Goal: Task Accomplishment & Management: Manage account settings

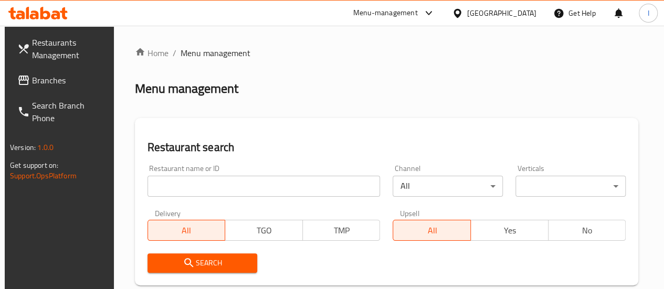
click at [206, 188] on input "search" at bounding box center [263, 186] width 233 height 21
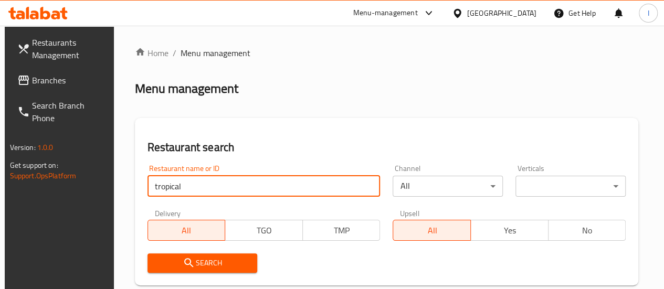
type input "tropical"
click button "Search" at bounding box center [202, 262] width 110 height 19
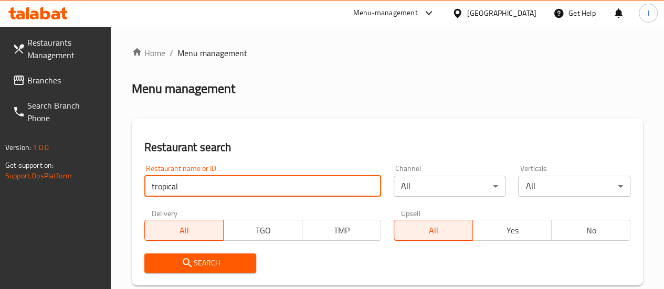
click at [199, 259] on span "Search" at bounding box center [200, 263] width 95 height 13
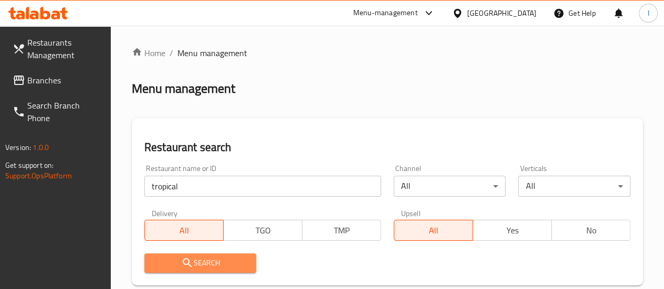
click at [204, 259] on span "Search" at bounding box center [200, 263] width 95 height 13
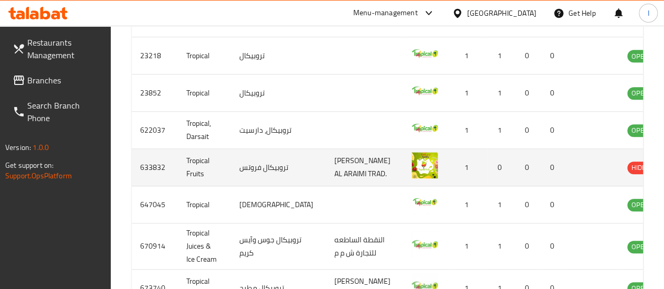
scroll to position [420, 0]
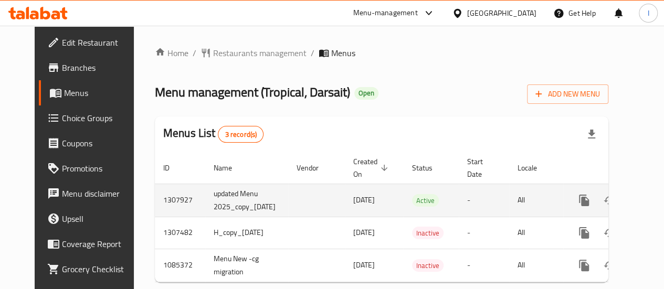
scroll to position [0, 31]
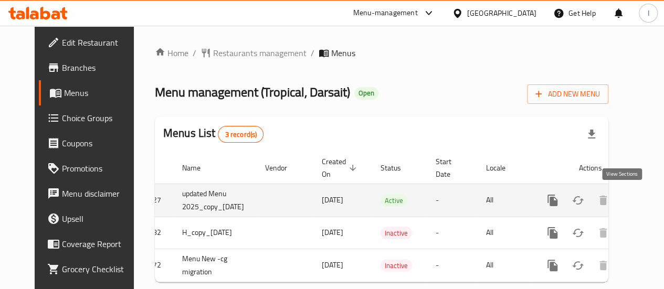
click at [622, 200] on icon "enhanced table" at bounding box center [628, 200] width 13 height 13
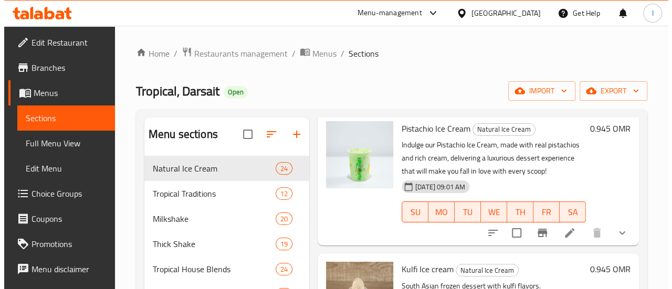
scroll to position [105, 0]
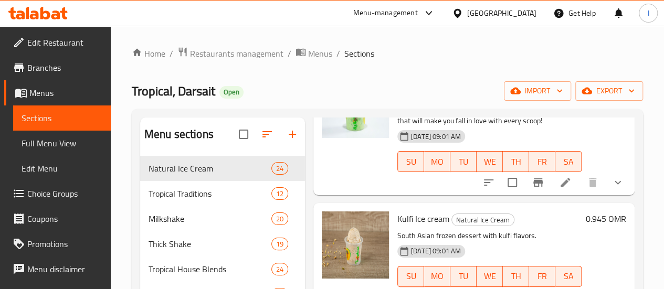
click at [559, 181] on icon at bounding box center [565, 182] width 13 height 13
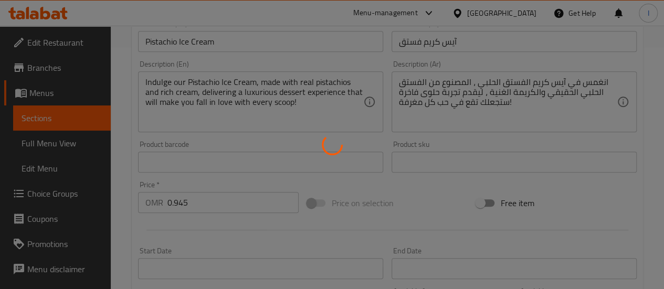
type input "أختيارك من الحجم:"
type input "1"
type input "اضافات:"
type input "0"
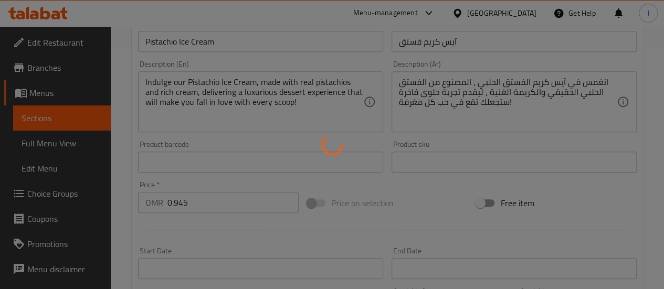
type input "0"
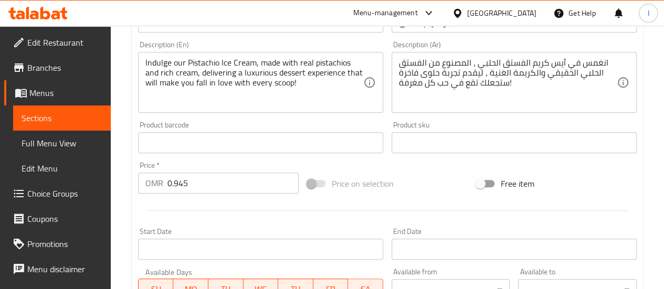
scroll to position [262, 0]
click at [206, 182] on input "0.945" at bounding box center [232, 181] width 131 height 21
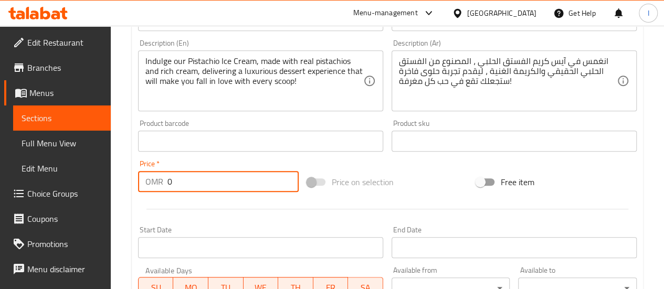
type input "0"
click at [319, 204] on div at bounding box center [387, 209] width 507 height 26
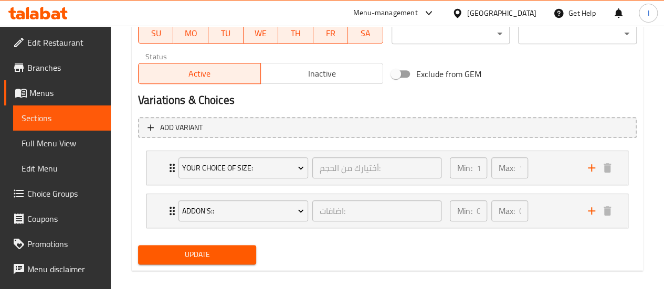
scroll to position [527, 0]
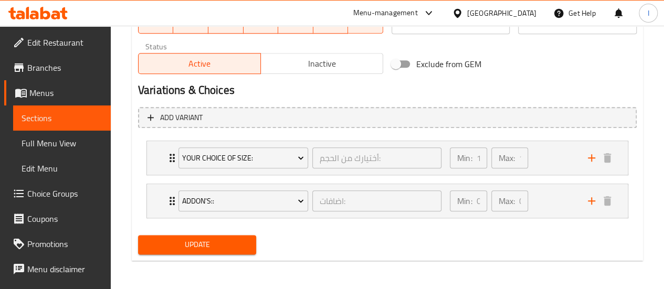
click at [200, 250] on span "Update" at bounding box center [197, 244] width 102 height 13
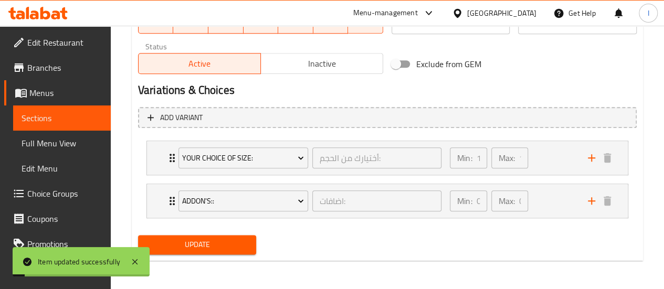
click at [34, 120] on span "Sections" at bounding box center [62, 118] width 81 height 13
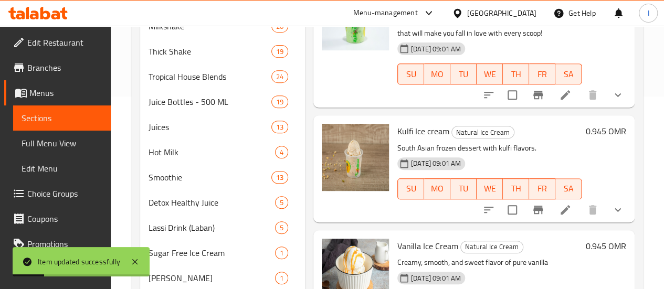
scroll to position [140, 0]
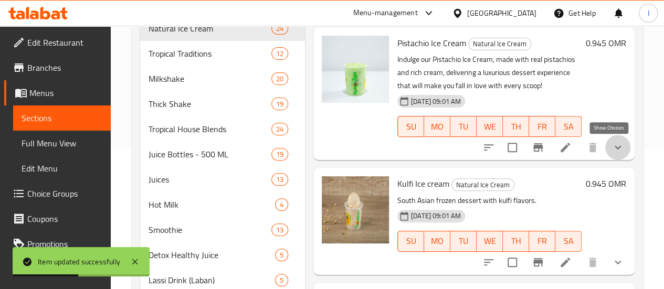
click at [614, 148] on icon "show more" at bounding box center [617, 148] width 6 height 4
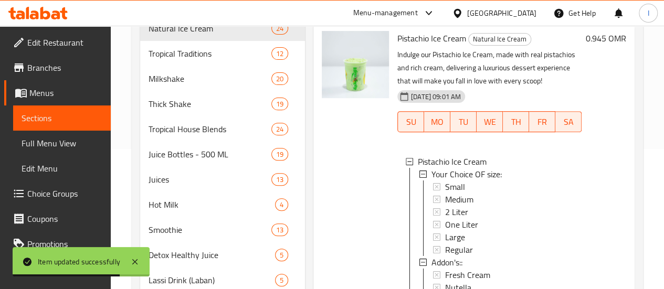
scroll to position [0, 0]
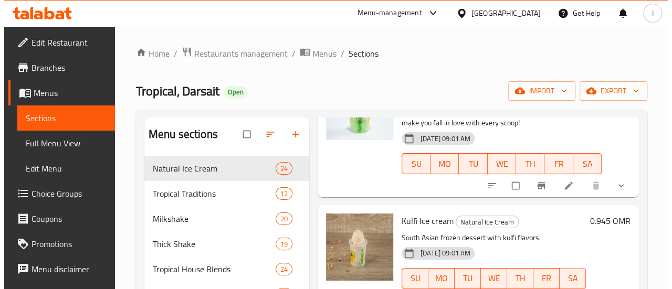
scroll to position [105, 0]
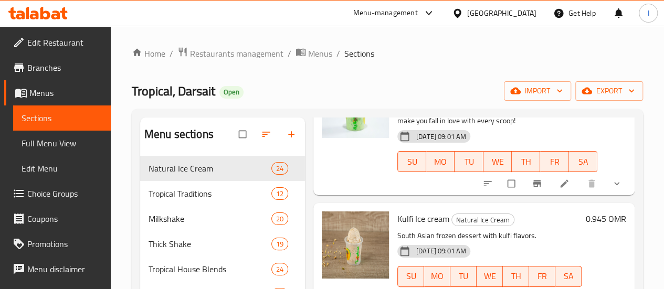
click at [614, 185] on icon "show more" at bounding box center [616, 183] width 5 height 3
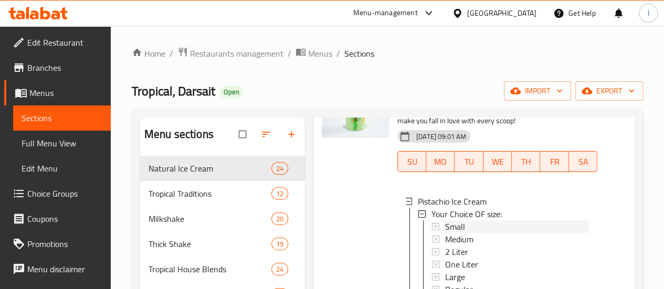
click at [445, 228] on div "Small" at bounding box center [517, 226] width 144 height 13
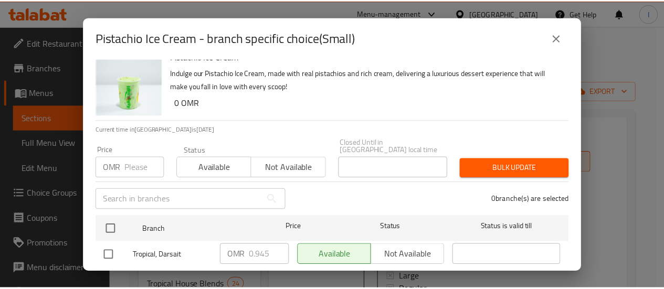
scroll to position [30, 0]
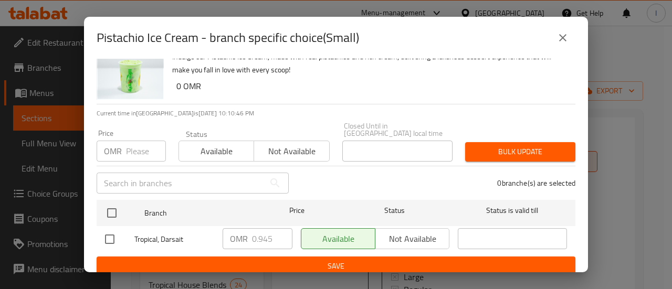
click at [655, 137] on div "Pistachio Ice Cream - branch specific choice(Small) Pistachio Ice Cream Indulge…" at bounding box center [336, 144] width 672 height 289
click at [560, 38] on icon "close" at bounding box center [562, 37] width 13 height 13
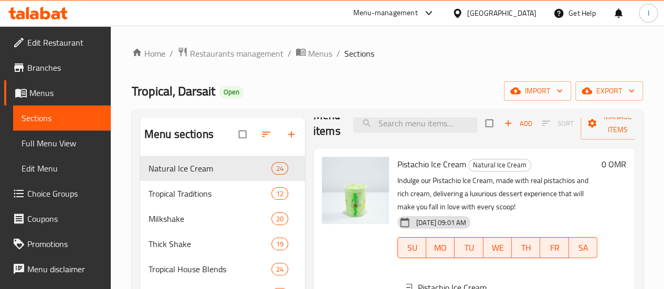
scroll to position [105, 0]
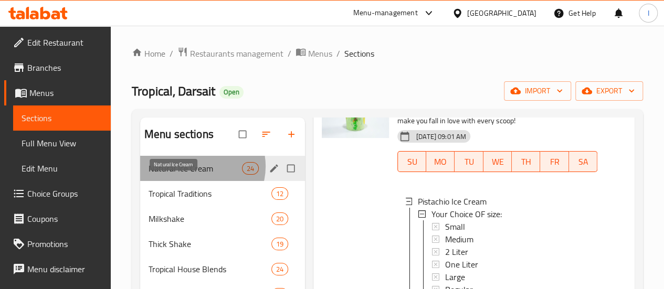
click at [198, 175] on span "Natural Ice Cream" at bounding box center [194, 168] width 93 height 13
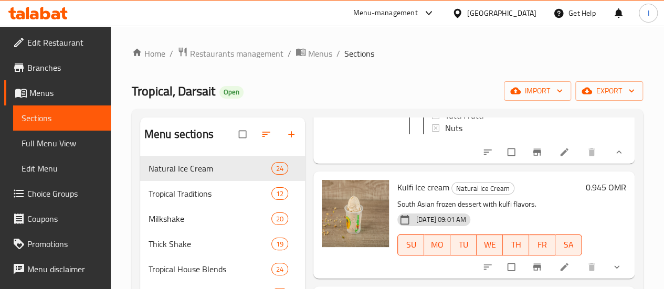
scroll to position [420, 0]
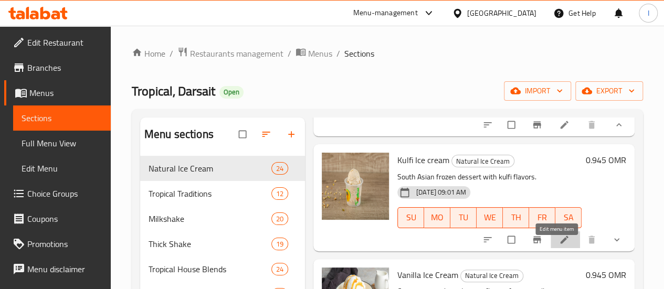
click at [559, 245] on icon at bounding box center [564, 240] width 10 height 10
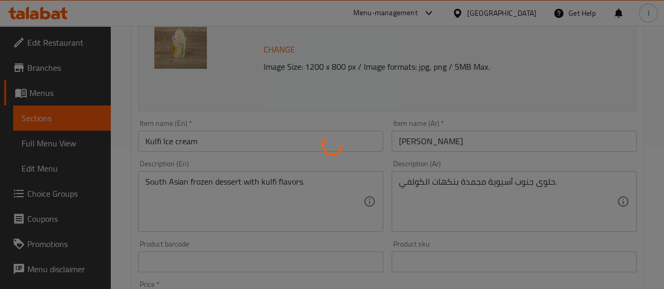
type input "إختيارك من الحجم:"
type input "1"
type input "الإضافات:"
type input "0"
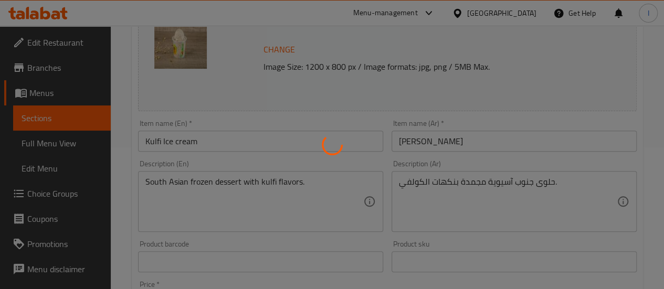
type input "0"
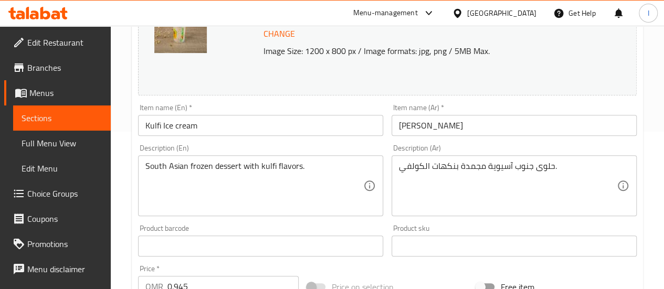
scroll to position [210, 0]
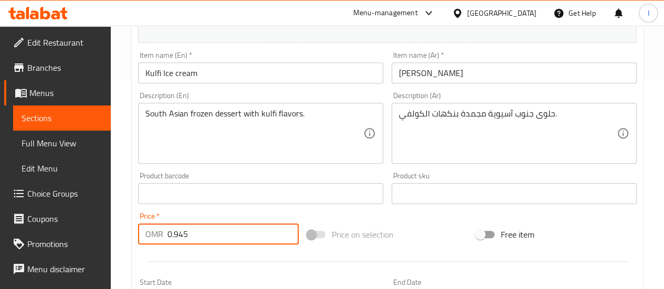
click at [204, 237] on input "0.945" at bounding box center [232, 234] width 131 height 21
drag, startPoint x: 204, startPoint y: 237, endPoint x: 169, endPoint y: 244, distance: 35.9
click at [169, 244] on input "0.945" at bounding box center [232, 234] width 131 height 21
type input "0"
click at [418, 217] on div "Change Image Size: 1200 x 800 px / Image formats: jpg, png / 5MB Max. Item name…" at bounding box center [387, 161] width 507 height 467
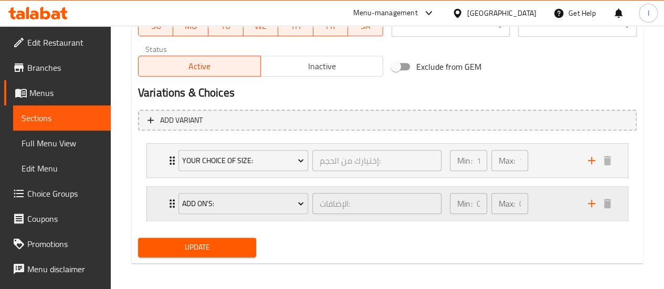
scroll to position [527, 0]
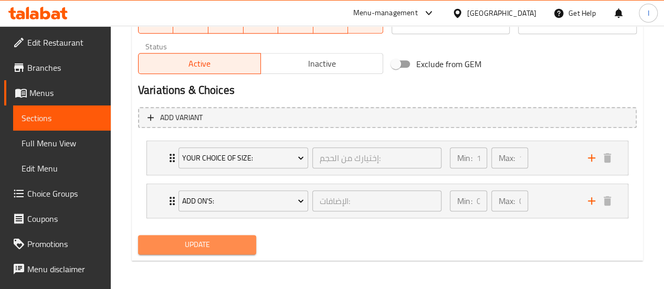
click at [198, 243] on span "Update" at bounding box center [197, 244] width 102 height 13
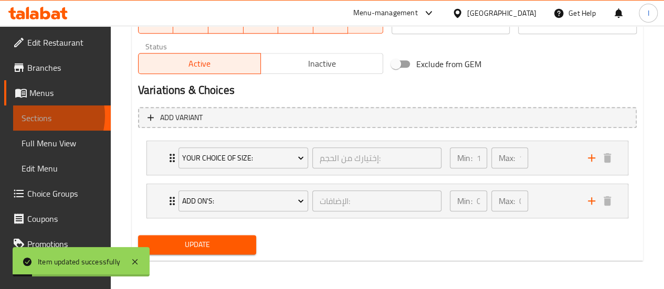
click at [37, 116] on span "Sections" at bounding box center [62, 118] width 81 height 13
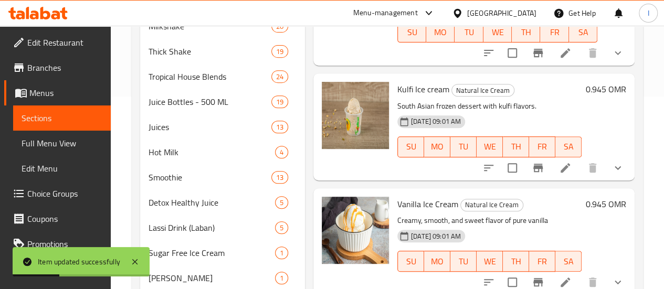
scroll to position [157, 0]
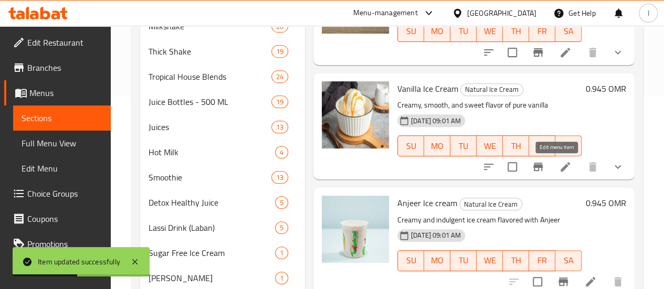
click at [559, 165] on icon at bounding box center [565, 167] width 13 height 13
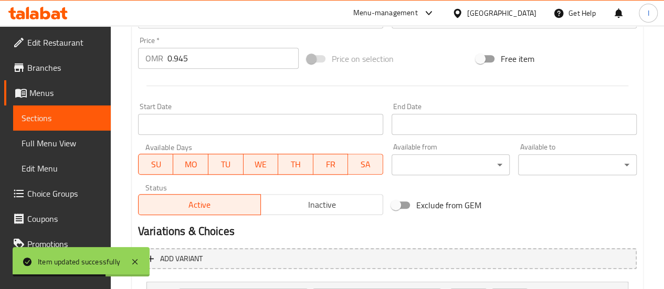
scroll to position [367, 0]
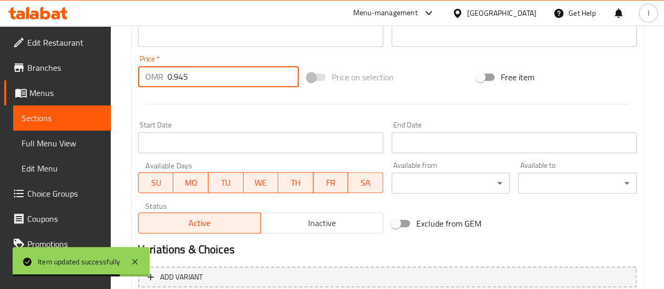
drag, startPoint x: 194, startPoint y: 77, endPoint x: 148, endPoint y: 84, distance: 45.7
click at [148, 84] on div "OMR 0.945 Price *" at bounding box center [218, 76] width 161 height 21
type input "0"
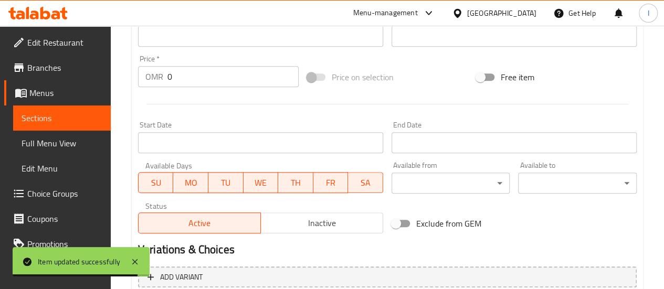
click at [239, 113] on div at bounding box center [387, 104] width 507 height 26
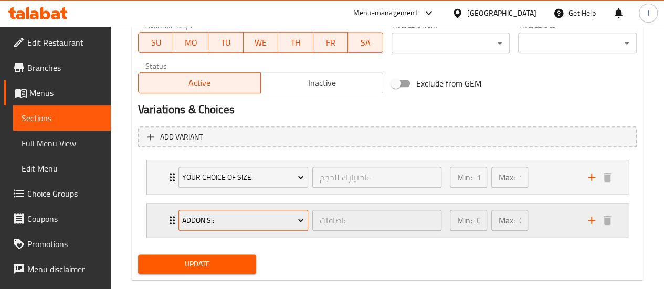
scroll to position [527, 0]
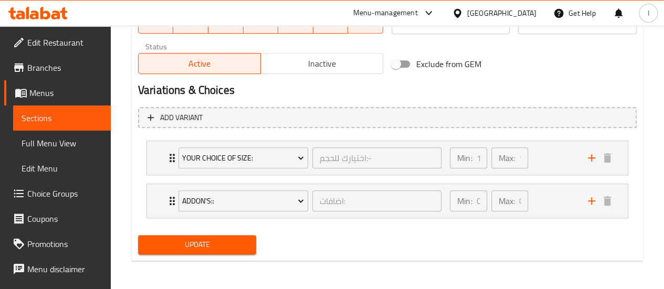
click at [212, 238] on span "Update" at bounding box center [197, 244] width 102 height 13
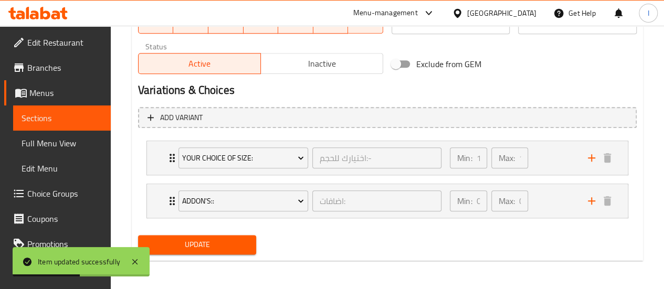
click at [44, 119] on span "Sections" at bounding box center [62, 118] width 81 height 13
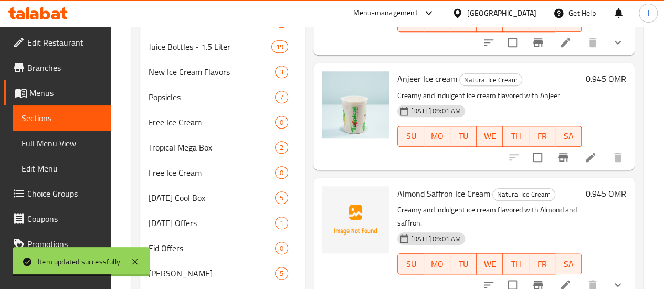
scroll to position [474, 0]
click at [586, 153] on icon at bounding box center [590, 157] width 9 height 9
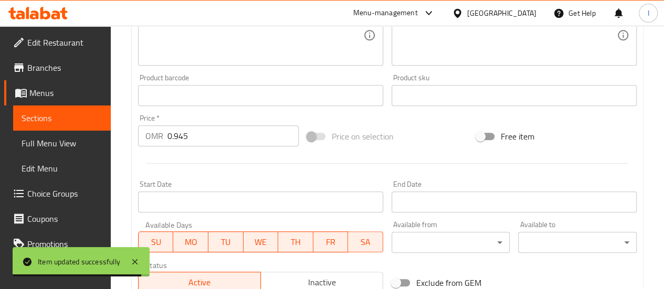
scroll to position [315, 0]
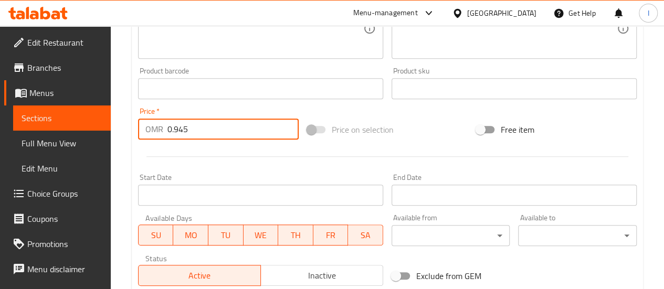
drag, startPoint x: 203, startPoint y: 132, endPoint x: 152, endPoint y: 143, distance: 51.7
click at [152, 143] on div "Price   * OMR 0.945 Price *" at bounding box center [218, 123] width 169 height 40
type input "0"
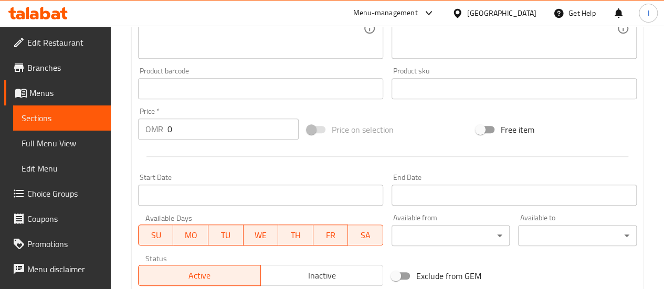
click at [212, 175] on div "Start Date Start Date" at bounding box center [260, 190] width 245 height 32
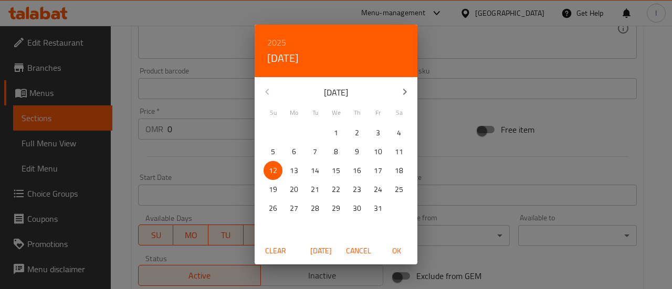
click at [203, 162] on div "2025 Sun, Oct 12 October 2025 Su Mo Tu We Th Fr Sa 28 29 30 1 2 3 4 5 6 7 8 9 1…" at bounding box center [336, 144] width 672 height 289
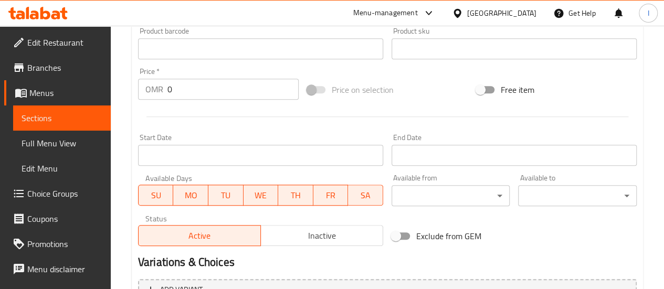
scroll to position [467, 0]
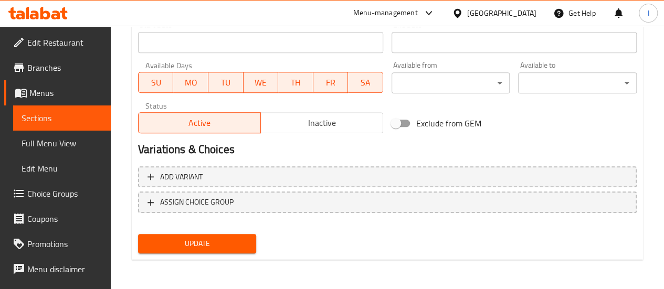
click at [200, 238] on span "Update" at bounding box center [197, 243] width 102 height 13
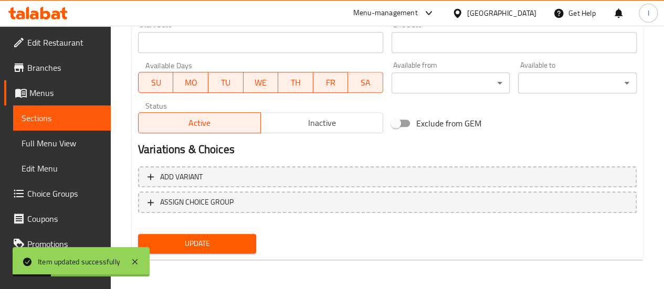
drag, startPoint x: 38, startPoint y: 119, endPoint x: 87, endPoint y: 121, distance: 48.8
click at [39, 119] on span "Sections" at bounding box center [62, 118] width 81 height 13
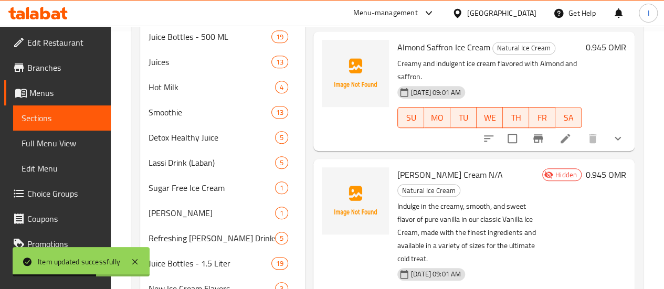
scroll to position [367, 0]
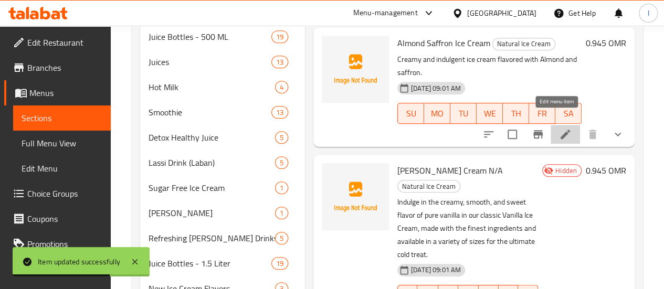
click at [559, 128] on icon at bounding box center [565, 134] width 13 height 13
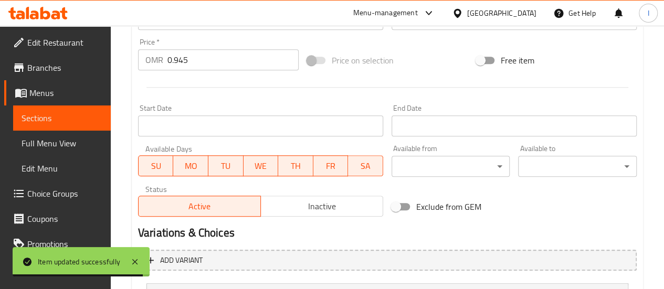
scroll to position [315, 0]
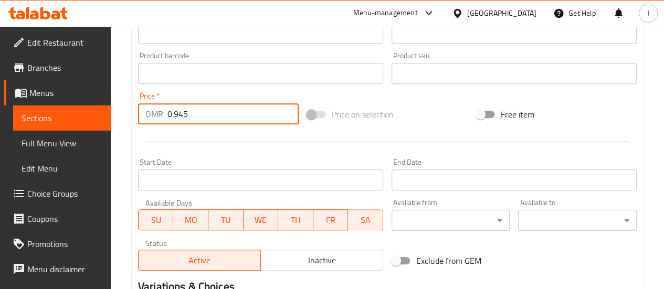
drag, startPoint x: 204, startPoint y: 121, endPoint x: 140, endPoint y: 124, distance: 64.1
click at [140, 124] on div "OMR 0.945 Price *" at bounding box center [218, 113] width 161 height 21
type input "0"
click at [210, 143] on div at bounding box center [387, 142] width 507 height 26
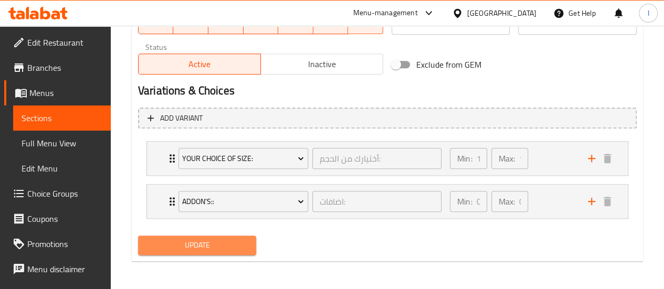
click at [210, 237] on button "Update" at bounding box center [197, 245] width 119 height 19
click at [211, 245] on span "Update" at bounding box center [197, 245] width 102 height 13
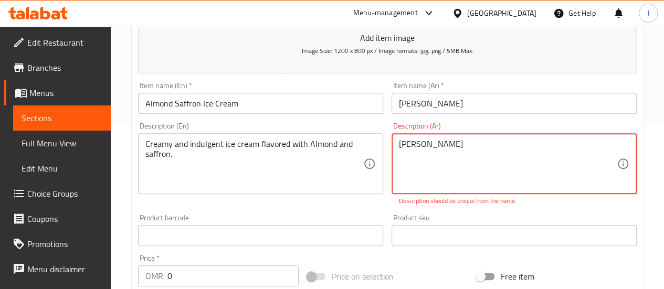
click at [32, 93] on span "Menus" at bounding box center [65, 93] width 73 height 13
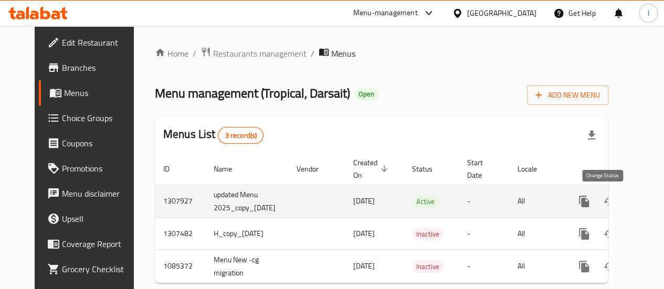
scroll to position [0, 31]
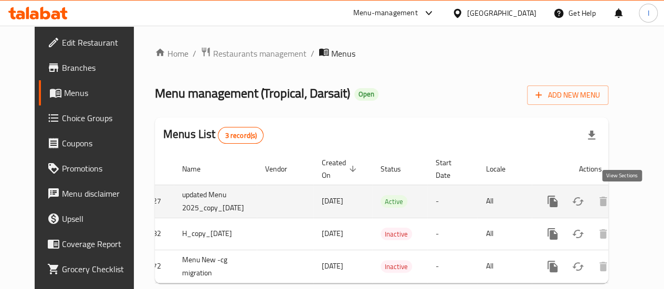
click at [622, 201] on icon "enhanced table" at bounding box center [628, 201] width 13 height 13
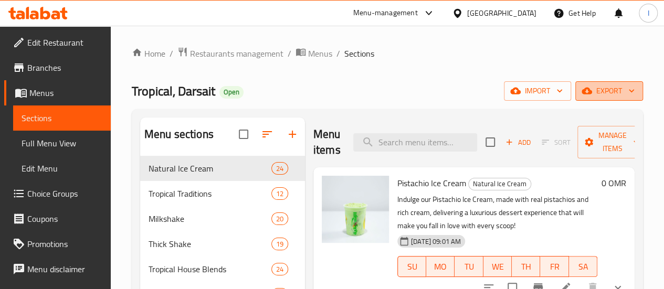
click at [597, 87] on span "export" at bounding box center [608, 90] width 51 height 13
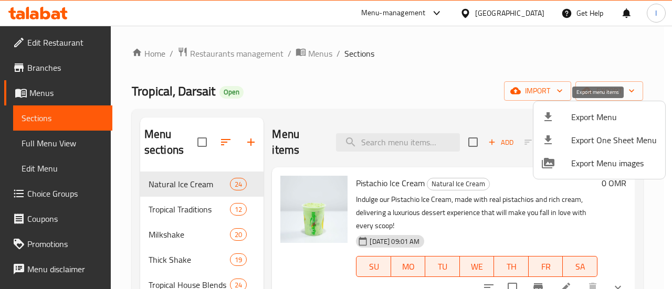
click at [600, 122] on span "Export Menu" at bounding box center [614, 117] width 86 height 13
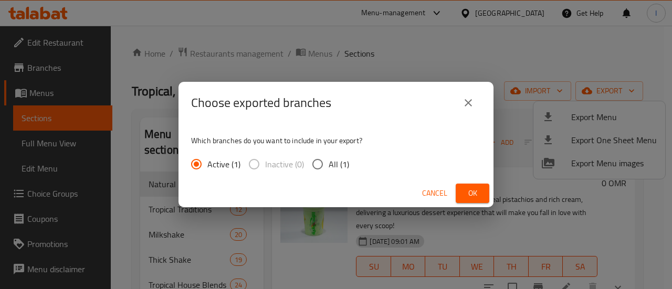
click at [466, 193] on span "Ok" at bounding box center [472, 193] width 17 height 13
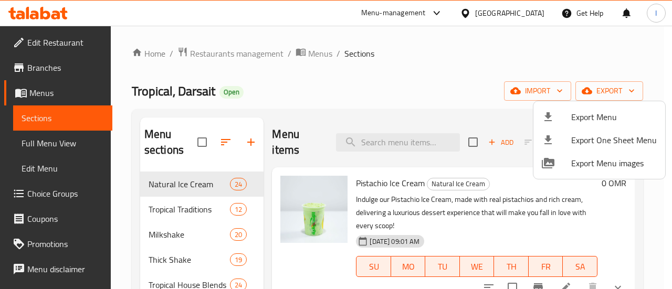
click at [46, 93] on div at bounding box center [336, 144] width 672 height 289
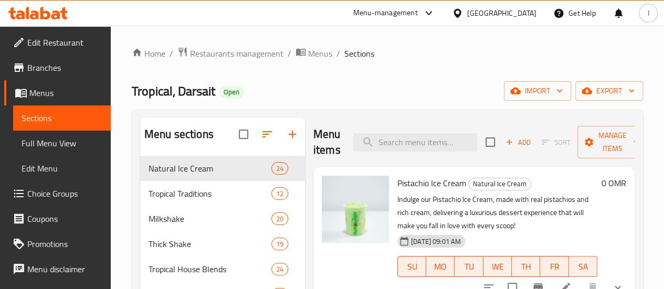
click at [48, 92] on span "Menus" at bounding box center [65, 93] width 73 height 13
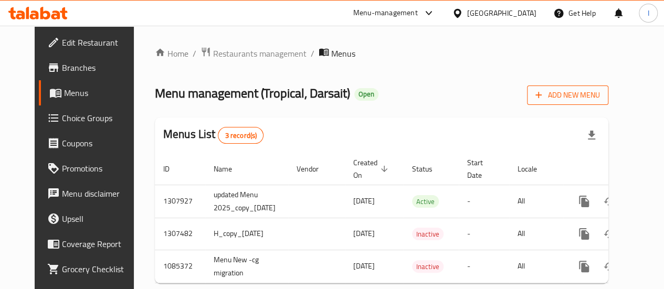
click at [600, 94] on span "Add New Menu" at bounding box center [567, 95] width 65 height 13
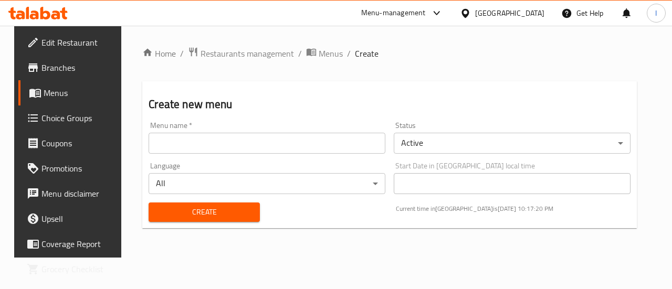
click at [465, 133] on body "​ Menu-management Oman Get Help I Edit Restaurant Branches Menus Choice Groups …" at bounding box center [336, 157] width 672 height 263
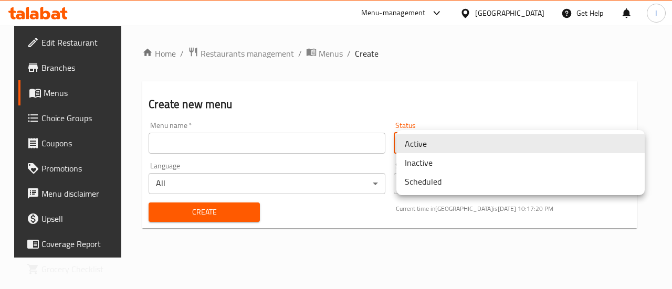
click at [448, 161] on li "Inactive" at bounding box center [520, 162] width 248 height 19
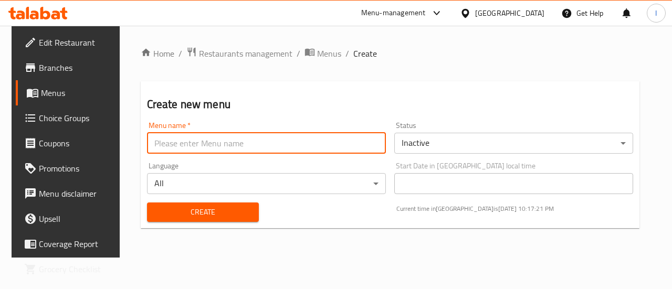
click at [198, 144] on input "text" at bounding box center [266, 143] width 239 height 21
type input "2025 LATEST MENU October"
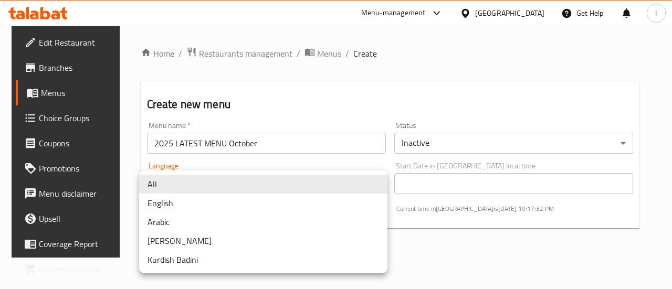
click at [228, 183] on body "​ Menu-management Oman Get Help I Edit Restaurant Branches Menus Choice Groups …" at bounding box center [336, 157] width 672 height 263
drag, startPoint x: 421, startPoint y: 241, endPoint x: 306, endPoint y: 229, distance: 115.5
click at [421, 241] on div at bounding box center [336, 144] width 672 height 289
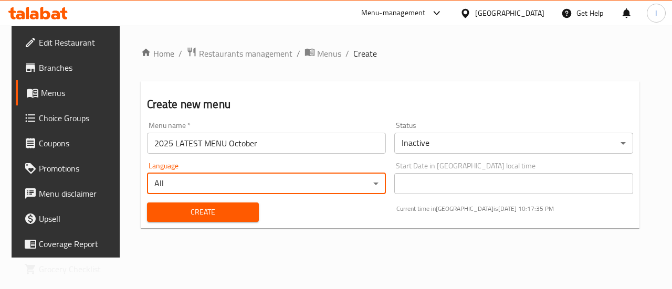
click at [219, 213] on span "Create" at bounding box center [202, 212] width 95 height 13
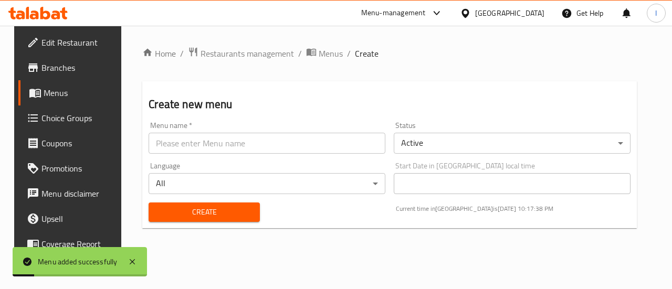
click at [60, 94] on span "Menus" at bounding box center [81, 93] width 75 height 13
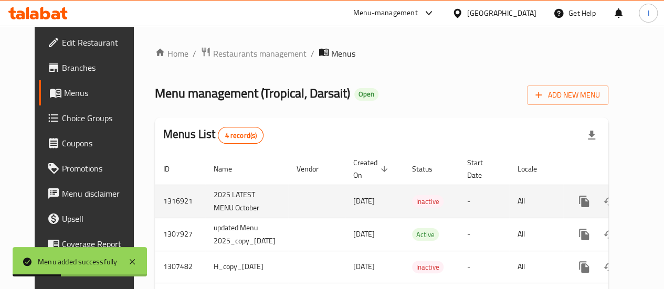
scroll to position [0, 31]
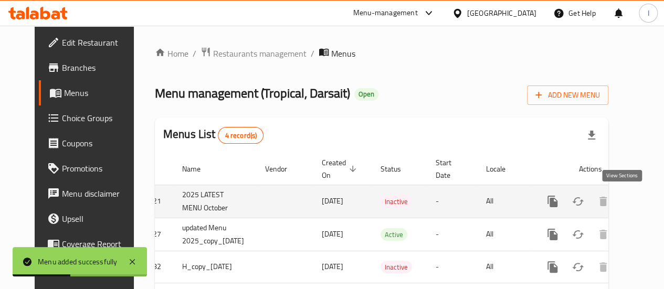
click at [622, 201] on icon "enhanced table" at bounding box center [628, 201] width 13 height 13
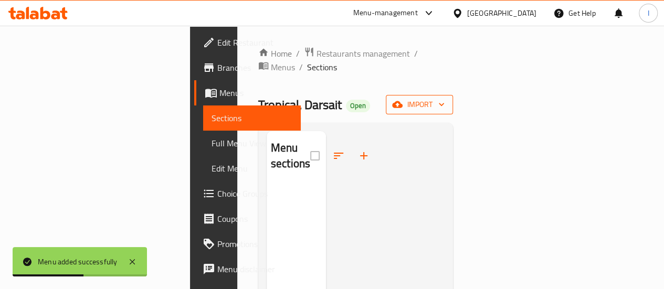
click at [453, 95] on button "import" at bounding box center [419, 104] width 67 height 19
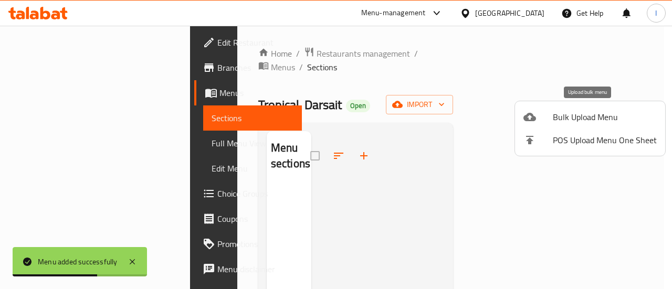
click at [587, 117] on span "Bulk Upload Menu" at bounding box center [604, 117] width 104 height 13
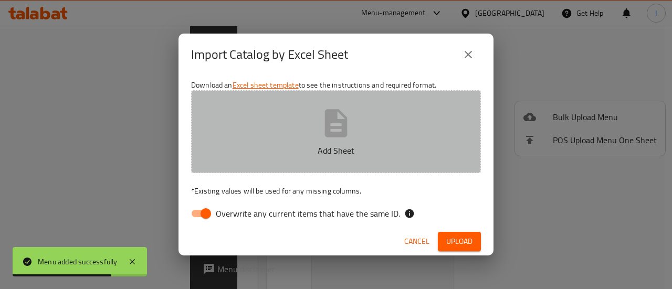
click at [304, 129] on button "Add Sheet" at bounding box center [336, 131] width 290 height 83
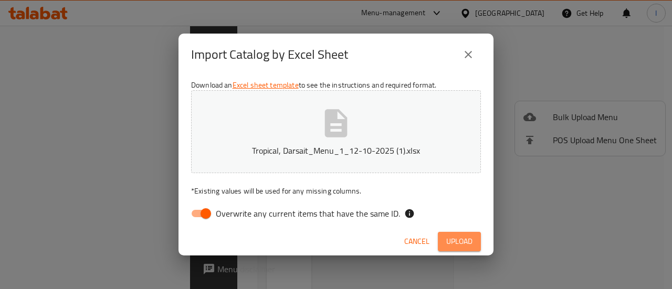
click at [463, 242] on span "Upload" at bounding box center [459, 241] width 26 height 13
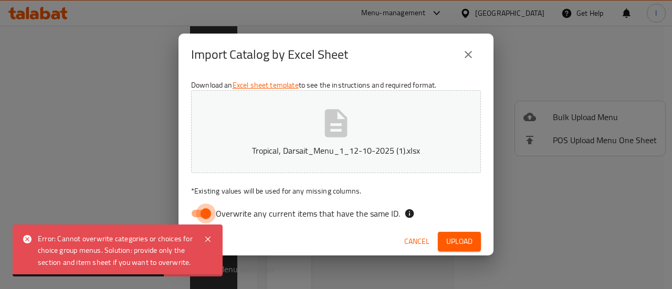
click at [201, 216] on input "Overwrite any current items that have the same ID." at bounding box center [206, 214] width 60 height 20
checkbox input "false"
click at [462, 239] on span "Upload" at bounding box center [459, 241] width 26 height 13
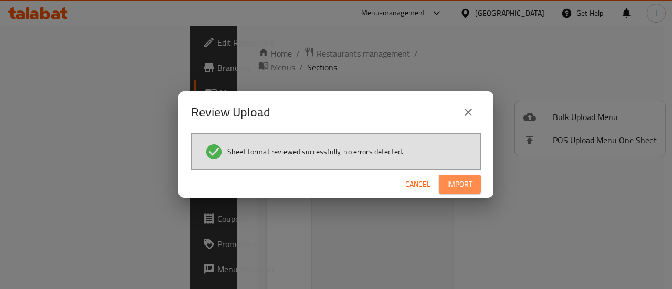
click at [440, 182] on button "Import" at bounding box center [460, 184] width 42 height 19
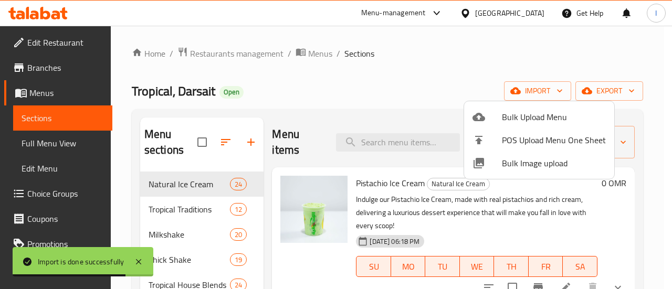
click at [610, 285] on div at bounding box center [336, 144] width 672 height 289
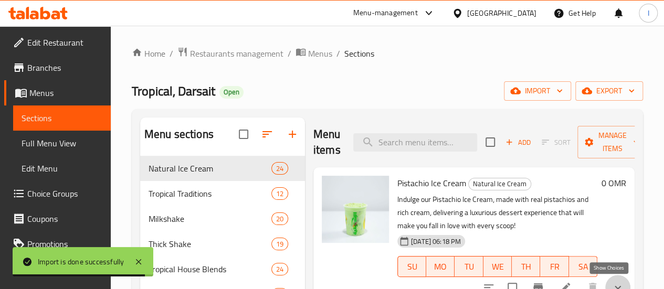
click at [611, 284] on icon "show more" at bounding box center [617, 287] width 13 height 13
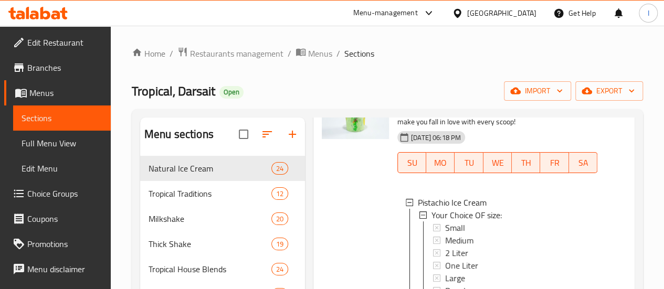
scroll to position [105, 0]
click at [455, 224] on div "Small" at bounding box center [517, 226] width 144 height 13
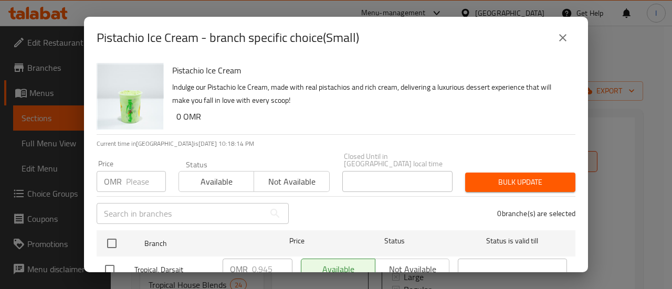
click at [565, 39] on icon "close" at bounding box center [562, 37] width 7 height 7
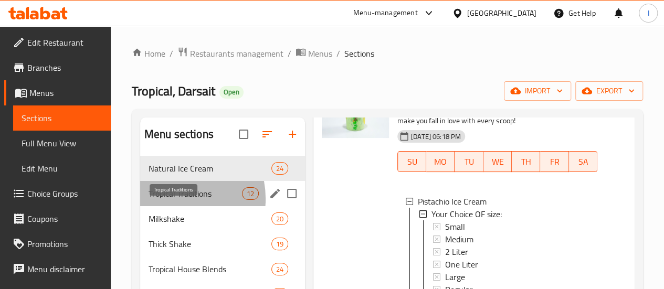
click at [169, 200] on span "Tropical Traditions" at bounding box center [194, 193] width 93 height 13
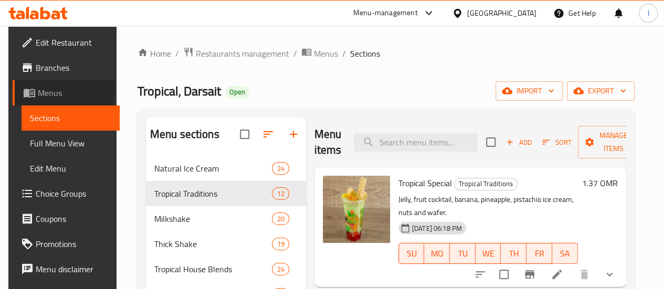
click at [38, 87] on span "Menus" at bounding box center [74, 93] width 73 height 13
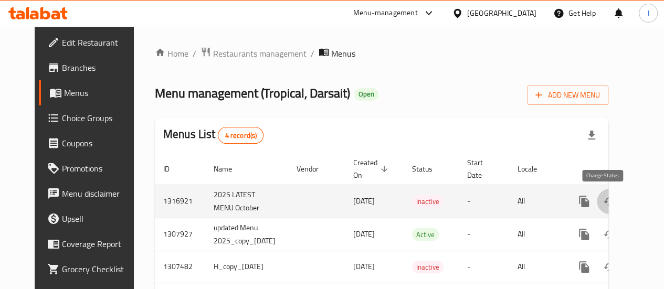
click at [604, 207] on icon "enhanced table" at bounding box center [609, 201] width 13 height 13
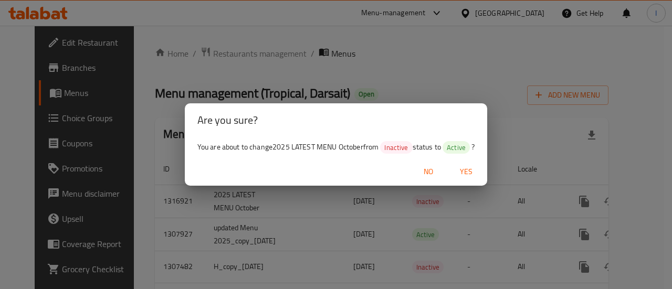
click at [469, 174] on span "Yes" at bounding box center [465, 171] width 25 height 13
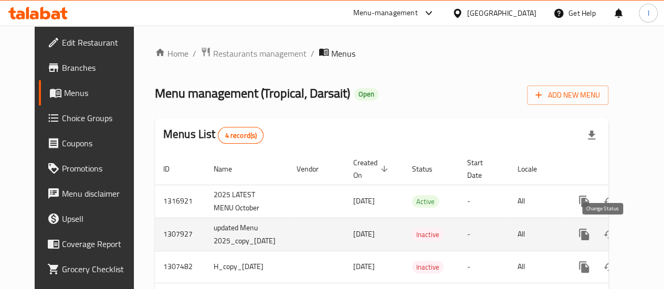
scroll to position [0, 31]
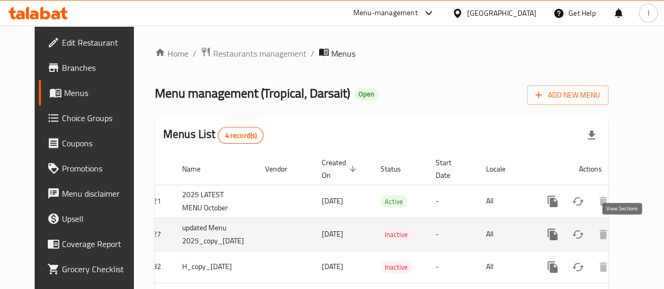
click at [622, 234] on icon "enhanced table" at bounding box center [628, 234] width 13 height 13
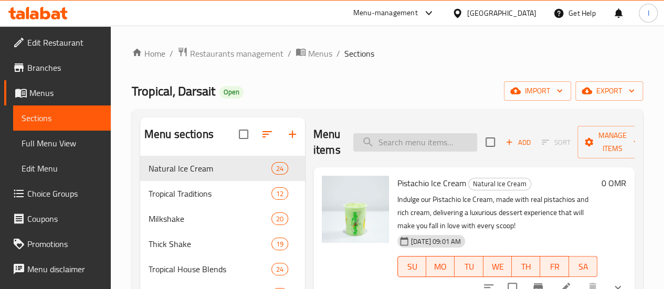
click at [414, 133] on input "search" at bounding box center [415, 142] width 124 height 18
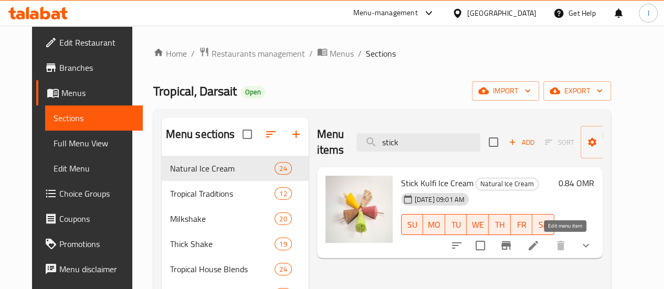
type input "stick"
click at [539, 247] on icon at bounding box center [533, 245] width 13 height 13
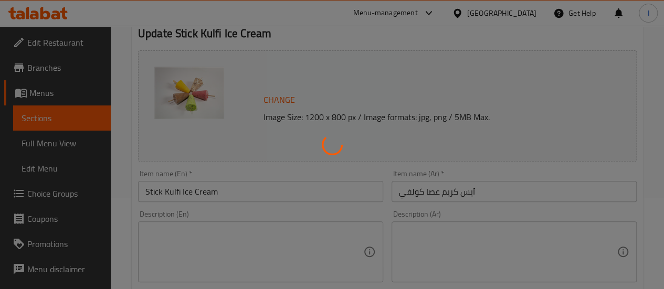
type input "اضافات:"
type input "0"
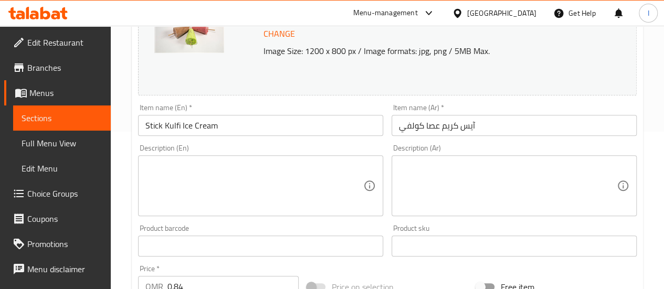
scroll to position [315, 0]
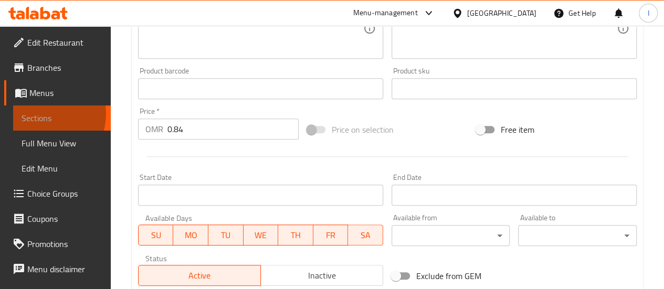
click at [43, 114] on span "Sections" at bounding box center [62, 118] width 81 height 13
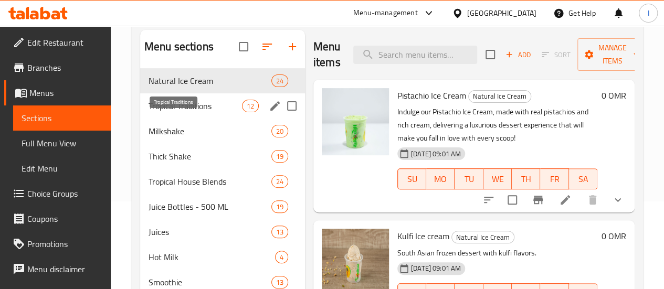
scroll to position [35, 0]
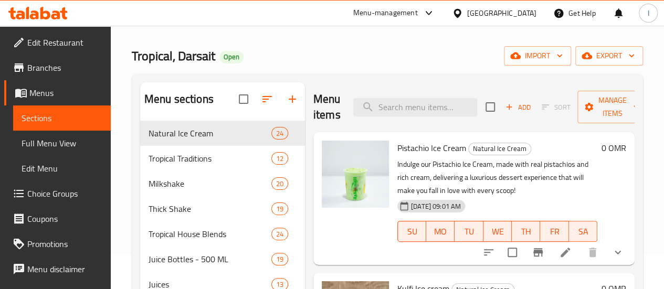
click at [44, 88] on span "Menus" at bounding box center [65, 93] width 73 height 13
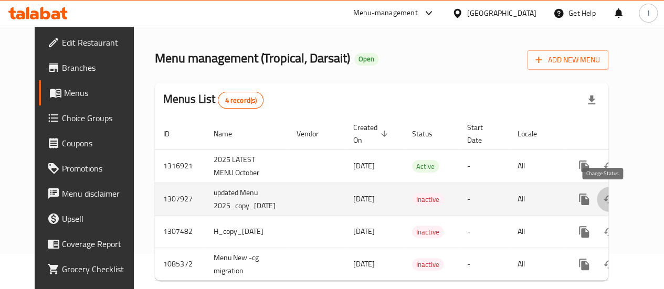
click at [606, 199] on icon "enhanced table" at bounding box center [609, 199] width 12 height 8
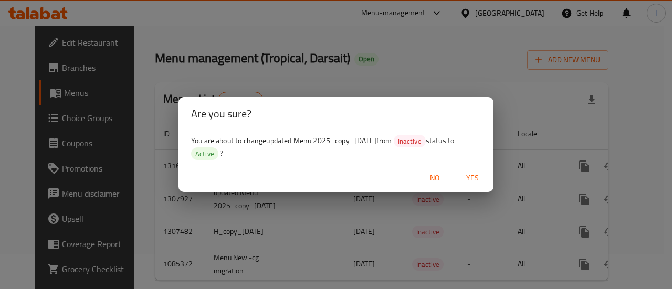
click at [477, 179] on span "Yes" at bounding box center [472, 178] width 25 height 13
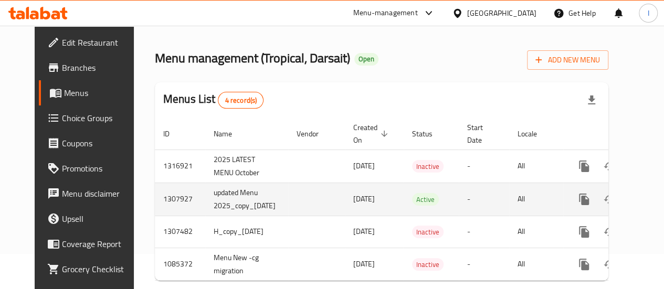
scroll to position [0, 31]
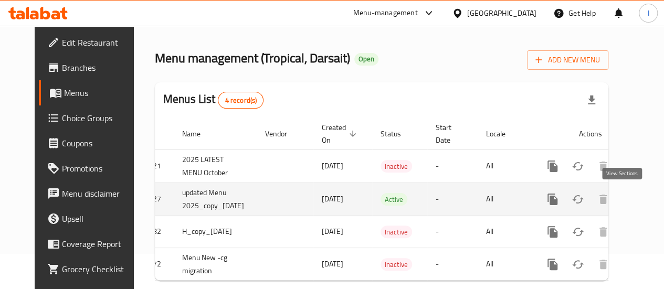
click at [622, 196] on icon "enhanced table" at bounding box center [628, 199] width 13 height 13
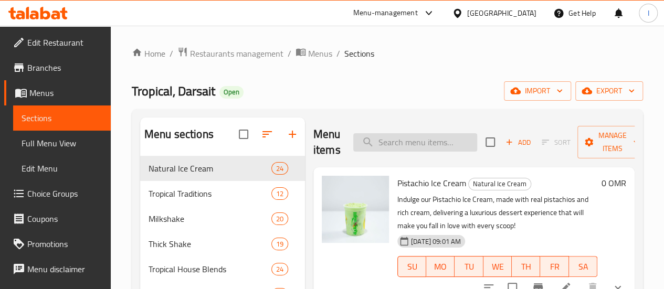
click at [371, 139] on input "search" at bounding box center [415, 142] width 124 height 18
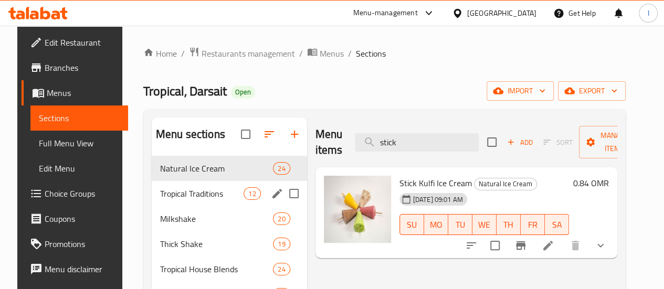
type input "stick"
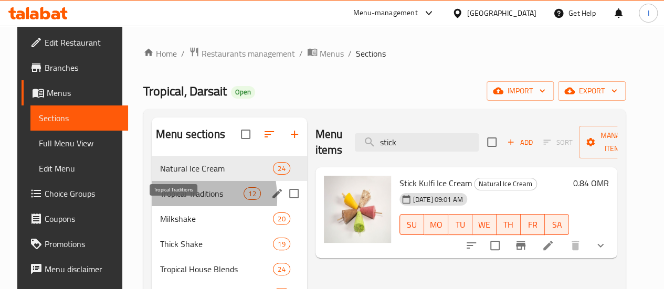
click at [167, 200] on span "Tropical Traditions" at bounding box center [201, 193] width 83 height 13
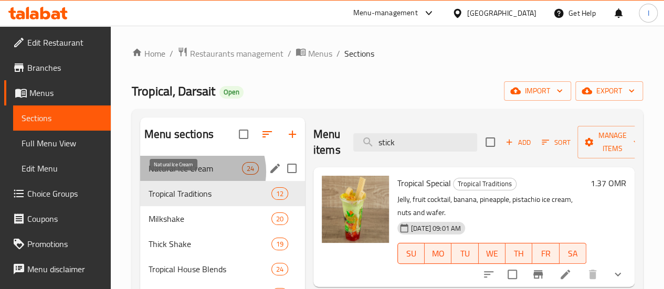
click at [199, 175] on span "Natural Ice Cream" at bounding box center [194, 168] width 93 height 13
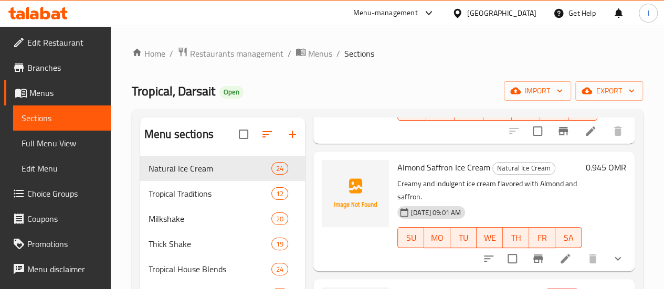
scroll to position [525, 0]
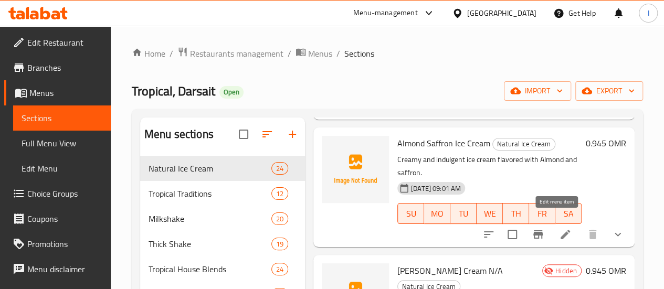
click at [559, 228] on icon at bounding box center [565, 234] width 13 height 13
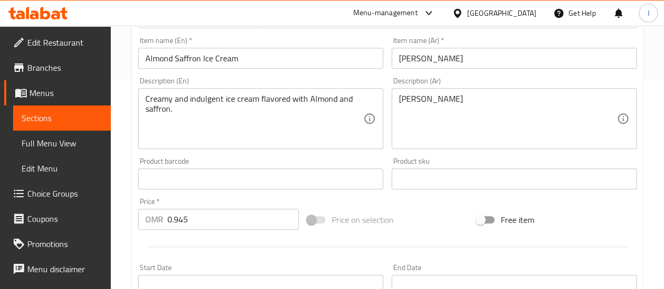
scroll to position [210, 0]
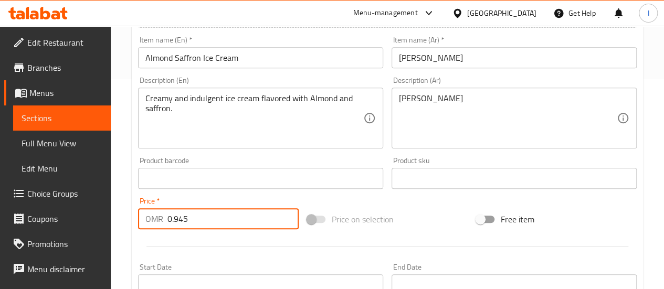
click at [209, 221] on input "0.945" at bounding box center [232, 218] width 131 height 21
click at [210, 221] on input "0.945" at bounding box center [232, 218] width 131 height 21
type input "0"
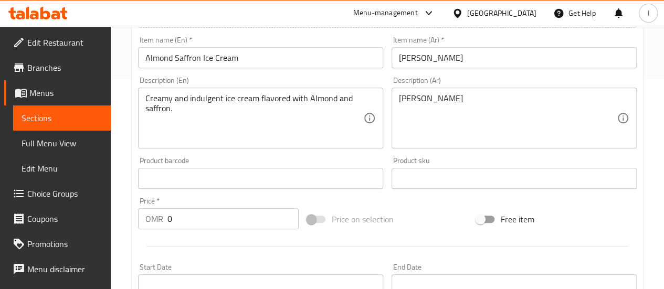
drag, startPoint x: 371, startPoint y: 236, endPoint x: 365, endPoint y: 238, distance: 6.0
click at [370, 236] on div at bounding box center [387, 246] width 507 height 26
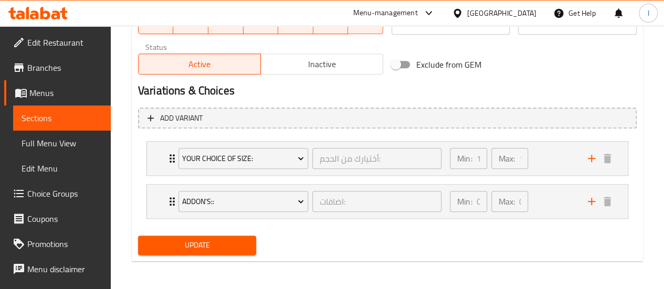
click at [206, 250] on span "Update" at bounding box center [197, 245] width 102 height 13
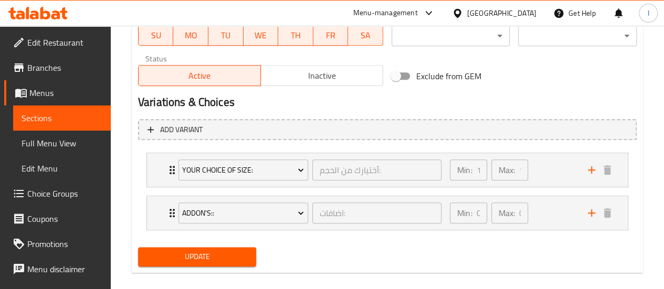
scroll to position [164, 0]
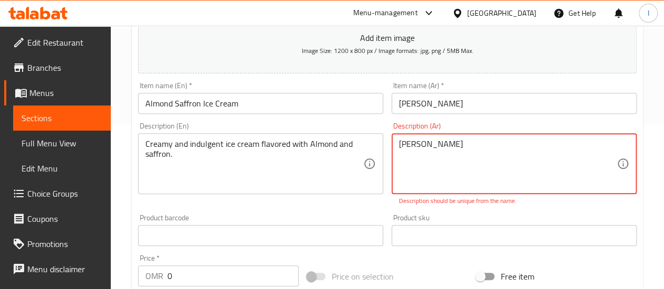
click at [491, 144] on textarea "آيس كريم لوز بالزعفران" at bounding box center [508, 164] width 218 height 50
click at [400, 147] on textarea "آيس كريم لوز بالزعفران" at bounding box center [508, 164] width 218 height 50
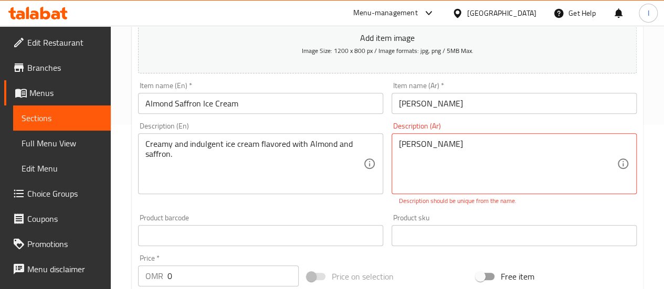
click at [363, 207] on div "Description (En) Creamy and indulgent ice cream flavored with Almond and saffro…" at bounding box center [260, 164] width 253 height 92
drag, startPoint x: 363, startPoint y: 151, endPoint x: 143, endPoint y: 158, distance: 219.9
click at [132, 162] on div "Update Almond Saffron Ice Cream Add item image Image Size: 1200 x 800 px / Imag…" at bounding box center [387, 279] width 511 height 683
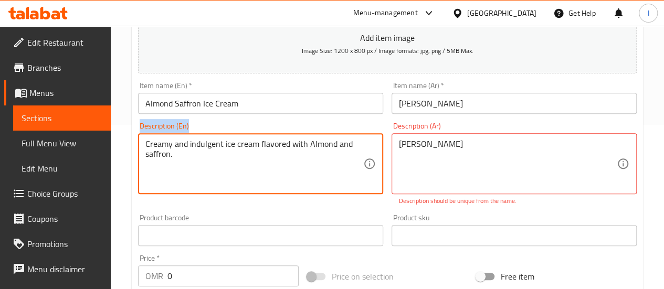
click at [198, 176] on textarea "Creamy and indulgent ice cream flavored with Almond and saffron." at bounding box center [254, 164] width 218 height 50
click at [193, 176] on textarea "Creamy and indulgent ice cream flavored with Almond and saffron." at bounding box center [254, 164] width 218 height 50
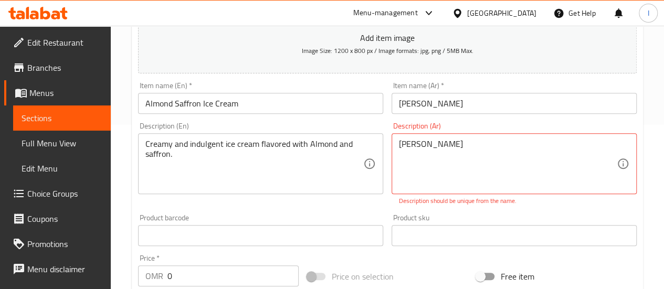
click at [259, 115] on div "Item name (En)   * Almond Saffron Ice Cream Item name (En) *" at bounding box center [260, 98] width 253 height 40
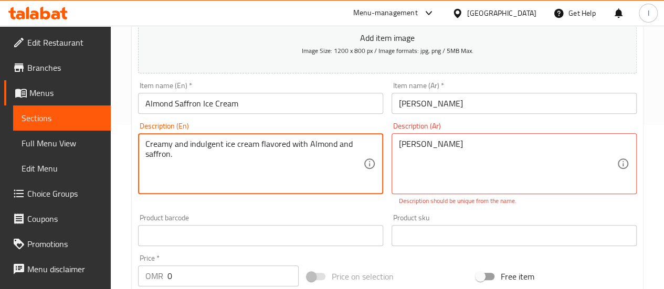
drag, startPoint x: 196, startPoint y: 161, endPoint x: 144, endPoint y: 148, distance: 54.0
click at [144, 148] on div "Creamy and indulgent ice cream flavored with Almond and saffron. Description (E…" at bounding box center [260, 163] width 245 height 61
click at [190, 155] on textarea "Creamy and indulgent ice cream flavored with Almond and saffron." at bounding box center [254, 164] width 218 height 50
drag, startPoint x: 187, startPoint y: 163, endPoint x: 139, endPoint y: 141, distance: 52.8
click at [139, 141] on div "Creamy and indulgent ice cream flavored with Almond and saffron. Description (E…" at bounding box center [260, 163] width 245 height 61
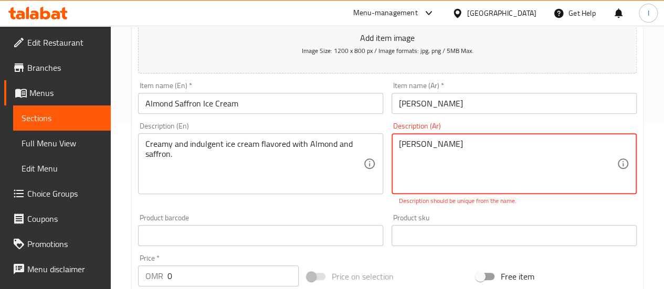
click at [493, 140] on textarea "آيس كريم لوز بالزعفران" at bounding box center [508, 164] width 218 height 50
click at [492, 140] on textarea "آيس كريم لوز بالزعفران" at bounding box center [508, 164] width 218 height 50
paste textarea "ريمي ولذيذ بنكهة اللوز والزعفران."
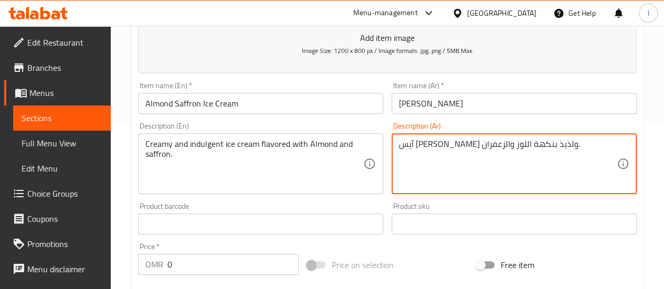
type textarea "آيس كريم كريمي ولذيذ بنكهة اللوز والزعفران."
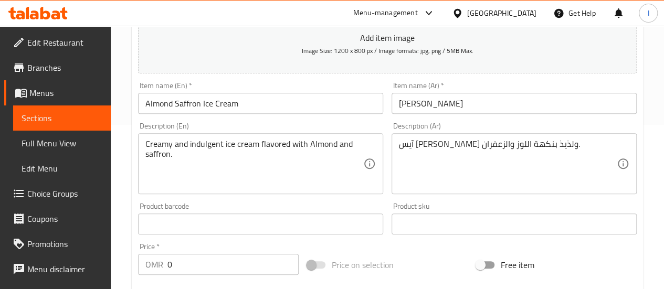
click at [449, 205] on div "Product sku Product sku" at bounding box center [513, 219] width 245 height 32
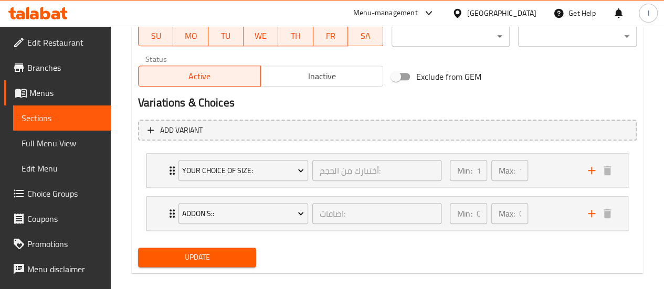
scroll to position [511, 0]
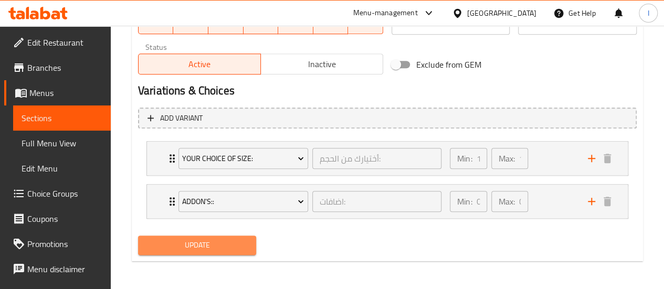
click at [197, 244] on span "Update" at bounding box center [197, 245] width 102 height 13
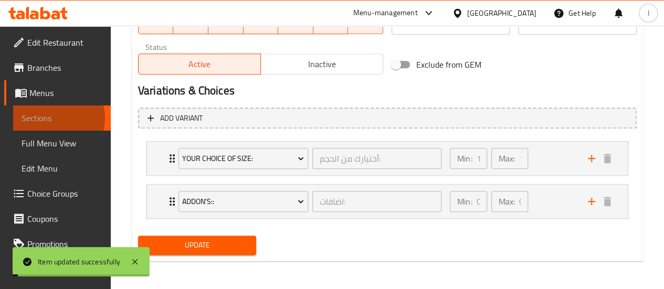
click at [54, 118] on span "Sections" at bounding box center [62, 118] width 81 height 13
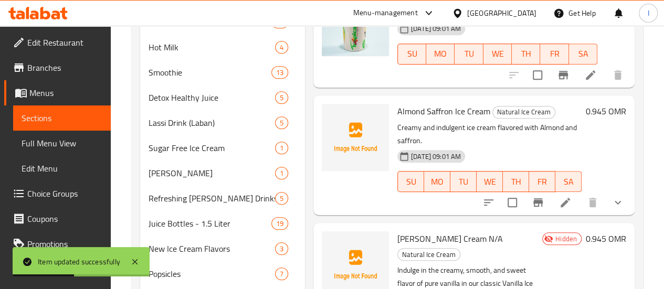
scroll to position [210, 0]
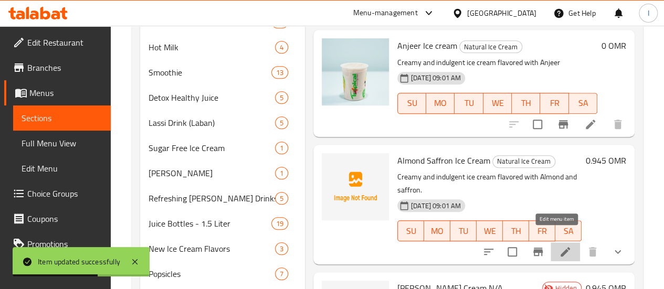
click at [559, 246] on icon at bounding box center [565, 252] width 13 height 13
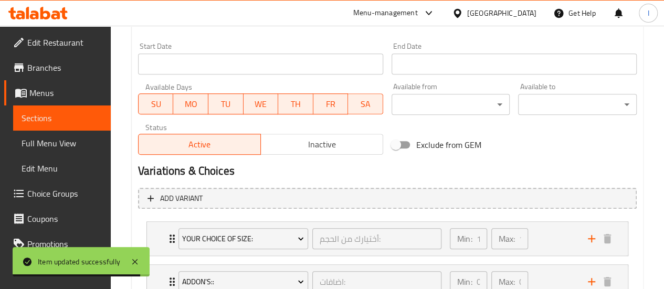
scroll to position [459, 0]
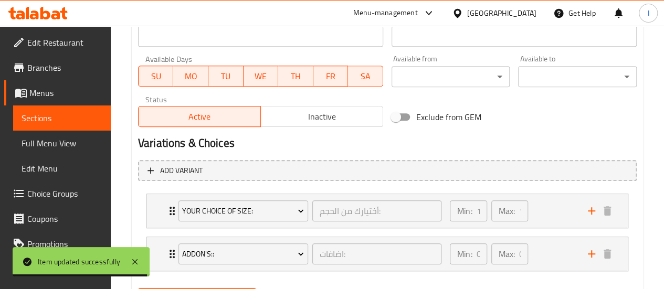
drag, startPoint x: 68, startPoint y: 115, endPoint x: 117, endPoint y: 124, distance: 49.6
click at [69, 115] on span "Sections" at bounding box center [62, 118] width 81 height 13
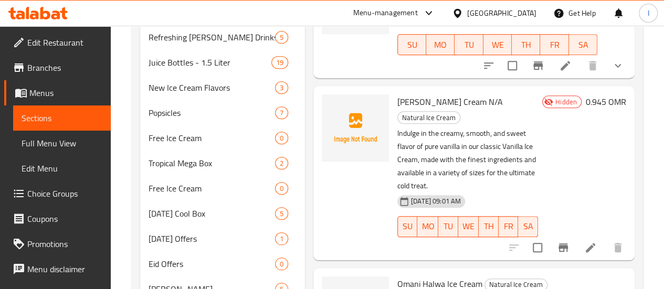
scroll to position [262, 0]
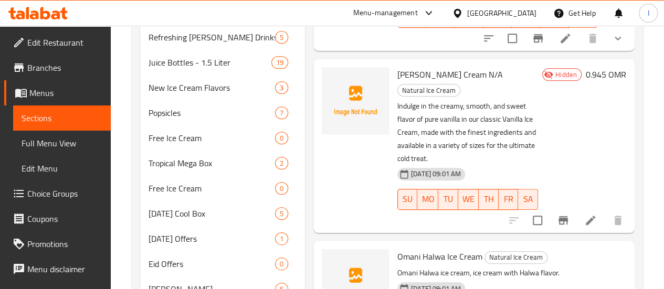
click at [584, 214] on icon at bounding box center [590, 220] width 13 height 13
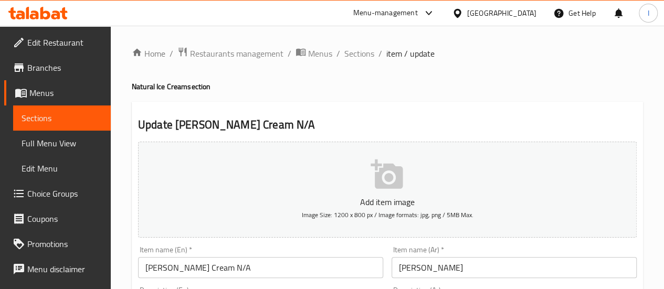
click at [36, 119] on span "Sections" at bounding box center [62, 118] width 81 height 13
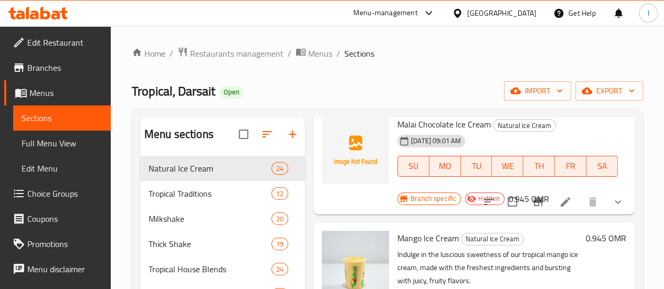
scroll to position [1521, 0]
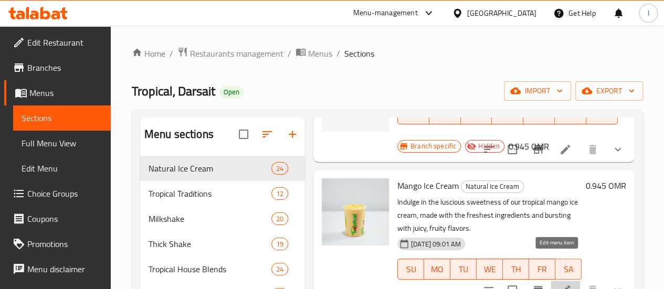
click at [560, 284] on icon at bounding box center [565, 290] width 13 height 13
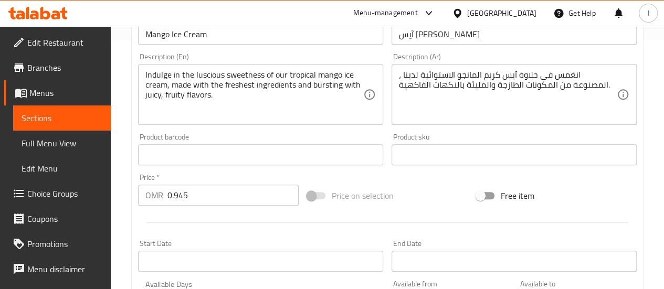
scroll to position [262, 0]
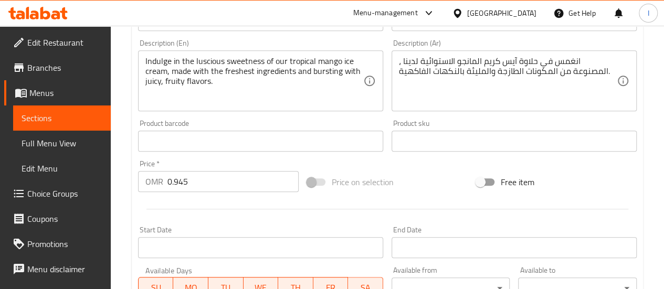
click at [222, 191] on input "0.945" at bounding box center [232, 181] width 131 height 21
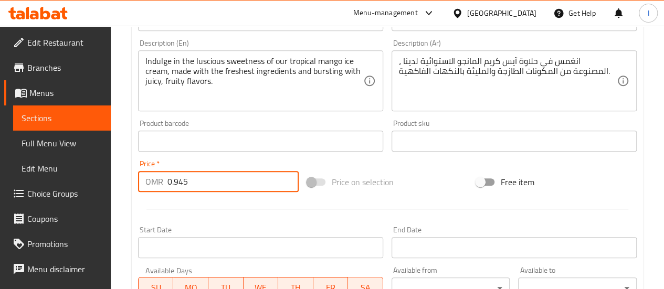
click at [221, 191] on input "0.945" at bounding box center [232, 181] width 131 height 21
click at [220, 191] on input "0.945" at bounding box center [232, 181] width 131 height 21
type input "0"
click at [217, 213] on div at bounding box center [387, 209] width 507 height 26
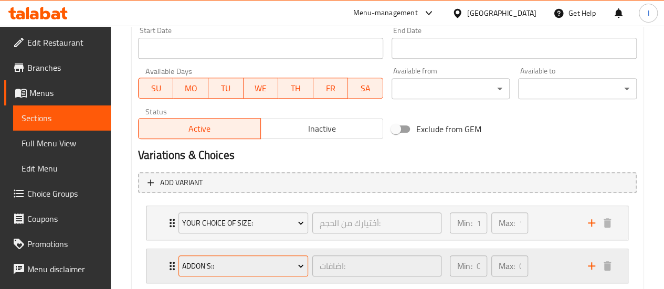
scroll to position [527, 0]
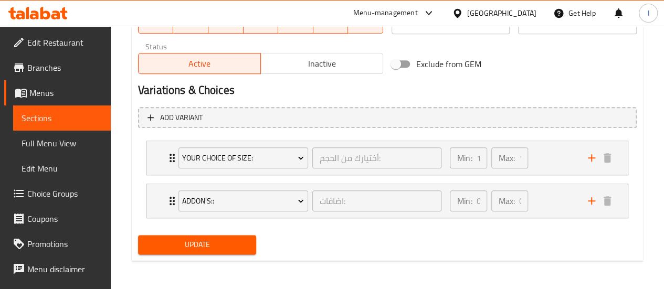
click at [221, 249] on span "Update" at bounding box center [197, 244] width 102 height 13
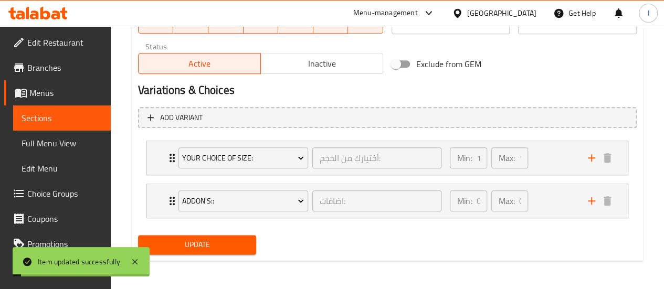
click at [61, 121] on span "Sections" at bounding box center [62, 118] width 81 height 13
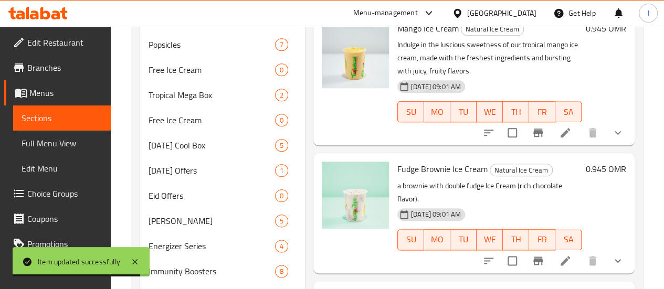
scroll to position [1154, 0]
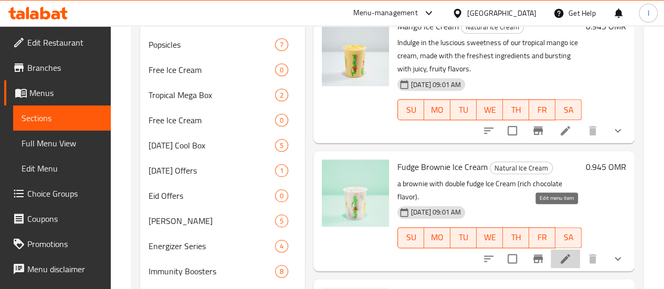
click at [559, 252] on icon at bounding box center [565, 258] width 13 height 13
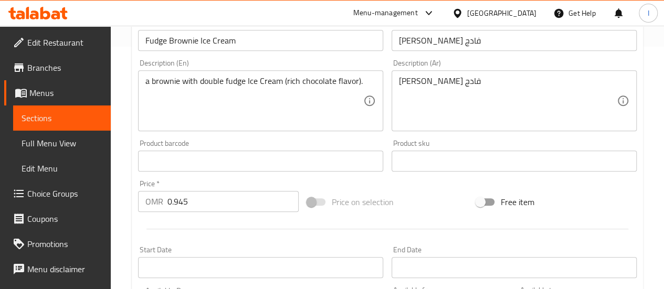
click at [205, 239] on div "Change Image Size: 1200 x 800 px / Image formats: jpg, png / 5MB Max. Item name…" at bounding box center [387, 128] width 507 height 467
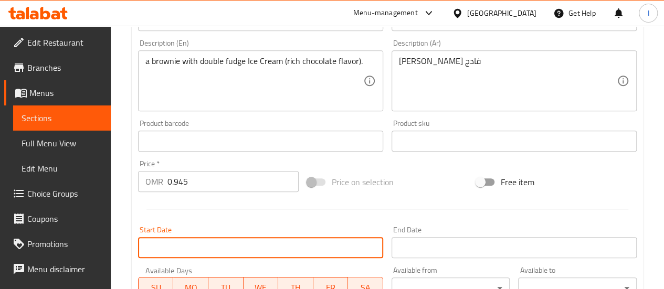
click at [206, 238] on input "Start Date" at bounding box center [260, 247] width 245 height 21
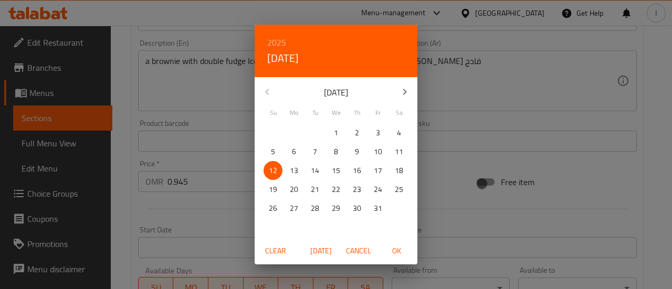
click at [201, 182] on div "2025 Sun, Oct 12 October 2025 Su Mo Tu We Th Fr Sa 28 29 30 1 2 3 4 5 6 7 8 9 1…" at bounding box center [336, 144] width 672 height 289
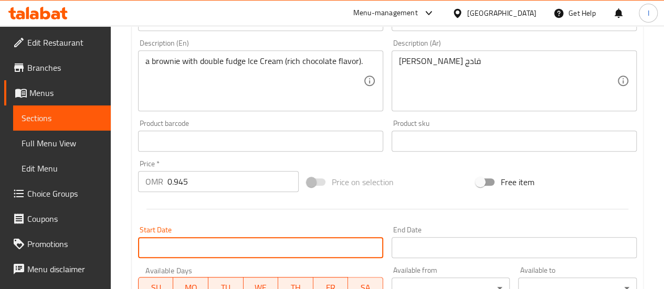
click at [201, 183] on input "0.945" at bounding box center [232, 181] width 131 height 21
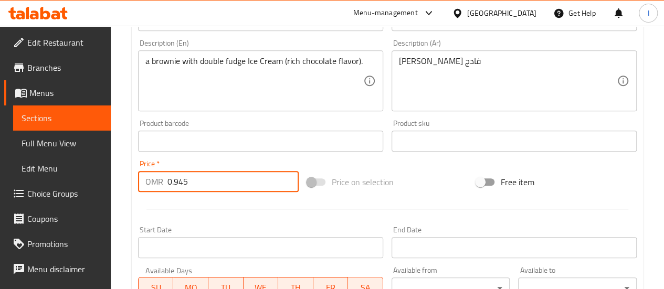
click at [203, 183] on input "0.945" at bounding box center [232, 181] width 131 height 21
click at [204, 184] on input "0.945" at bounding box center [232, 181] width 131 height 21
click at [205, 184] on input "0.945" at bounding box center [232, 181] width 131 height 21
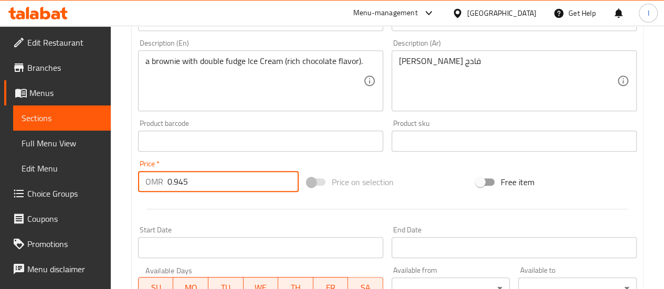
click at [205, 184] on input "0.945" at bounding box center [232, 181] width 131 height 21
type input "0"
click at [253, 215] on div at bounding box center [387, 209] width 507 height 26
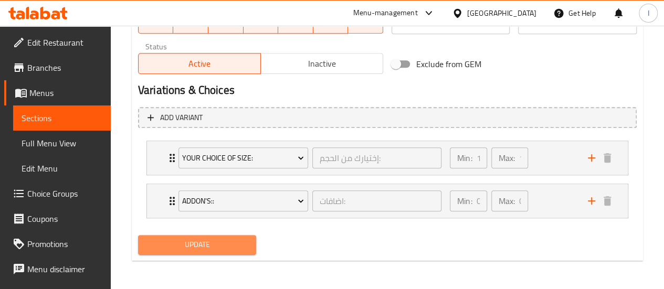
click at [211, 250] on span "Update" at bounding box center [197, 244] width 102 height 13
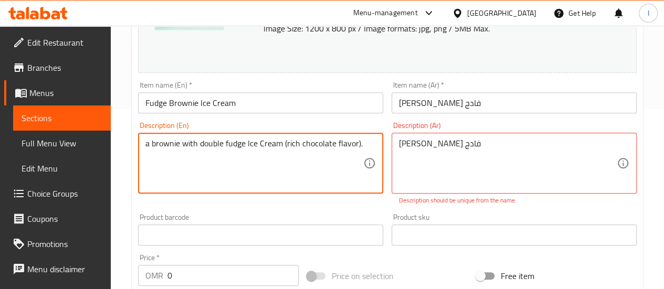
click at [345, 153] on textarea "a brownie with double fudge Ice Cream (rich chocolate flavor)." at bounding box center [254, 164] width 218 height 50
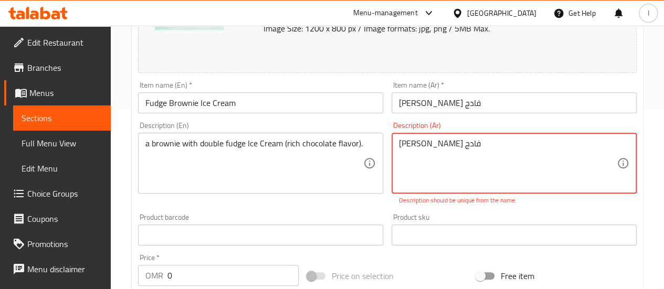
click at [477, 157] on textarea "آيس كريم براوني فادج" at bounding box center [508, 164] width 218 height 50
paste textarea "راوني مع آيس كريم فادج مزدوج (نكهة الشوكولاتة الغنية)."
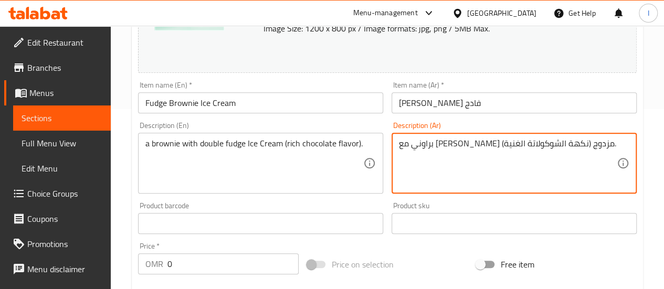
type textarea "براوني مع آيس كريم فادج مزدوج (نكهة الشوكولاتة الغنية)."
click at [359, 196] on div "Description (En) a brownie with double fudge Ice Cream (rich chocolate flavor).…" at bounding box center [260, 158] width 253 height 80
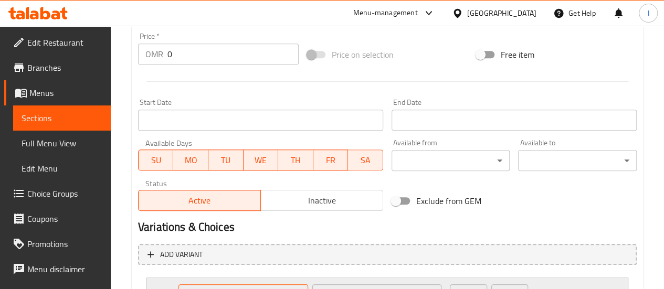
scroll to position [527, 0]
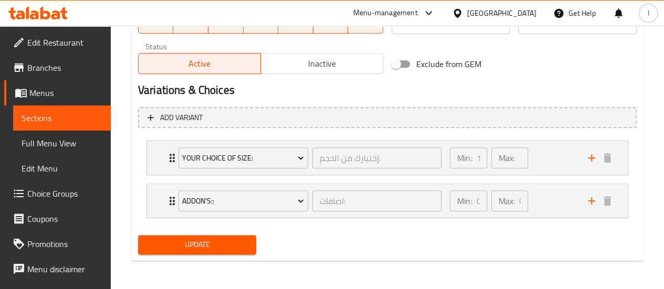
click at [223, 245] on span "Update" at bounding box center [197, 244] width 102 height 13
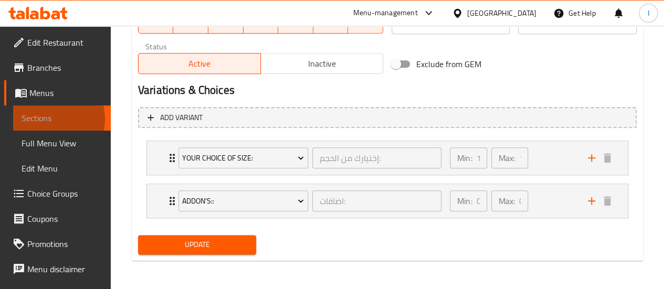
click at [49, 119] on span "Sections" at bounding box center [62, 118] width 81 height 13
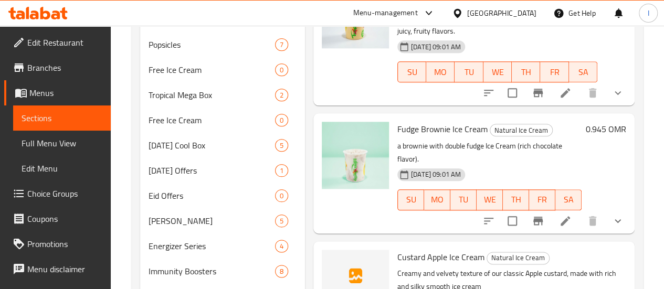
scroll to position [1207, 0]
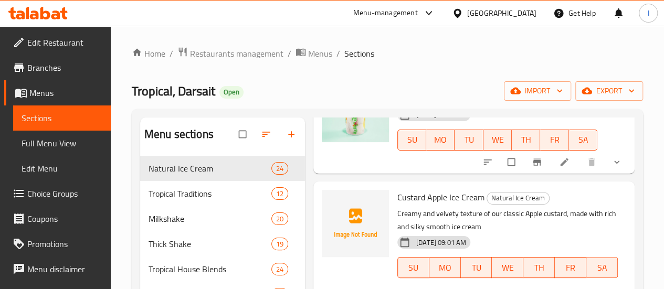
scroll to position [1784, 0]
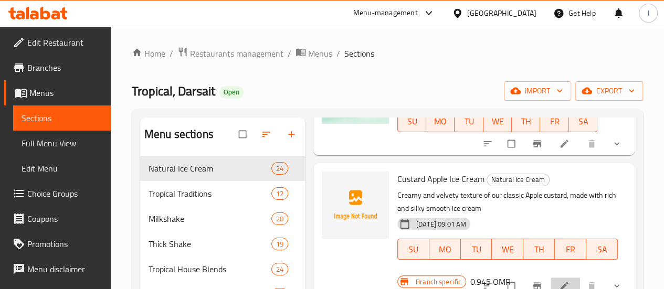
click at [559, 278] on li at bounding box center [564, 286] width 29 height 17
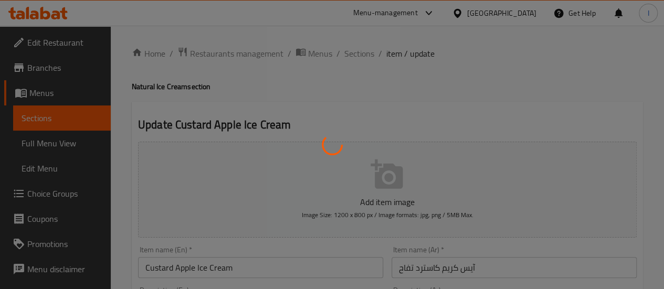
type input "أختيارك من الحجم:"
type input "1"
type input "اضافات:"
type input "0"
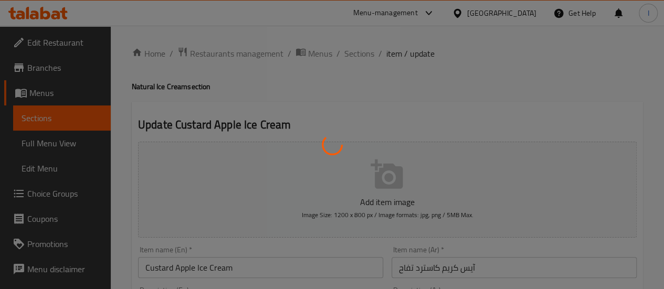
type input "0"
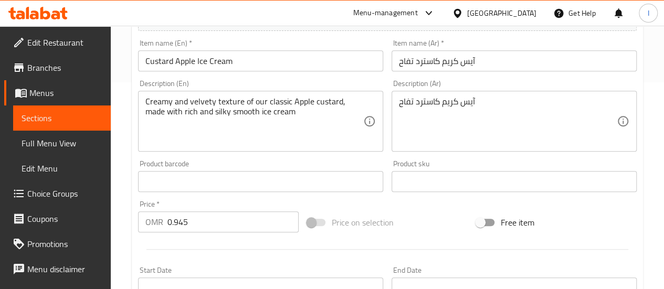
scroll to position [210, 0]
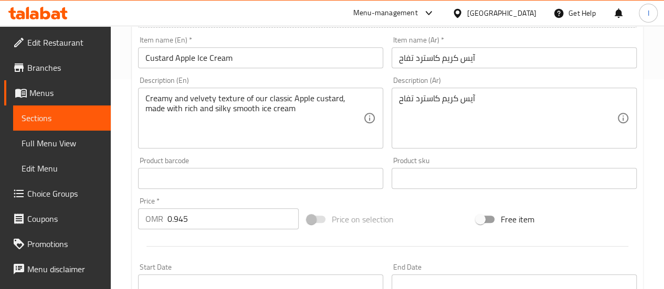
click at [220, 222] on input "0.945" at bounding box center [232, 218] width 131 height 21
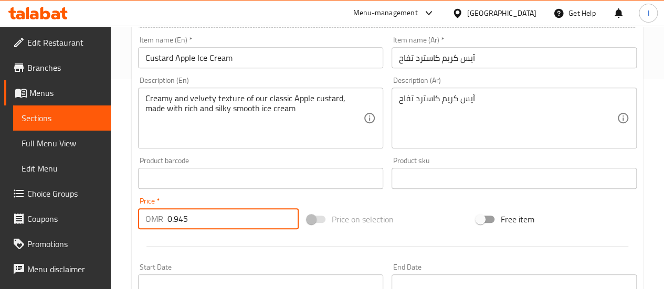
click at [219, 221] on input "0.945" at bounding box center [232, 218] width 131 height 21
click at [218, 221] on input "0.945" at bounding box center [232, 218] width 131 height 21
click at [217, 220] on input "0.945" at bounding box center [232, 218] width 131 height 21
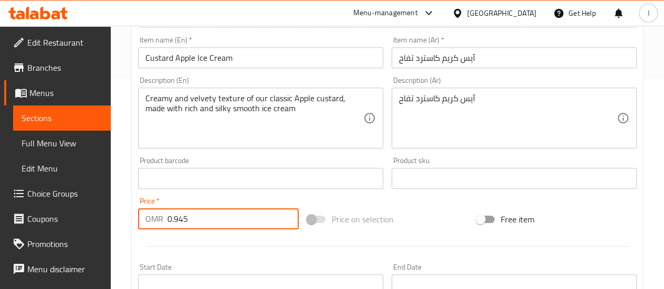
click at [217, 220] on input "0.945" at bounding box center [232, 218] width 131 height 21
type input "0"
click at [424, 236] on div at bounding box center [387, 246] width 507 height 26
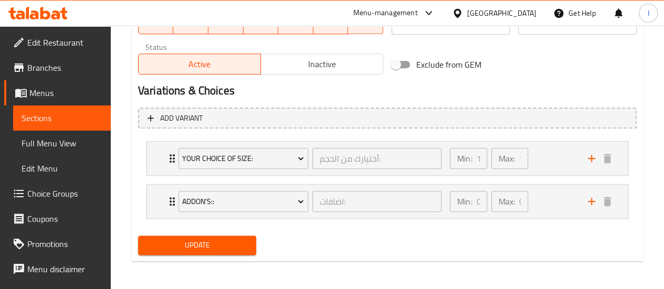
click at [217, 247] on span "Update" at bounding box center [197, 245] width 102 height 13
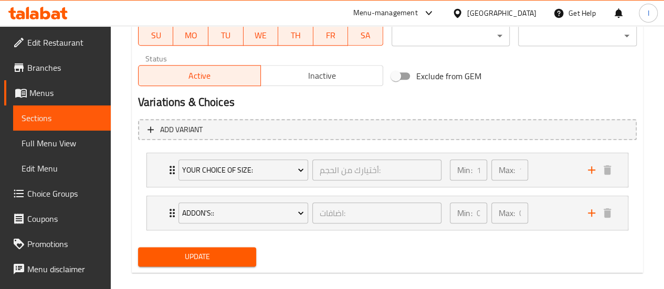
scroll to position [164, 0]
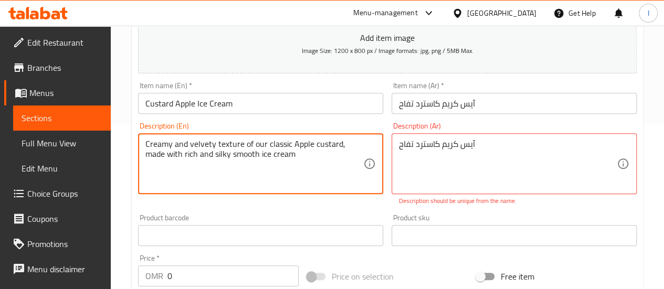
click at [280, 151] on textarea "Creamy and velvety texture of our classic Apple custard, made with rich and sil…" at bounding box center [254, 164] width 218 height 50
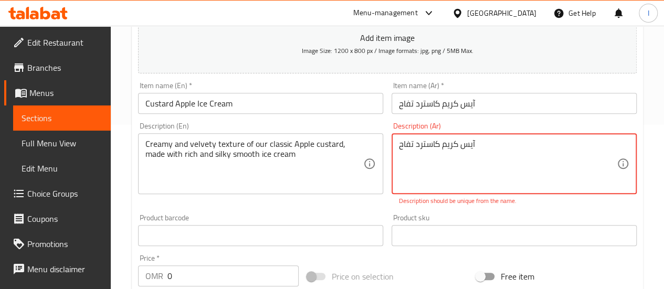
click at [507, 148] on textarea "آيس كريم كاسترد تفاح" at bounding box center [508, 164] width 218 height 50
paste textarea "قوام كريمي ومخملي لكاسترد التفاح الكلاسيكي الخاص بنا، مصنوع من الآيس كريم الغني…"
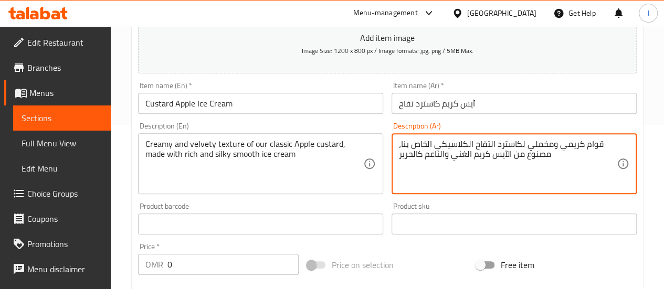
type textarea "قوام كريمي ومخملي لكاسترد التفاح الكلاسيكي الخاص بنا، مصنوع من الآيس كريم الغني…"
click at [470, 203] on div "Product sku Product sku" at bounding box center [513, 219] width 245 height 32
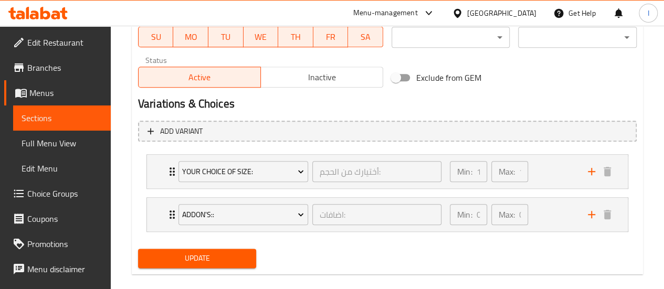
scroll to position [511, 0]
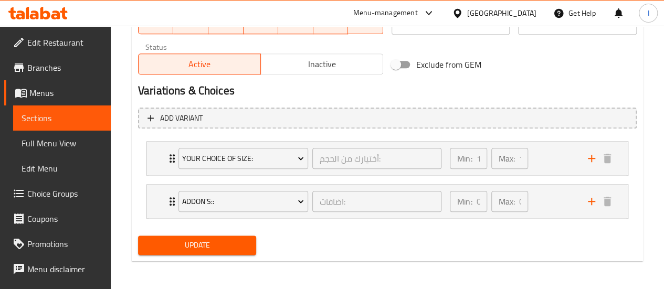
click at [235, 246] on span "Update" at bounding box center [197, 245] width 102 height 13
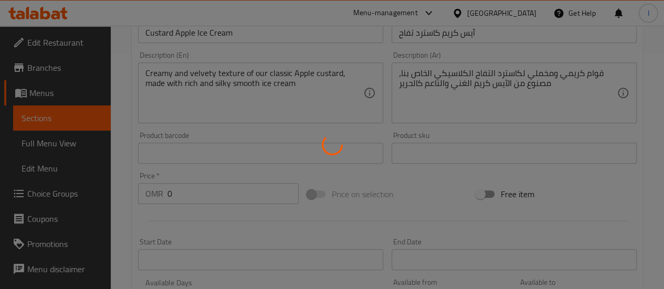
scroll to position [196, 0]
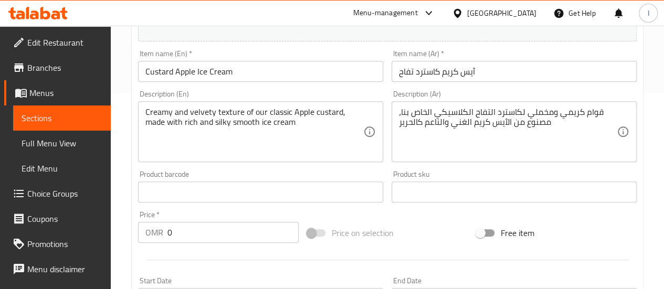
click at [75, 118] on span "Sections" at bounding box center [62, 118] width 81 height 13
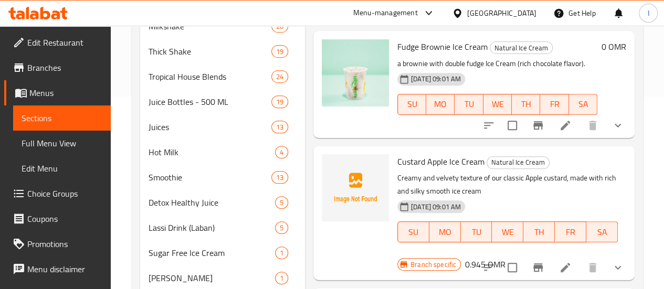
scroll to position [1626, 0]
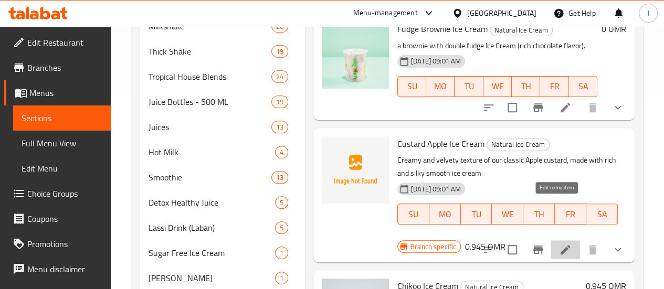
click at [559, 243] on icon at bounding box center [565, 249] width 13 height 13
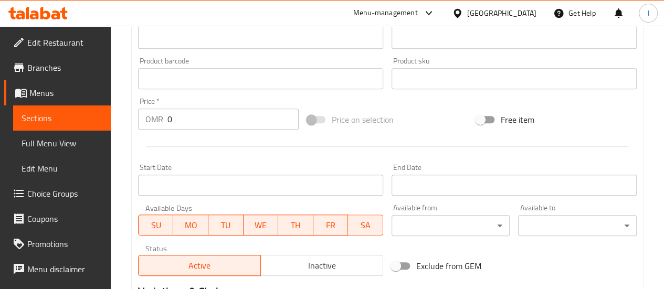
scroll to position [315, 0]
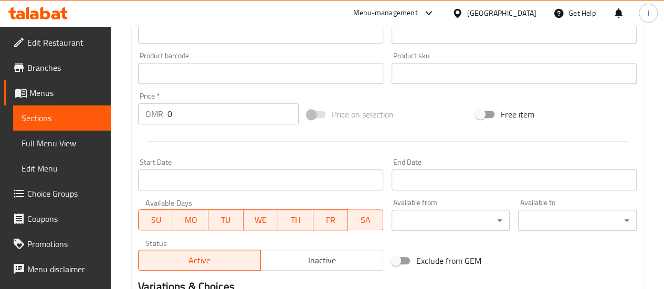
click at [25, 112] on span "Sections" at bounding box center [62, 118] width 81 height 13
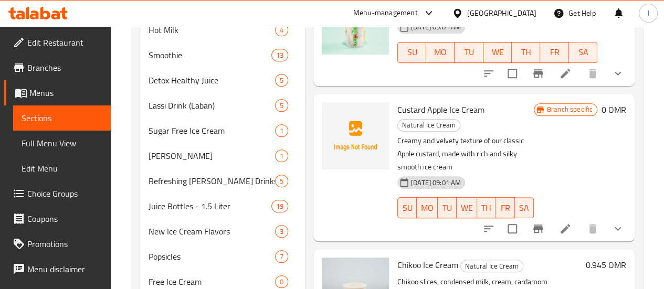
scroll to position [1626, 0]
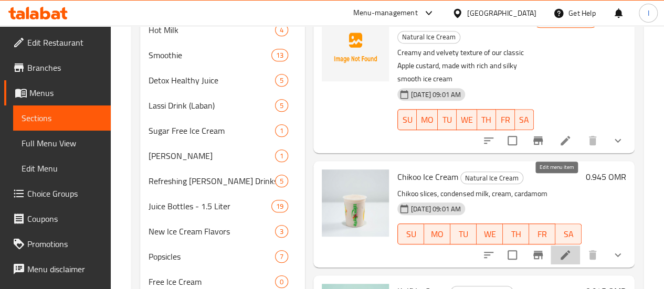
click at [560, 250] on icon at bounding box center [564, 254] width 9 height 9
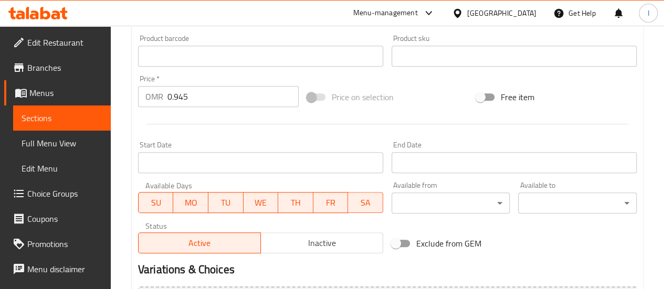
scroll to position [367, 0]
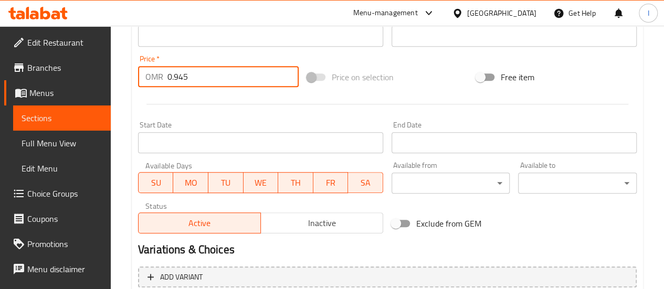
click at [210, 78] on input "0.945" at bounding box center [232, 76] width 131 height 21
type input "0"
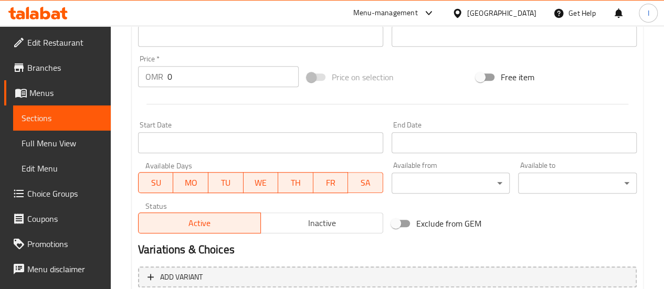
click at [256, 124] on div "Start Date Start Date" at bounding box center [260, 137] width 245 height 32
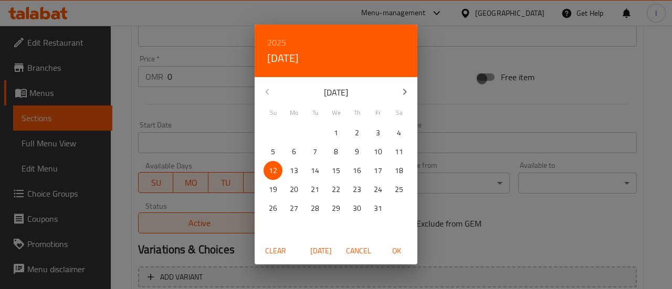
click at [199, 131] on div "2025 Sun, Oct 12 October 2025 Su Mo Tu We Th Fr Sa 28 29 30 1 2 3 4 5 6 7 8 9 1…" at bounding box center [336, 144] width 672 height 289
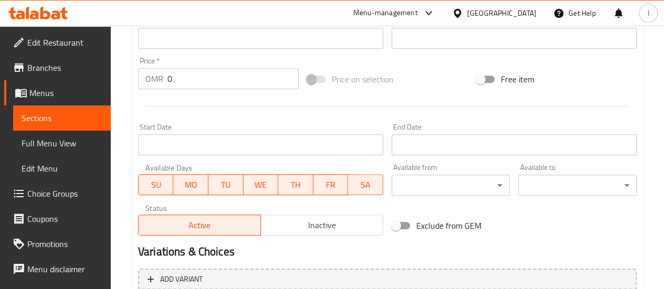
scroll to position [527, 0]
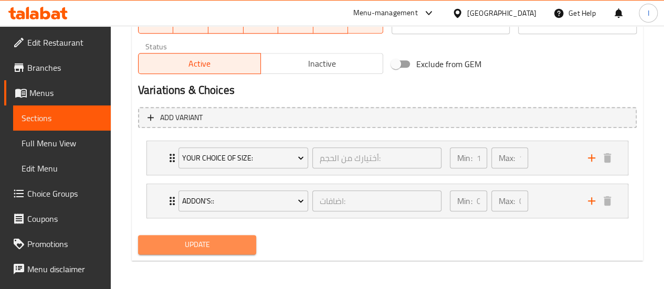
click at [193, 242] on span "Update" at bounding box center [197, 244] width 102 height 13
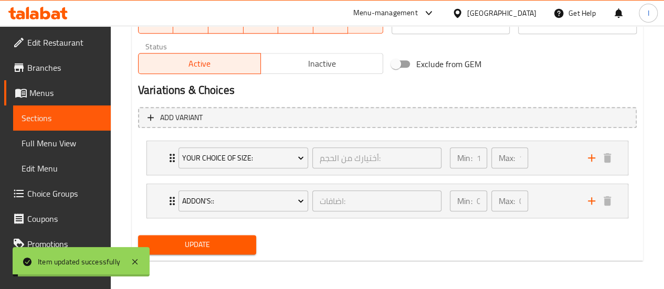
click at [72, 122] on span "Sections" at bounding box center [62, 118] width 81 height 13
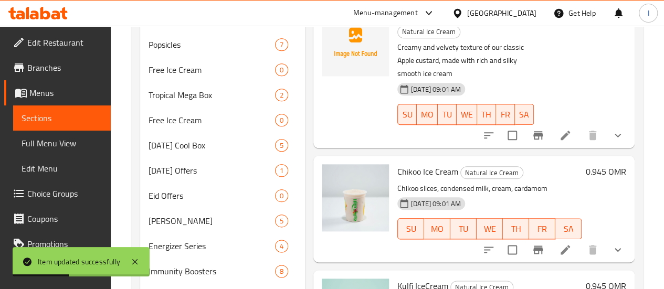
scroll to position [1469, 0]
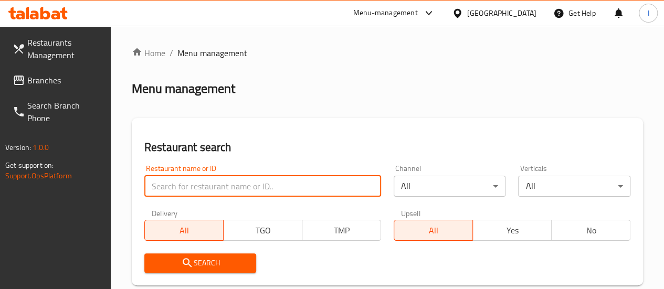
click at [208, 187] on input "search" at bounding box center [262, 186] width 237 height 21
type input "tropical"
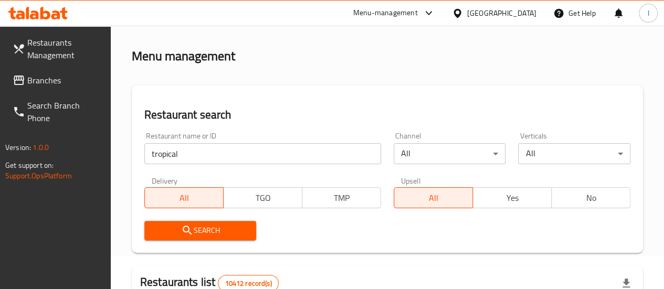
scroll to position [52, 0]
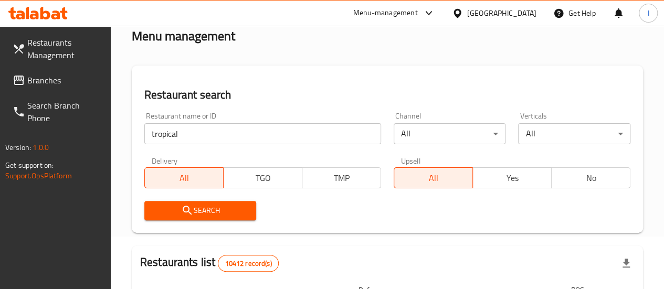
click at [213, 217] on span "Search" at bounding box center [200, 210] width 95 height 13
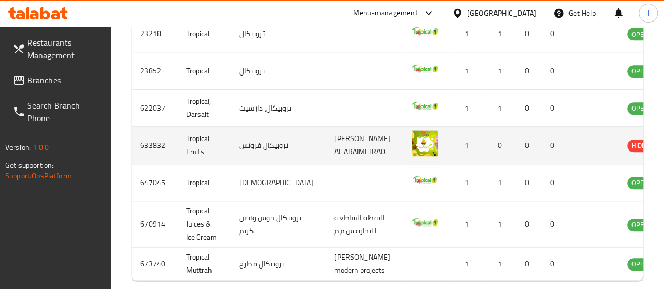
scroll to position [472, 0]
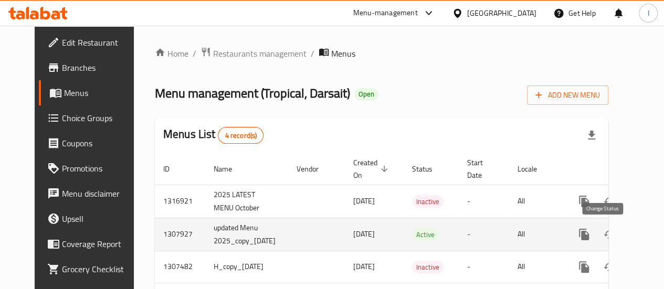
scroll to position [0, 31]
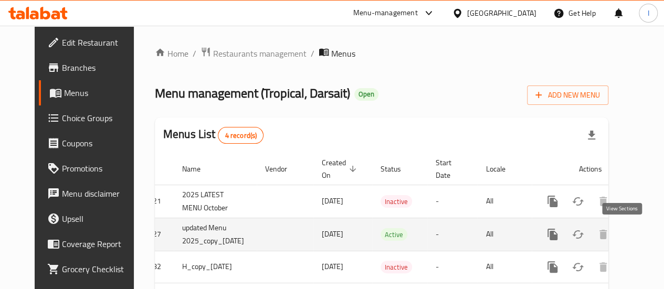
click at [622, 232] on icon "enhanced table" at bounding box center [628, 234] width 13 height 13
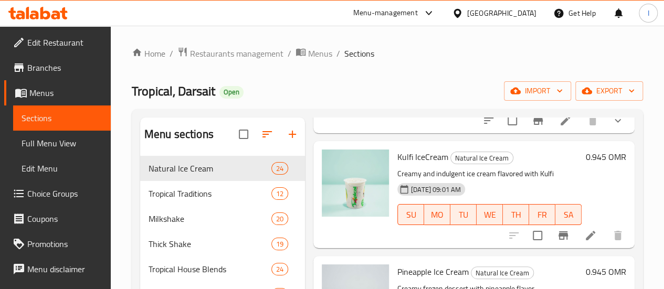
scroll to position [2105, 0]
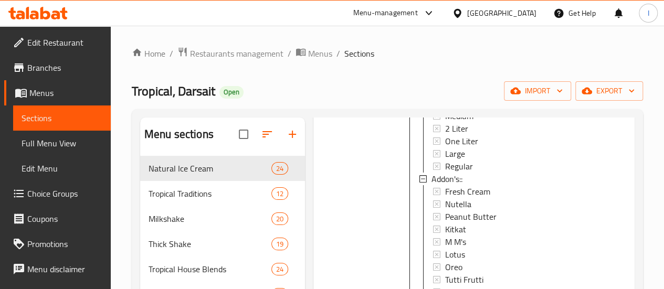
scroll to position [2369, 0]
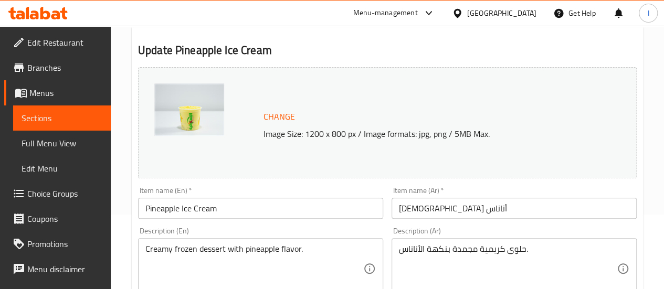
scroll to position [315, 0]
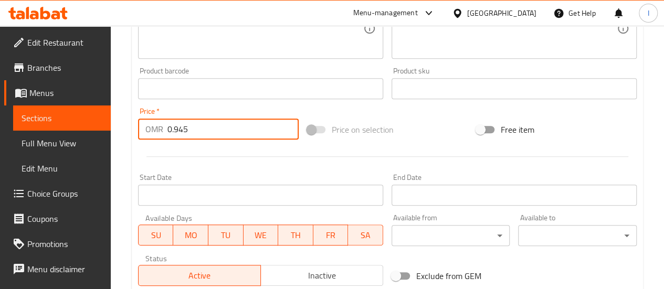
click at [236, 129] on input "0.945" at bounding box center [232, 129] width 131 height 21
type input "0"
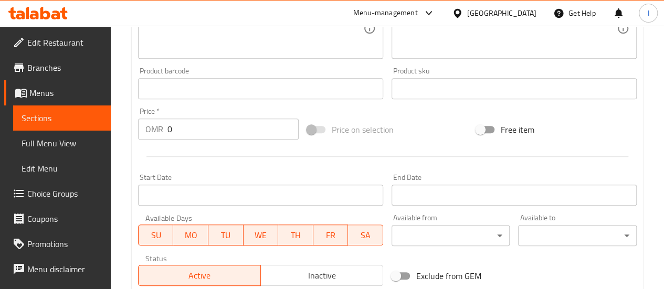
drag, startPoint x: 241, startPoint y: 173, endPoint x: 217, endPoint y: 189, distance: 28.7
click at [240, 173] on div "Start Date Start Date" at bounding box center [260, 189] width 253 height 40
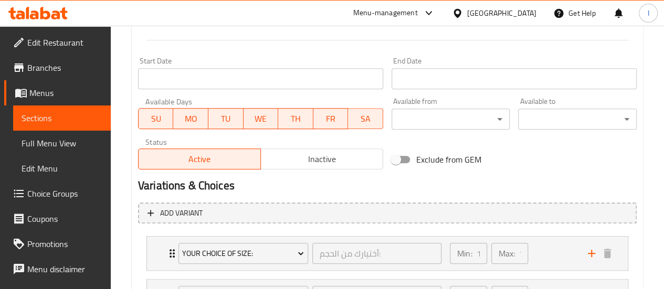
scroll to position [527, 0]
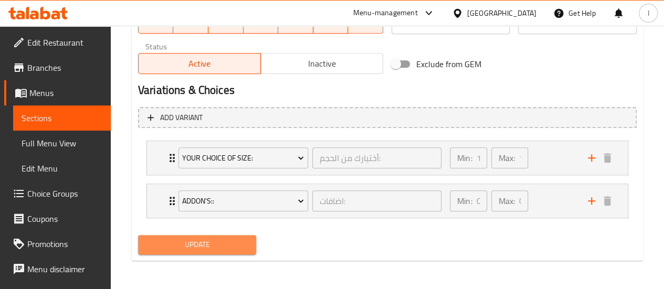
click at [193, 240] on span "Update" at bounding box center [197, 244] width 102 height 13
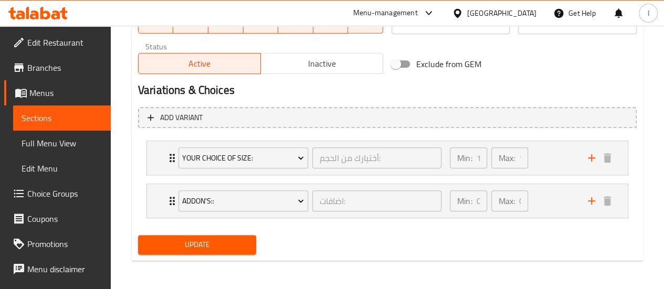
click at [198, 243] on span "Update" at bounding box center [197, 244] width 102 height 13
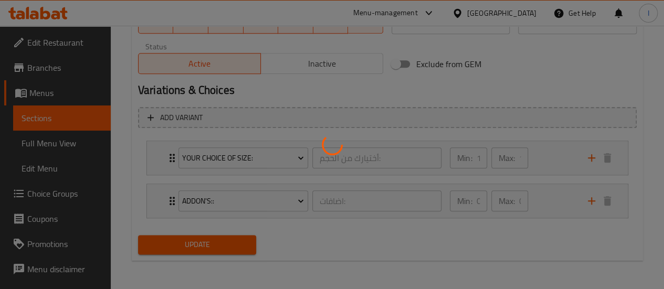
scroll to position [369, 0]
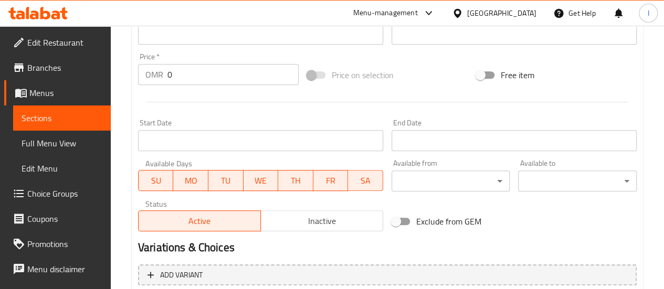
click at [47, 116] on span "Sections" at bounding box center [62, 118] width 81 height 13
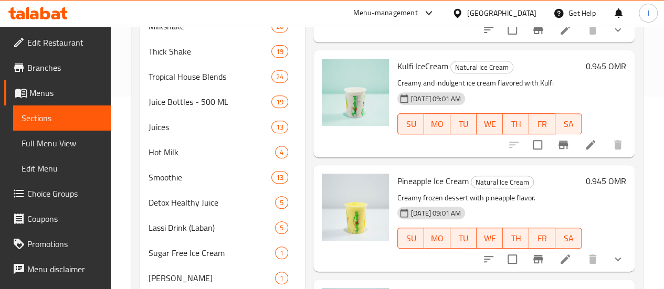
scroll to position [1994, 0]
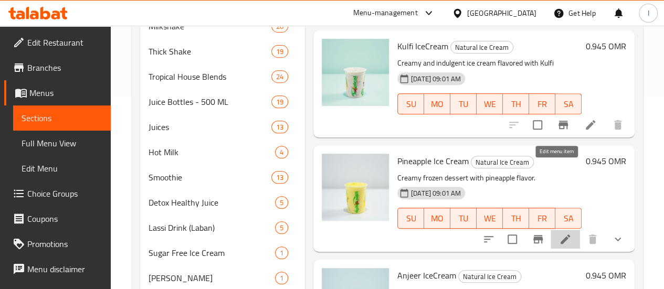
click at [562, 233] on icon at bounding box center [565, 239] width 13 height 13
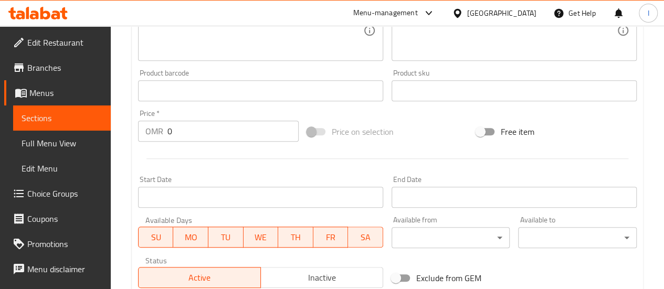
scroll to position [315, 0]
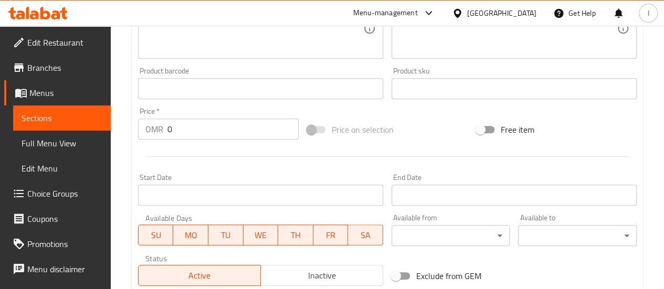
click at [61, 114] on span "Sections" at bounding box center [62, 118] width 81 height 13
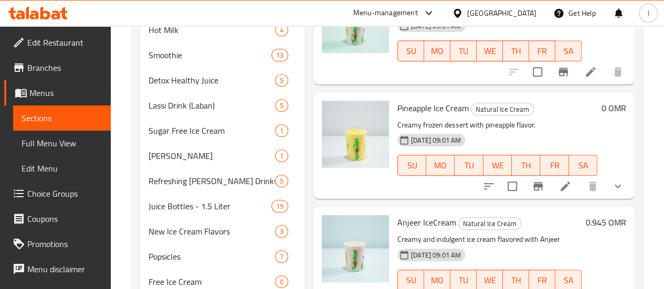
scroll to position [1941, 0]
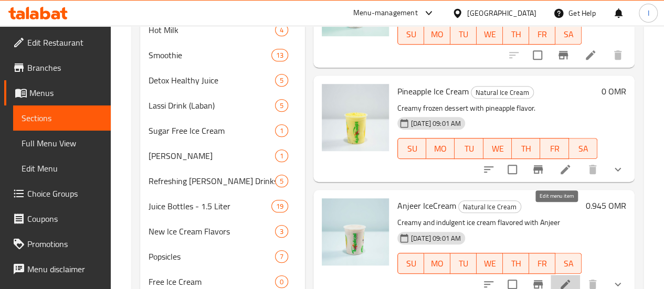
click at [559, 278] on icon at bounding box center [565, 284] width 13 height 13
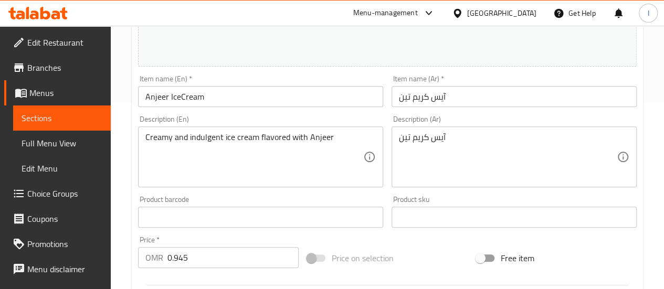
scroll to position [262, 0]
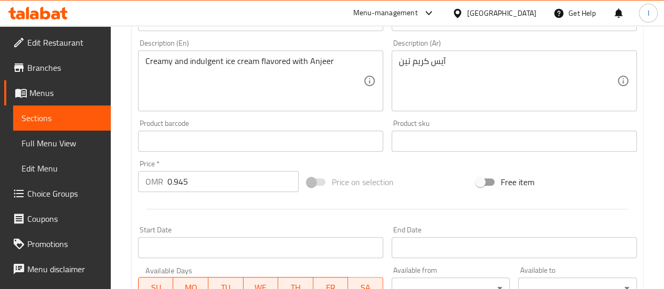
click at [212, 181] on input "0.945" at bounding box center [232, 181] width 131 height 21
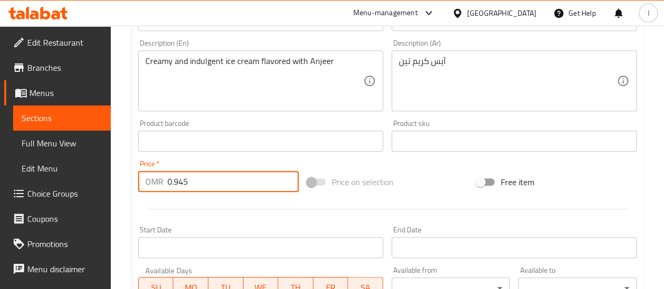
click at [212, 181] on input "0.945" at bounding box center [232, 181] width 131 height 21
type input "0"
click at [236, 210] on div at bounding box center [387, 209] width 507 height 26
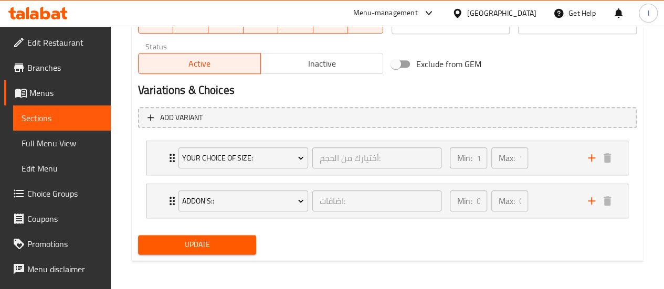
click at [236, 238] on span "Update" at bounding box center [197, 244] width 102 height 13
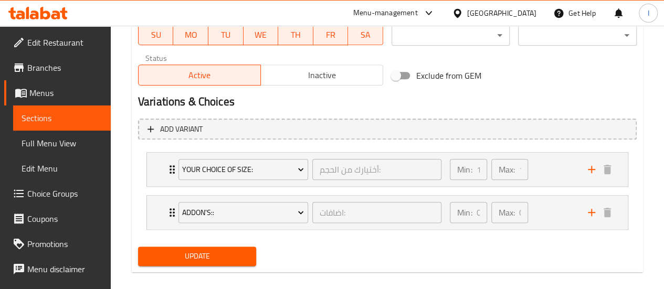
scroll to position [180, 0]
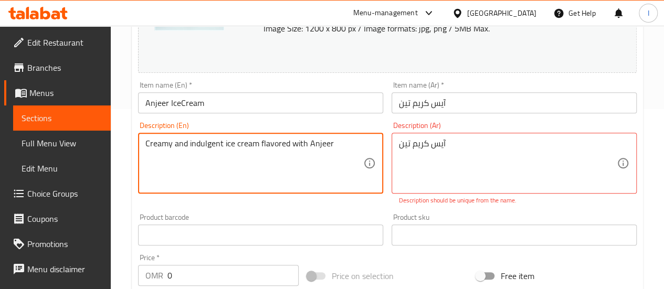
click at [242, 161] on textarea "Creamy and indulgent ice cream flavored with Anjeer" at bounding box center [254, 164] width 218 height 50
click at [242, 160] on textarea "Creamy and indulgent ice cream flavored with Anjeer" at bounding box center [254, 164] width 218 height 50
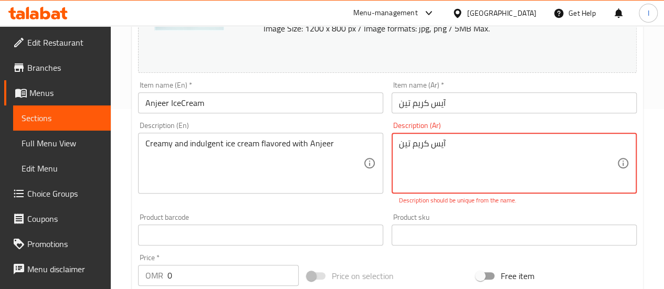
click at [425, 167] on textarea "آيس كريم تين" at bounding box center [508, 164] width 218 height 50
paste textarea "كريمي ولذيذ بنكهة أنجير"
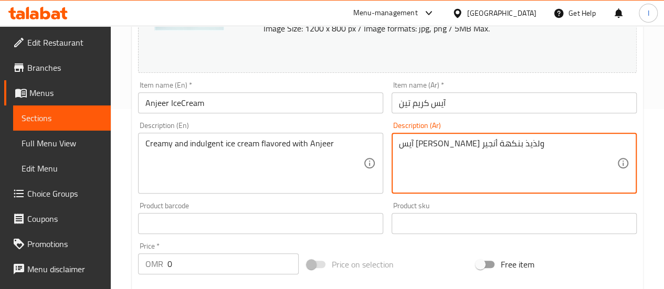
type textarea "آيس كريم كريمي ولذيذ بنكهة أنجير"
click at [452, 203] on div "Product sku Product sku" at bounding box center [513, 218] width 245 height 32
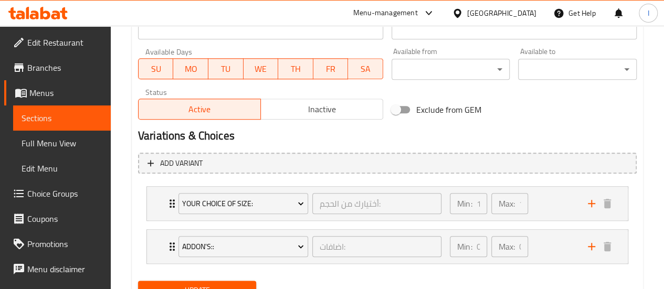
scroll to position [527, 0]
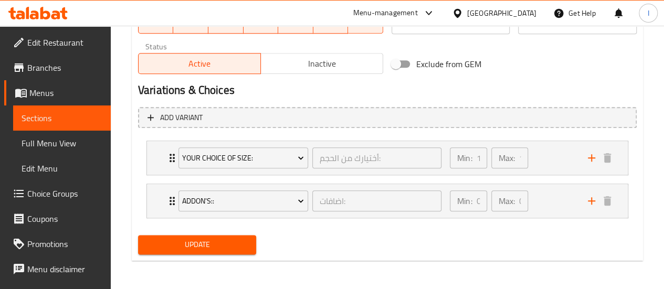
click at [231, 248] on span "Update" at bounding box center [197, 244] width 102 height 13
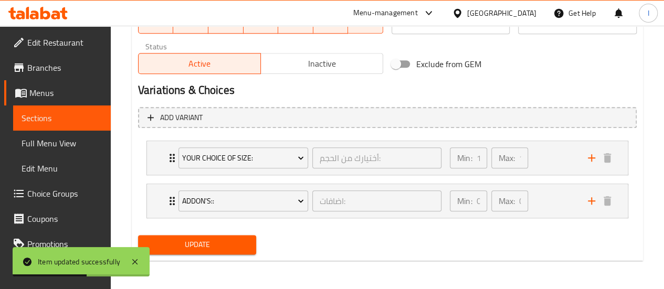
click at [48, 118] on span "Sections" at bounding box center [62, 118] width 81 height 13
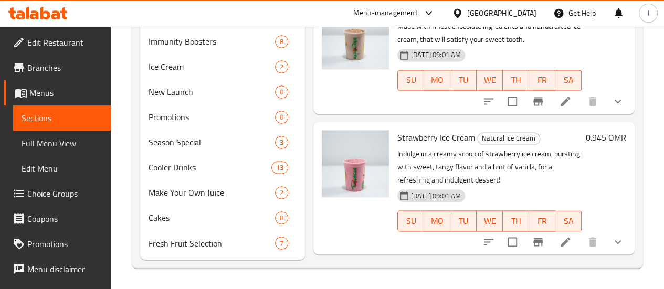
scroll to position [1895, 0]
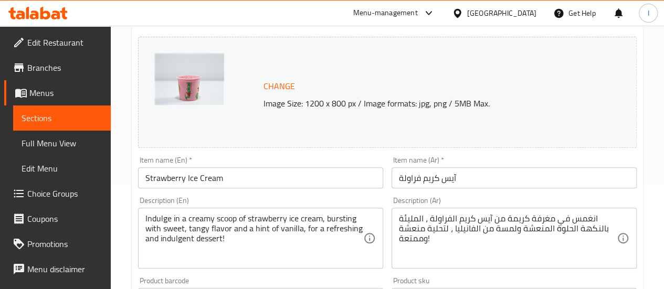
scroll to position [262, 0]
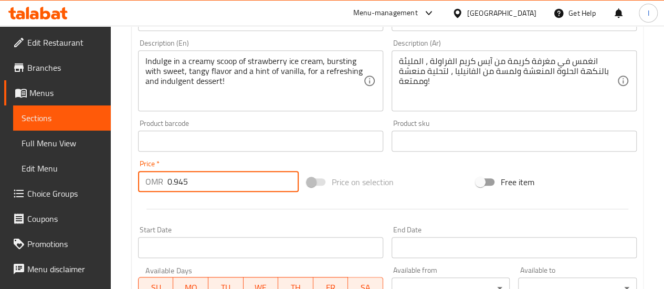
click at [206, 184] on input "0.945" at bounding box center [232, 181] width 131 height 21
click at [207, 183] on input "0.945" at bounding box center [232, 181] width 131 height 21
click at [210, 182] on input "0.945" at bounding box center [232, 181] width 131 height 21
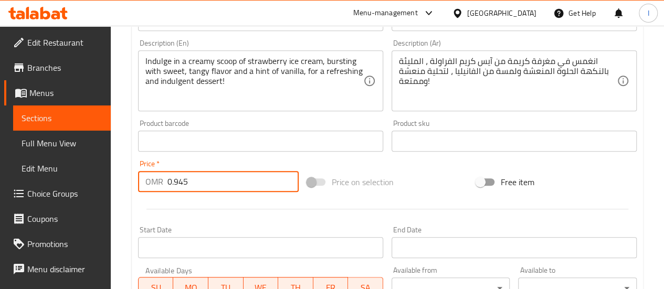
click at [210, 182] on input "0.945" at bounding box center [232, 181] width 131 height 21
type input "0"
click at [219, 204] on div at bounding box center [387, 209] width 507 height 26
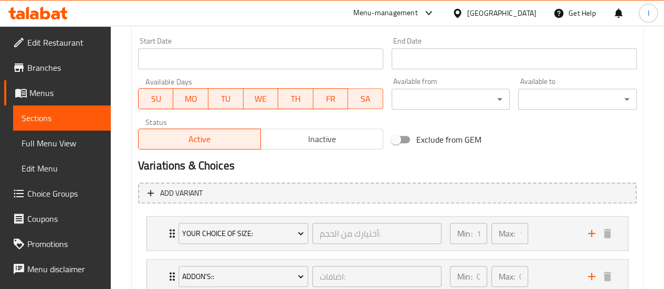
scroll to position [527, 0]
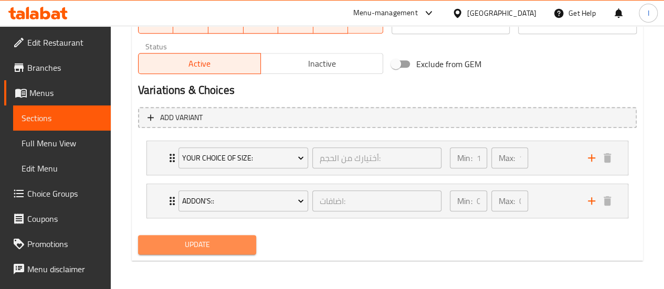
click at [220, 240] on span "Update" at bounding box center [197, 244] width 102 height 13
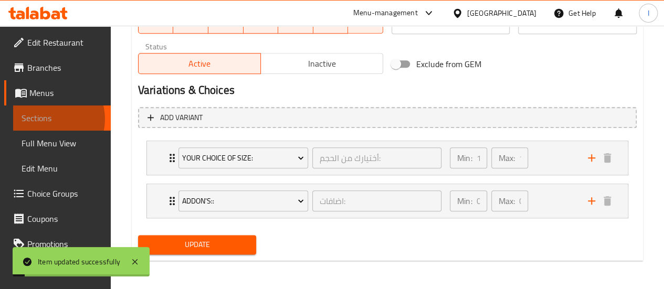
click at [49, 120] on span "Sections" at bounding box center [62, 118] width 81 height 13
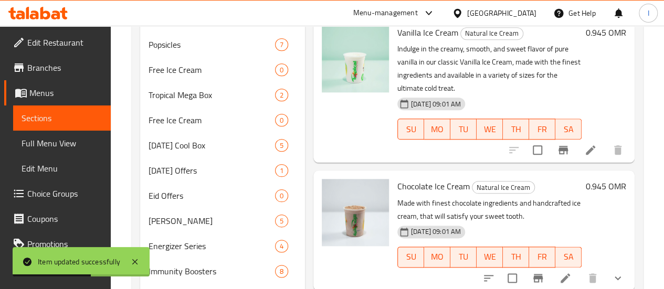
scroll to position [2000, 0]
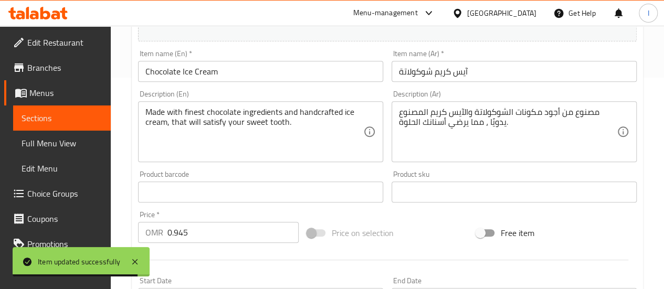
scroll to position [262, 0]
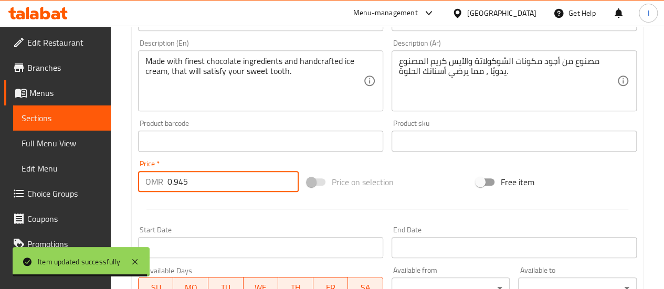
click at [224, 185] on input "0.945" at bounding box center [232, 181] width 131 height 21
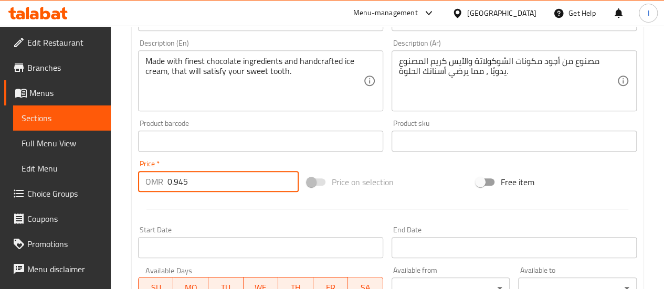
click at [224, 185] on input "0.945" at bounding box center [232, 181] width 131 height 21
type input "0"
click at [244, 204] on div at bounding box center [387, 209] width 507 height 26
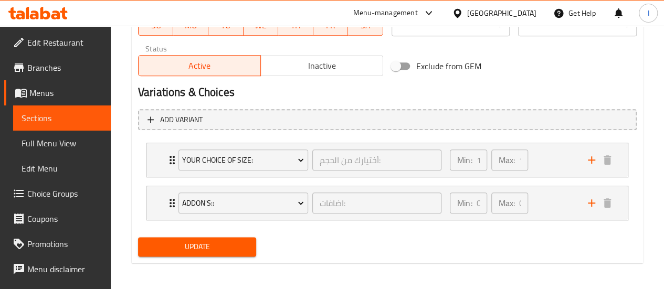
scroll to position [527, 0]
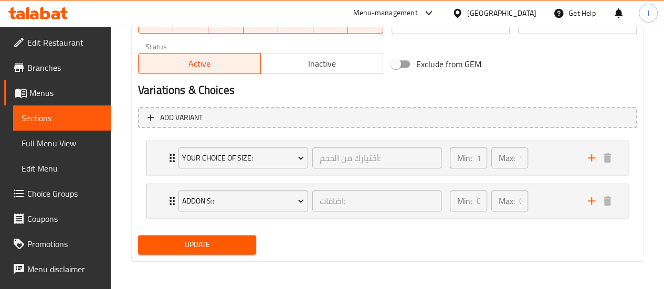
click at [225, 231] on div "Update" at bounding box center [197, 245] width 127 height 28
click at [227, 241] on span "Update" at bounding box center [197, 244] width 102 height 13
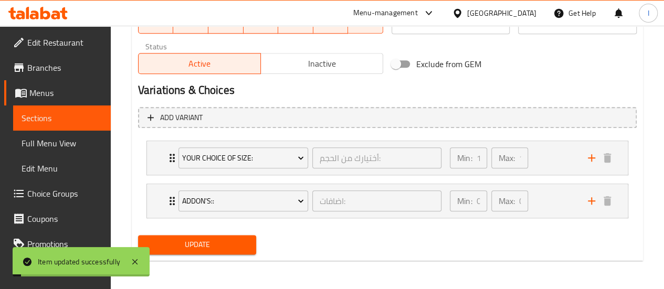
click at [34, 127] on link "Sections" at bounding box center [62, 117] width 98 height 25
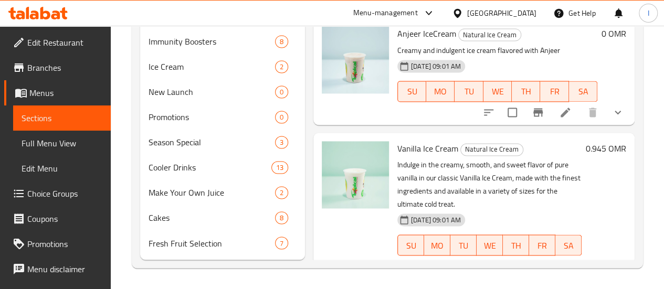
scroll to position [1619, 0]
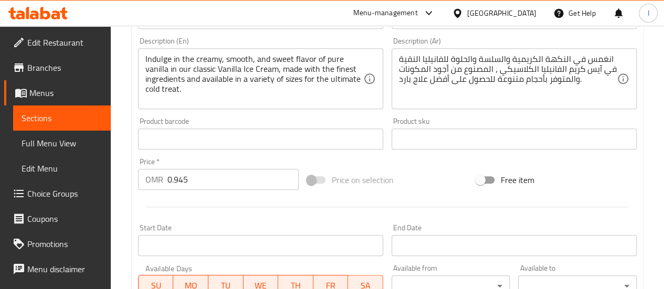
scroll to position [367, 0]
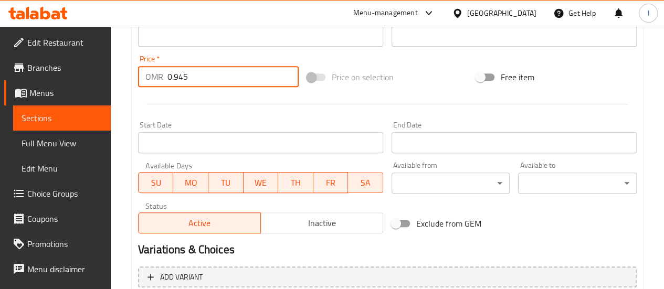
click at [191, 86] on input "0.945" at bounding box center [232, 76] width 131 height 21
click at [192, 84] on input "0.945" at bounding box center [232, 76] width 131 height 21
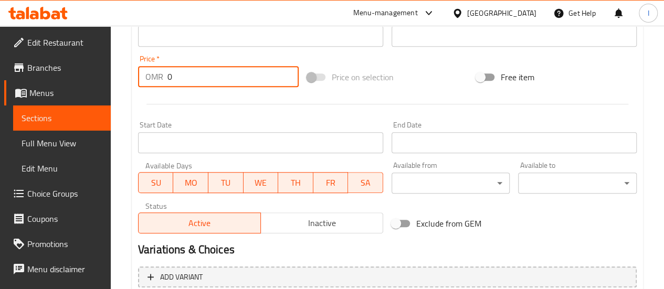
type input "0"
click at [212, 113] on div at bounding box center [387, 104] width 507 height 26
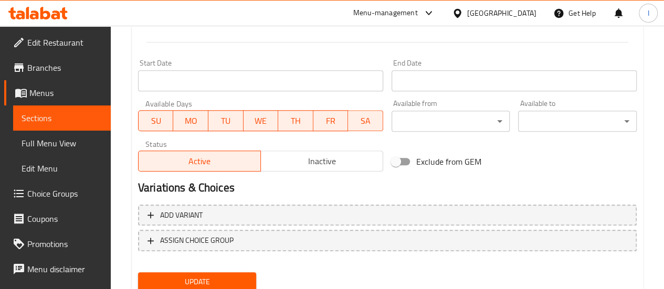
scroll to position [467, 0]
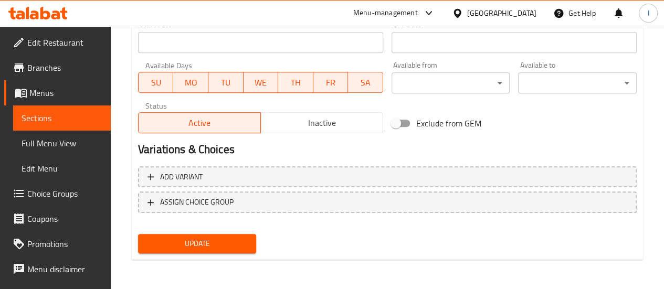
click at [235, 236] on button "Update" at bounding box center [197, 243] width 119 height 19
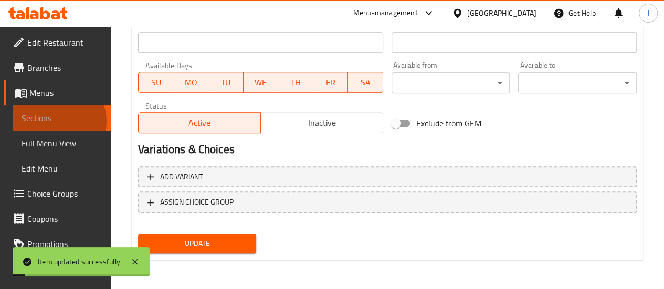
click at [59, 121] on span "Sections" at bounding box center [62, 118] width 81 height 13
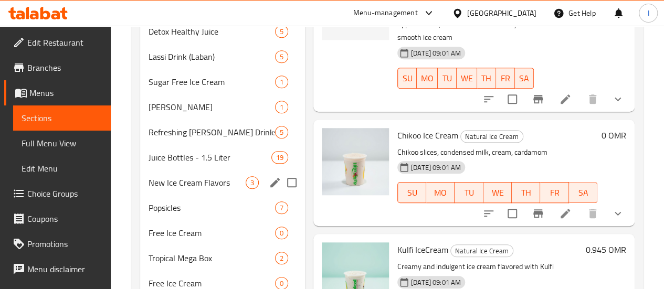
scroll to position [300, 0]
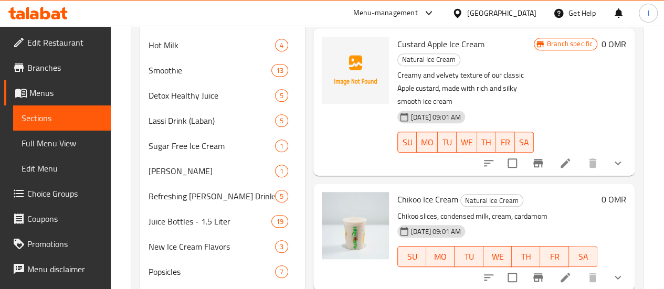
click at [48, 15] on icon at bounding box center [45, 13] width 10 height 13
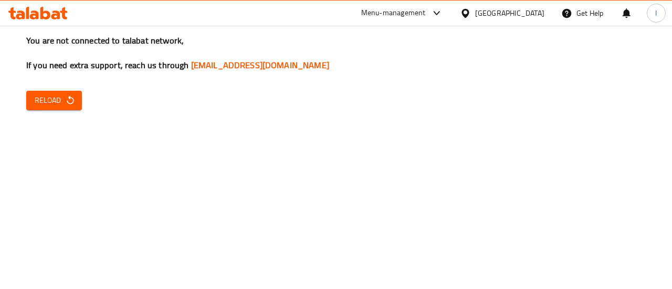
click at [72, 93] on button "Reload" at bounding box center [54, 100] width 56 height 19
drag, startPoint x: 100, startPoint y: 48, endPoint x: 119, endPoint y: 54, distance: 19.9
click at [102, 49] on h3 "You are not connected to talabat network, If you need extra support, reach us t…" at bounding box center [335, 53] width 619 height 37
drag, startPoint x: 87, startPoint y: 104, endPoint x: 73, endPoint y: 103, distance: 14.2
click at [76, 103] on div "You are not connected to talabat network, If you need extra support, reach us t…" at bounding box center [336, 144] width 672 height 289
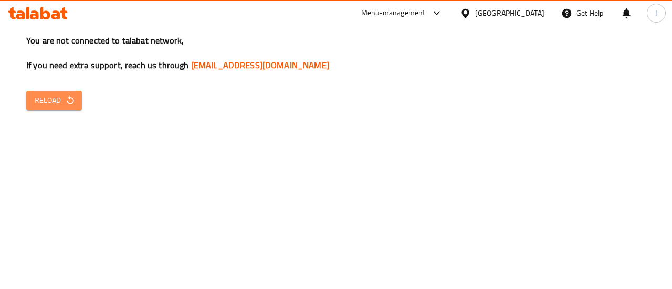
click at [66, 100] on icon "button" at bounding box center [70, 100] width 10 height 10
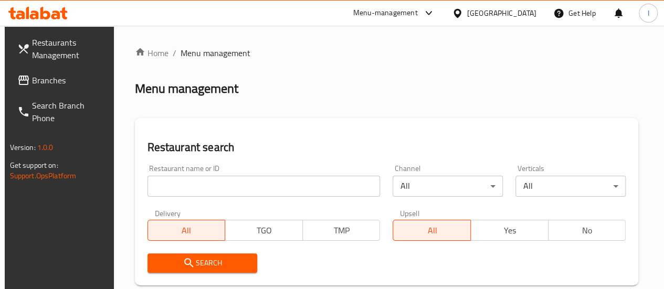
click at [193, 190] on input "search" at bounding box center [263, 186] width 233 height 21
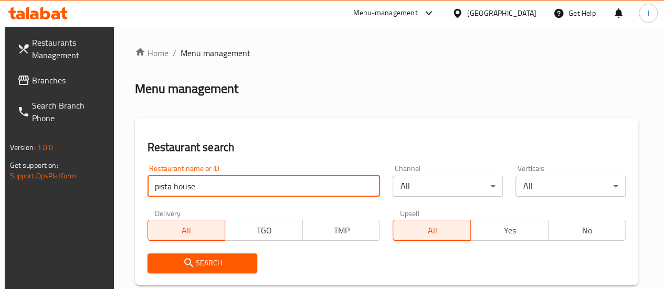
type input "pista house"
click button "Search" at bounding box center [202, 262] width 110 height 19
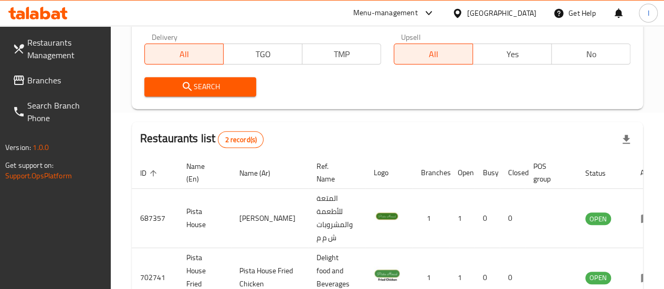
scroll to position [210, 0]
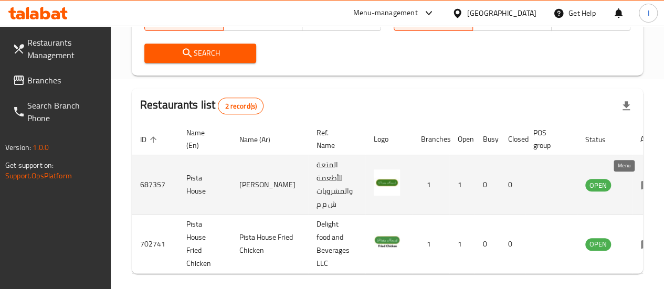
click at [640, 180] on icon "enhanced table" at bounding box center [646, 184] width 13 height 13
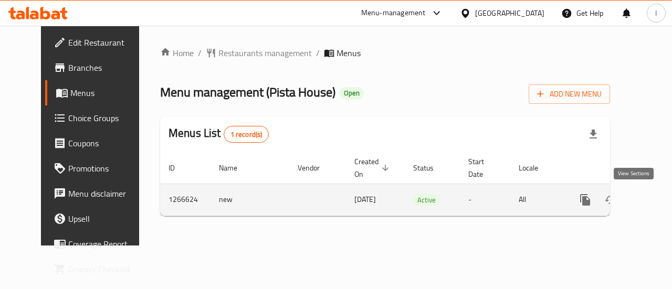
click at [654, 199] on icon "enhanced table" at bounding box center [660, 200] width 13 height 13
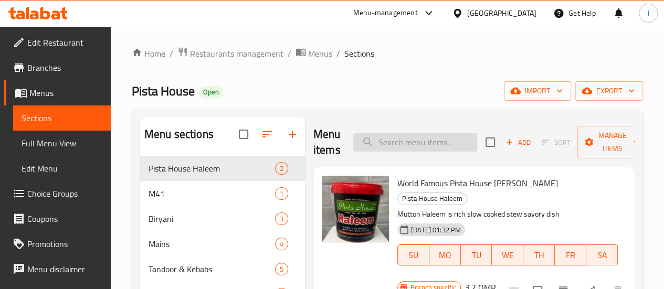
click at [416, 146] on input "search" at bounding box center [415, 142] width 124 height 18
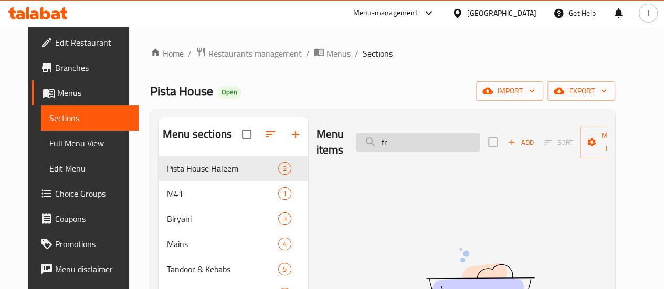
type input "f"
click at [395, 144] on input "mutton fry" at bounding box center [418, 142] width 124 height 18
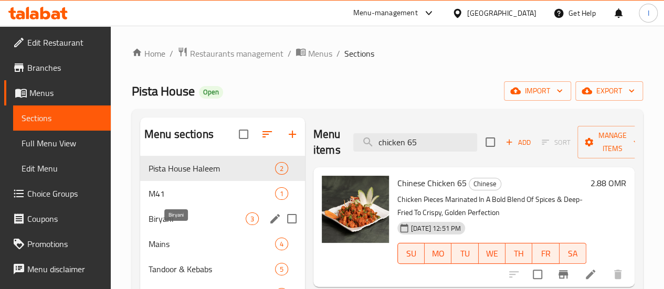
type input "chicken 65"
click at [170, 225] on span "Biryani" at bounding box center [196, 218] width 97 height 13
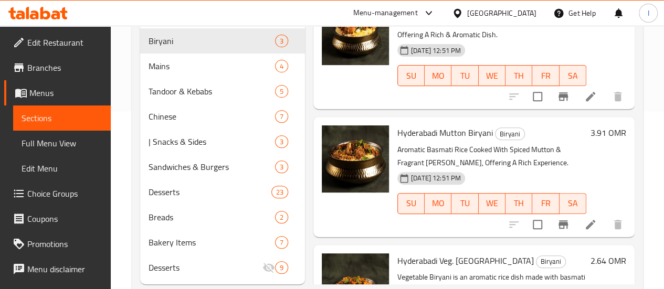
scroll to position [60, 0]
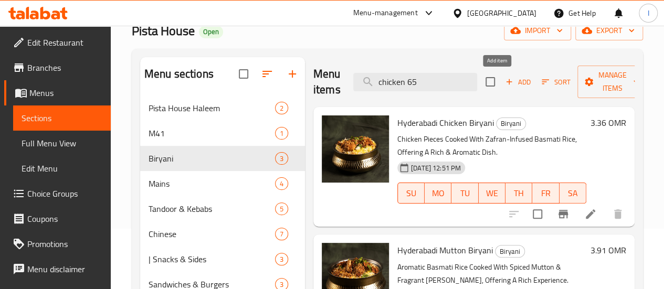
click at [504, 82] on span "Add" at bounding box center [518, 82] width 28 height 12
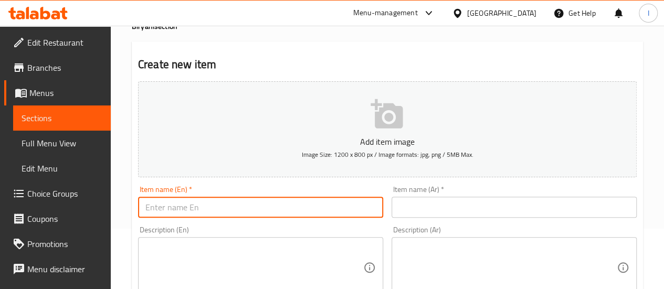
click at [226, 209] on input "text" at bounding box center [260, 207] width 245 height 21
paste input "Chicken 65 biryani"
click at [231, 206] on input "Chicken 65 biryani" at bounding box center [260, 207] width 245 height 21
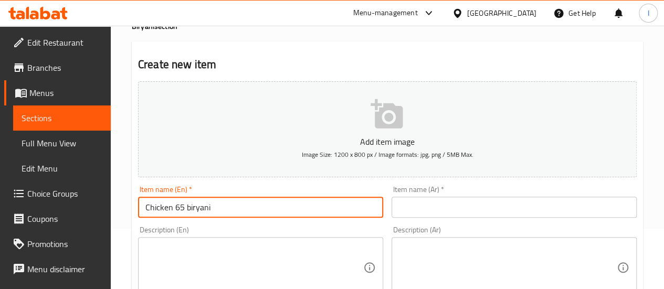
click at [231, 206] on input "Chicken 65 biryani" at bounding box center [260, 207] width 245 height 21
type input "Chicken 65 biryani"
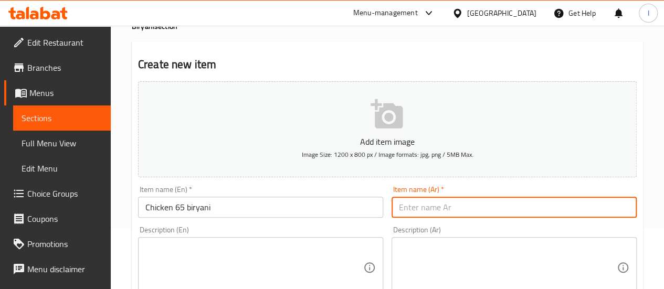
click at [493, 205] on input "text" at bounding box center [513, 207] width 245 height 21
paste input "برياني دجاج 65"
type input "برياني دجاج 65"
click at [373, 228] on div "Description (En) Description (En)" at bounding box center [260, 262] width 245 height 72
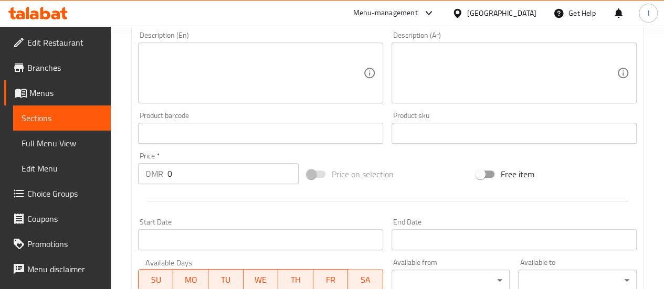
scroll to position [270, 0]
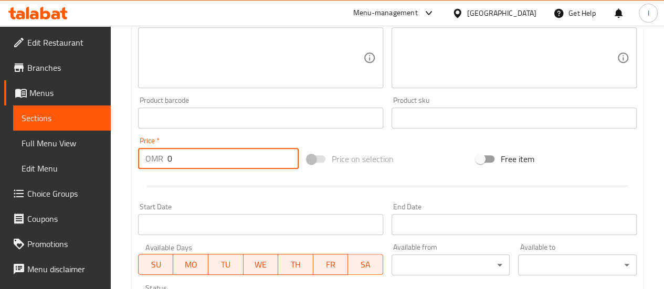
click at [185, 155] on input "0" at bounding box center [232, 158] width 131 height 21
type input "3.64"
click at [221, 200] on div "Start Date Start Date" at bounding box center [260, 219] width 253 height 40
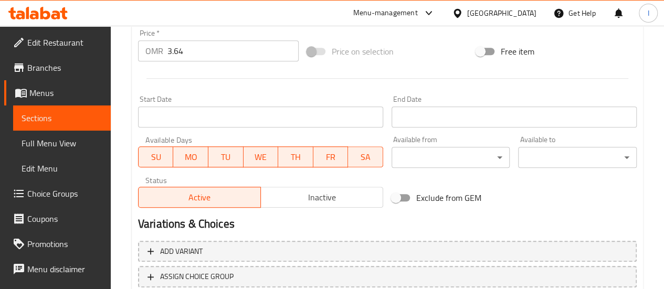
scroll to position [452, 0]
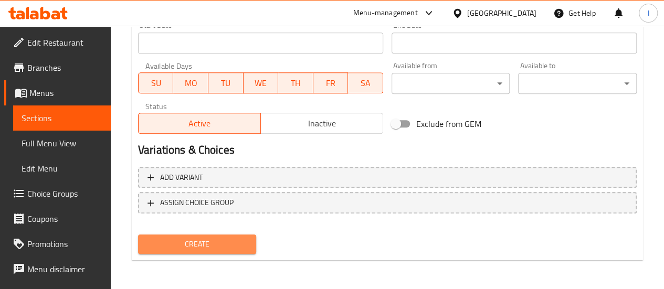
click at [204, 238] on span "Create" at bounding box center [197, 244] width 102 height 13
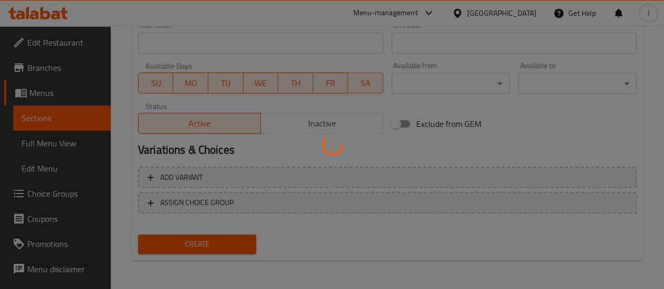
type input "0"
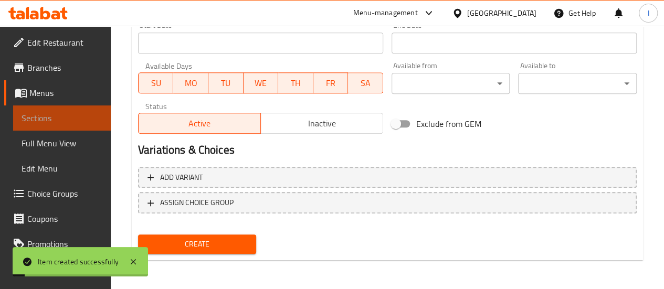
click at [67, 124] on span "Sections" at bounding box center [62, 118] width 81 height 13
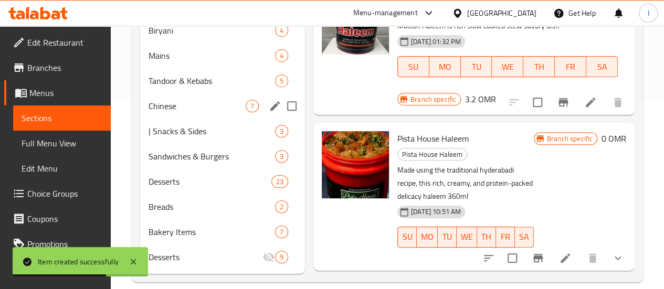
scroll to position [193, 0]
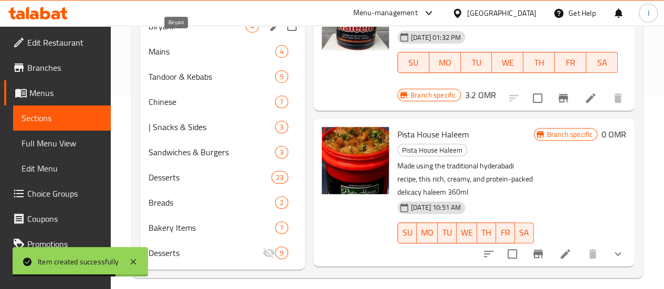
click at [179, 33] on span "Biryani" at bounding box center [196, 26] width 97 height 13
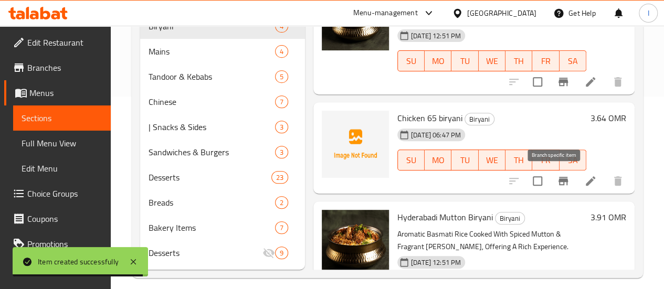
click at [558, 182] on icon "Branch-specific-item" at bounding box center [562, 181] width 9 height 8
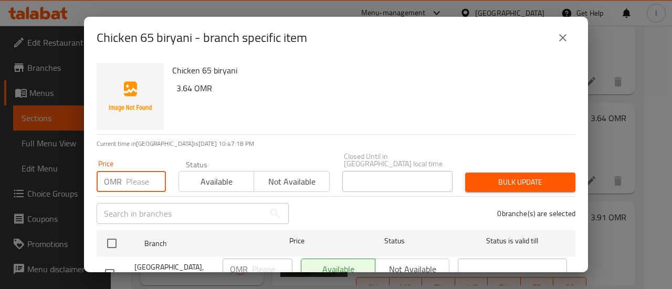
click at [144, 181] on input "number" at bounding box center [146, 181] width 40 height 21
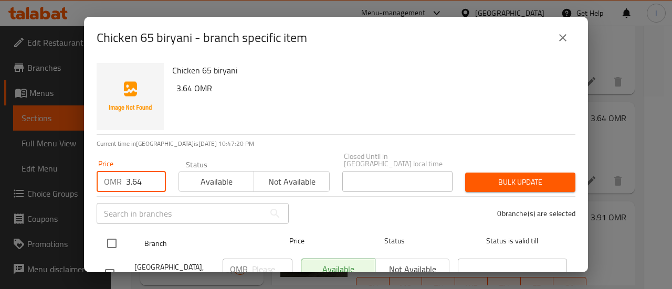
type input "3.64"
click at [116, 233] on input "checkbox" at bounding box center [112, 243] width 22 height 22
checkbox input "true"
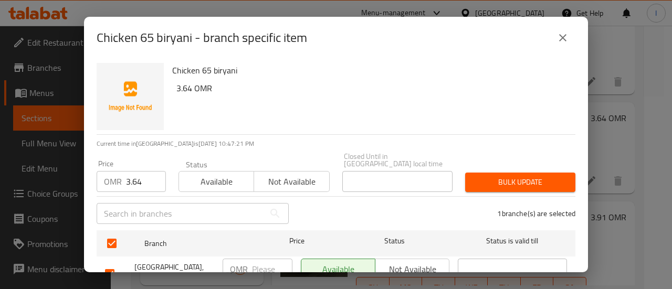
click at [484, 173] on button "Bulk update" at bounding box center [520, 182] width 110 height 19
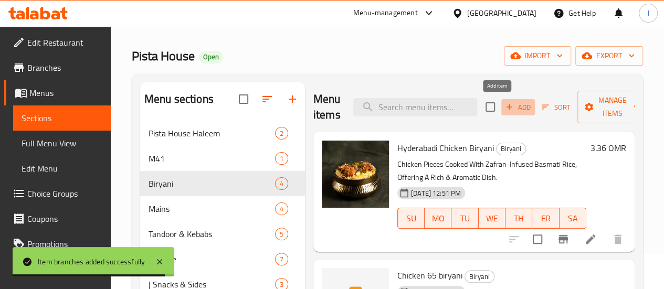
click at [501, 115] on button "Add" at bounding box center [518, 107] width 34 height 16
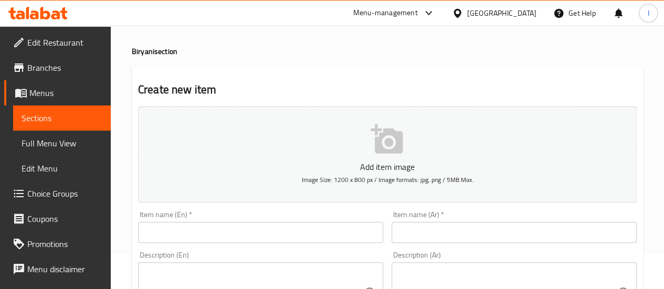
click at [226, 232] on input "text" at bounding box center [260, 232] width 245 height 21
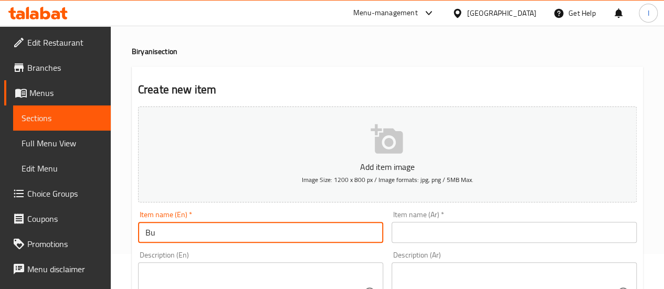
type input "B"
click at [48, 84] on link "Menus" at bounding box center [57, 92] width 107 height 25
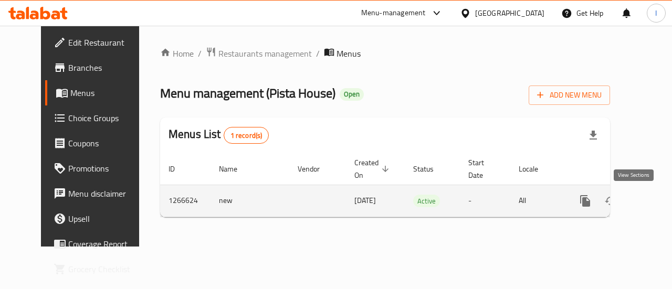
click at [654, 203] on icon "enhanced table" at bounding box center [660, 201] width 13 height 13
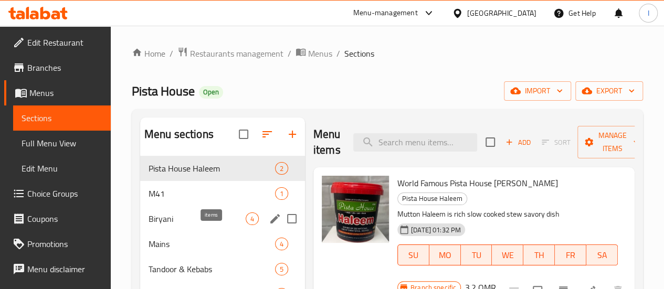
click at [246, 224] on span "4" at bounding box center [252, 219] width 12 height 10
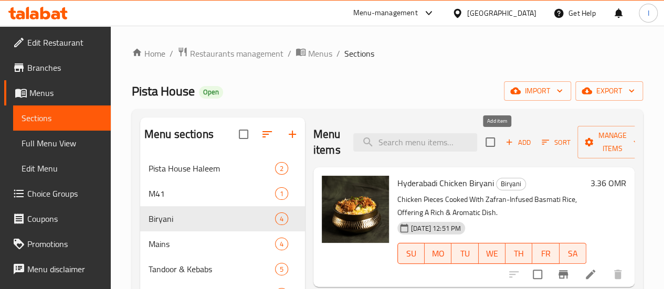
click at [501, 136] on button "Add" at bounding box center [518, 142] width 34 height 16
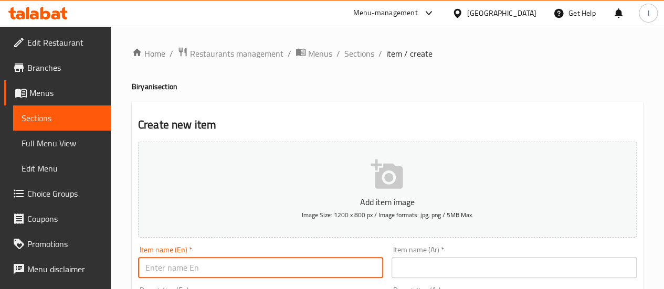
click at [222, 265] on input "text" at bounding box center [260, 267] width 245 height 21
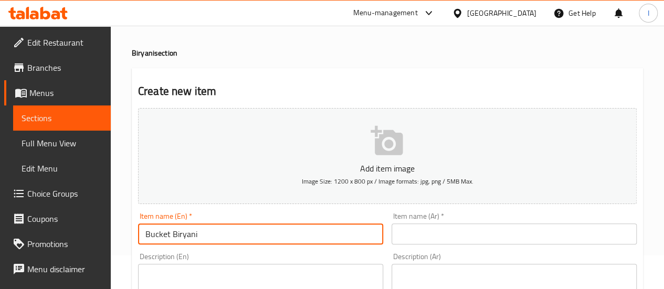
scroll to position [52, 0]
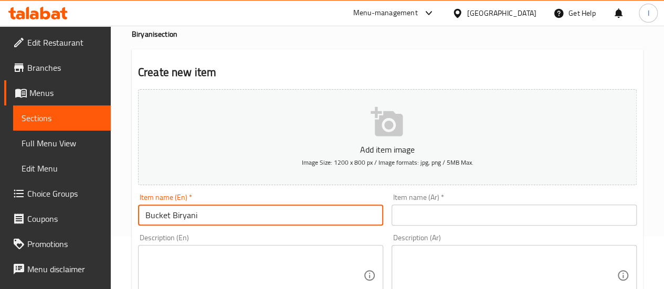
type input "Bucket Biryani"
click at [471, 215] on input "text" at bounding box center [513, 215] width 245 height 21
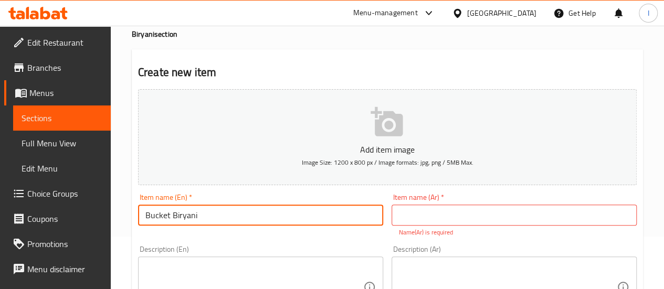
click at [231, 211] on input "Bucket Biryani" at bounding box center [260, 215] width 245 height 21
click at [229, 210] on input "Bucket Biryani" at bounding box center [260, 215] width 245 height 21
click at [231, 212] on input "Bucket Biryani" at bounding box center [260, 215] width 245 height 21
click at [233, 214] on input "Bucket Biryani" at bounding box center [260, 215] width 245 height 21
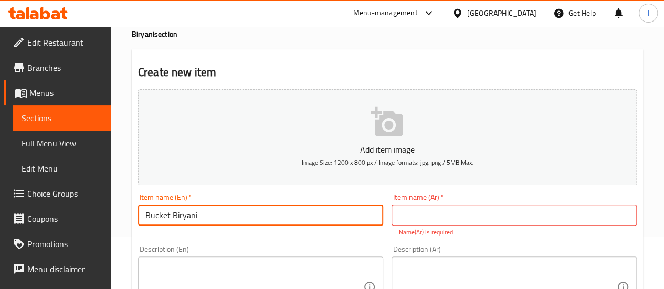
click at [233, 213] on input "Bucket Biryani" at bounding box center [260, 215] width 245 height 21
click at [237, 210] on input "Bucket Biryani" at bounding box center [260, 215] width 245 height 21
click at [248, 188] on div "Add item image Image Size: 1200 x 800 px / Image formats: jpg, png / 5MB Max." at bounding box center [387, 137] width 507 height 104
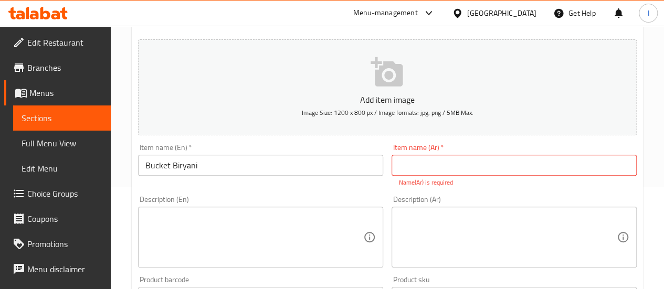
scroll to position [157, 0]
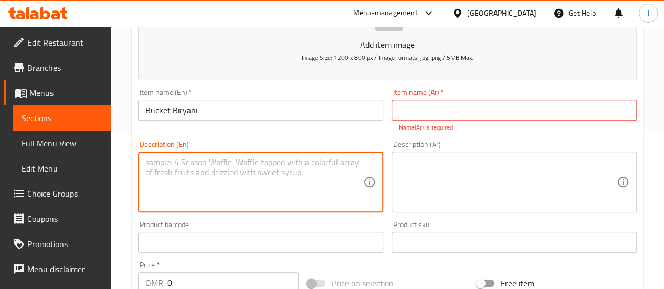
click at [233, 175] on textarea at bounding box center [254, 182] width 218 height 50
drag, startPoint x: 227, startPoint y: 157, endPoint x: 140, endPoint y: 169, distance: 87.5
click at [140, 169] on div "Serves 5 to 6 people Description (En)" at bounding box center [260, 182] width 245 height 61
type textarea "Serves 5 to 6 people"
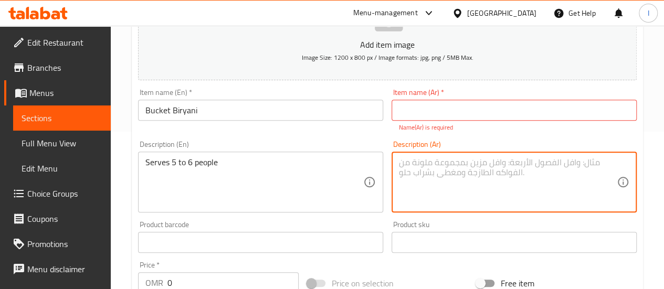
click at [454, 171] on textarea at bounding box center [508, 182] width 218 height 50
paste textarea "تكفي من 5 إلى 6 أشخاص"
type textarea "تكفي من 5 إلى 6 أشخاص"
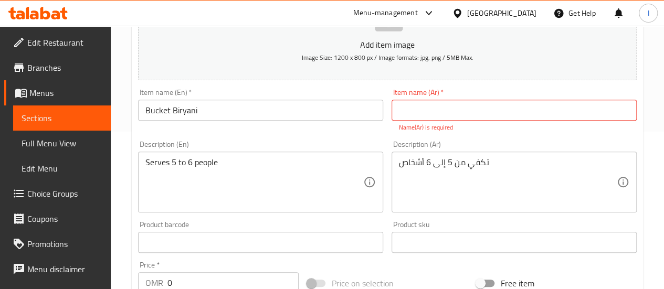
click at [261, 98] on div "Item name (En)   * [PERSON_NAME] Item name (En) *" at bounding box center [260, 105] width 245 height 32
click at [261, 102] on input "Bucket Biryani" at bounding box center [260, 110] width 245 height 21
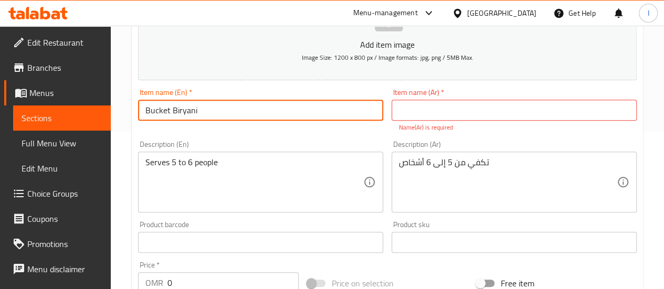
click at [261, 102] on input "Bucket Biryani" at bounding box center [260, 110] width 245 height 21
click at [493, 116] on input "text" at bounding box center [513, 110] width 245 height 21
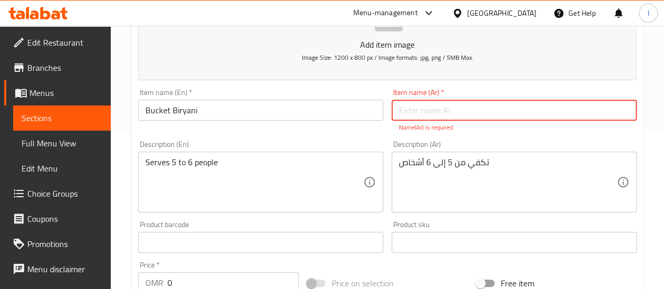
paste input "برياني دلو"
type input "برياني دلو"
click at [345, 142] on div "Description (En) Serves 5 to 6 people Description (En)" at bounding box center [260, 177] width 245 height 72
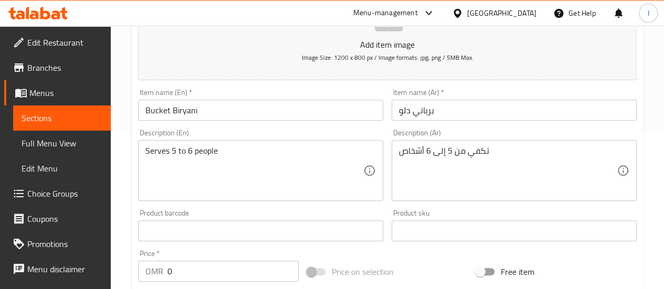
scroll to position [210, 0]
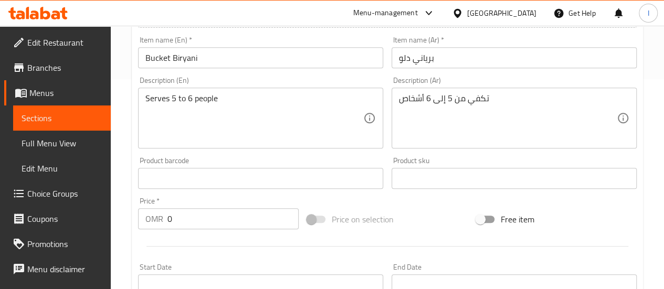
click at [208, 218] on input "0" at bounding box center [232, 218] width 131 height 21
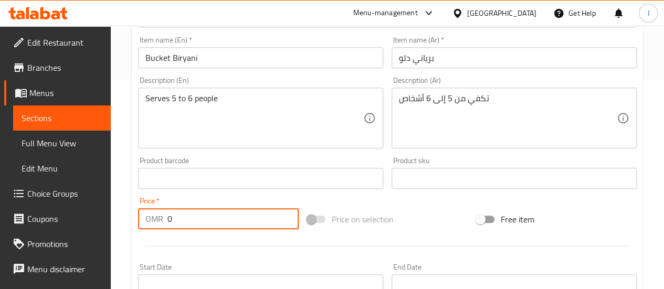
click at [232, 198] on div "Price   * OMR 0 Price *" at bounding box center [218, 213] width 161 height 32
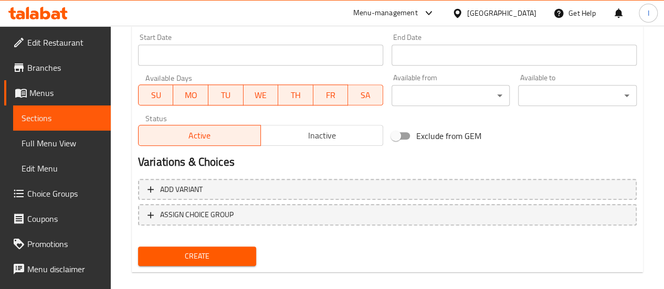
scroll to position [452, 0]
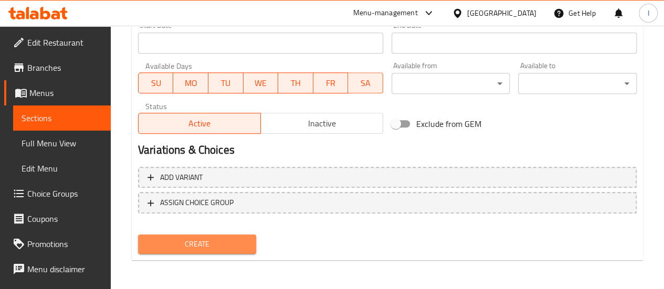
click at [208, 245] on span "Create" at bounding box center [197, 244] width 102 height 13
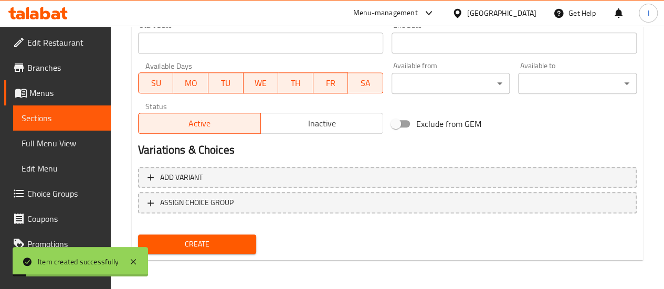
click at [51, 121] on span "Sections" at bounding box center [62, 118] width 81 height 13
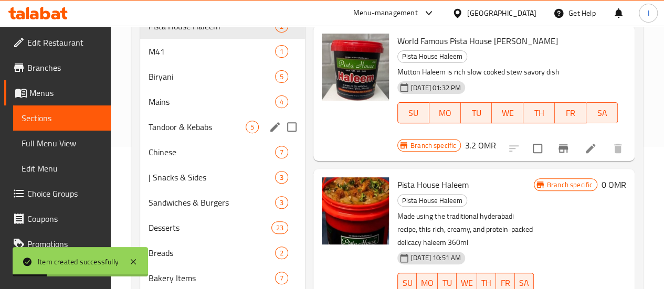
scroll to position [140, 0]
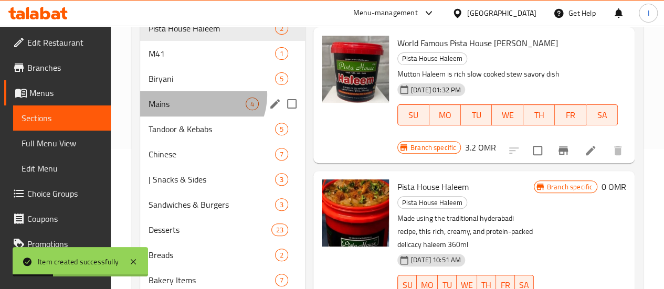
click at [198, 111] on div "Mains 4" at bounding box center [222, 103] width 165 height 25
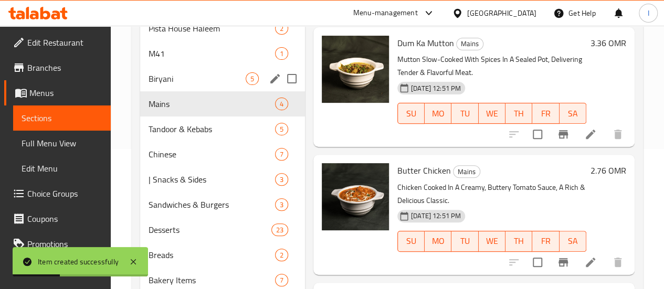
click at [203, 85] on span "Biryani" at bounding box center [196, 78] width 97 height 13
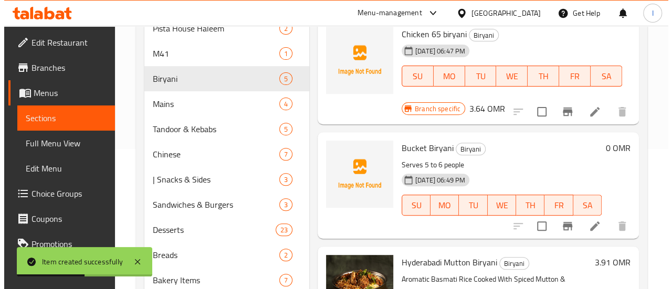
scroll to position [157, 0]
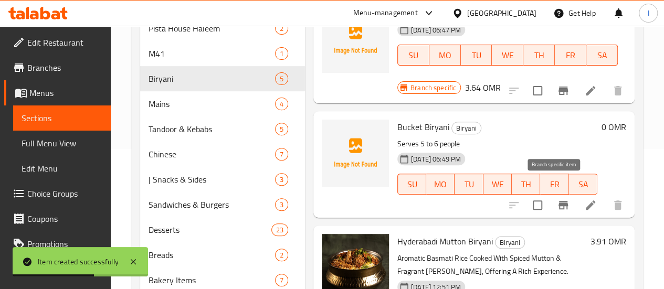
click at [557, 199] on icon "Branch-specific-item" at bounding box center [563, 205] width 13 height 13
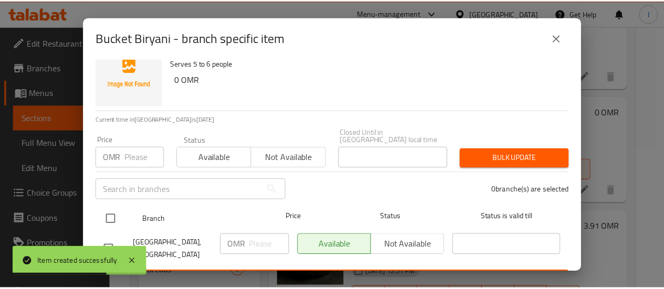
scroll to position [39, 0]
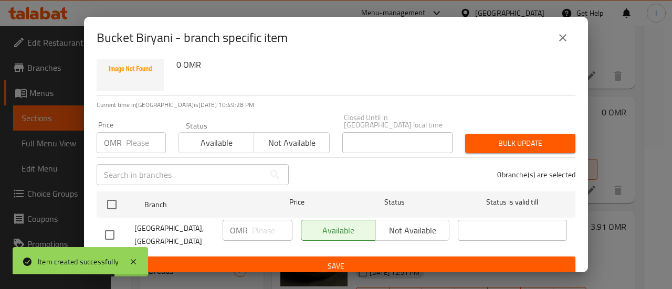
click at [413, 220] on div "Available Not available" at bounding box center [375, 230] width 148 height 21
click at [411, 224] on div "Available Not available" at bounding box center [375, 230] width 148 height 21
click at [392, 229] on div "Available Not available" at bounding box center [375, 230] width 148 height 21
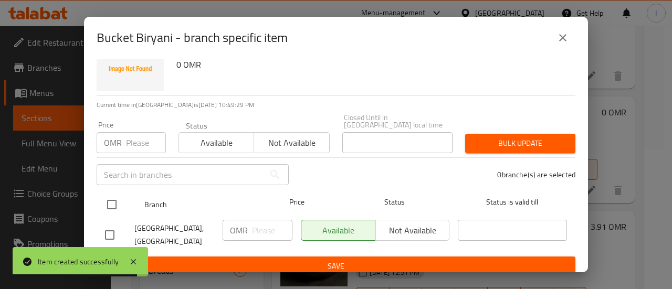
click at [105, 201] on input "checkbox" at bounding box center [112, 205] width 22 height 22
checkbox input "true"
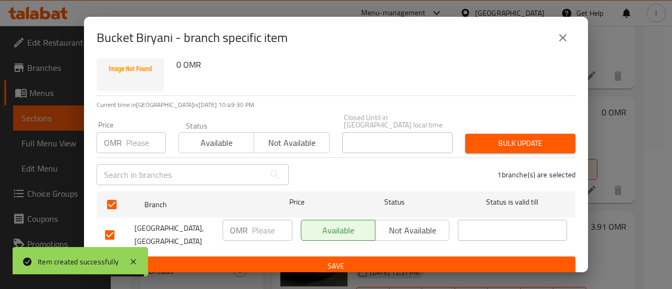
click at [346, 224] on span "Available" at bounding box center [338, 230] width 66 height 15
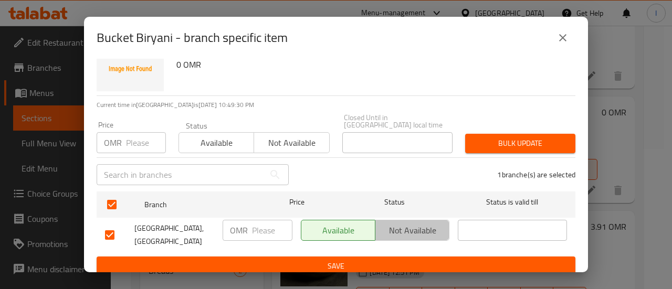
click at [390, 223] on span "Not available" at bounding box center [412, 230] width 66 height 15
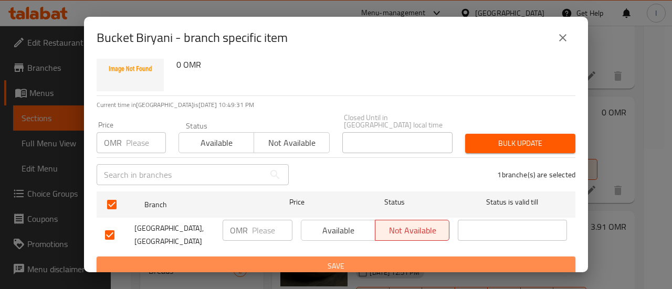
click at [387, 260] on span "Save" at bounding box center [336, 266] width 462 height 13
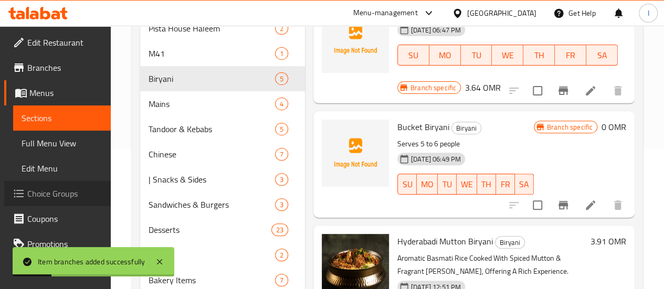
click at [58, 198] on span "Choice Groups" at bounding box center [64, 193] width 75 height 13
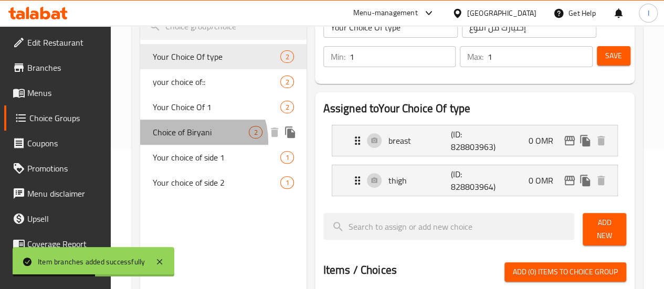
click at [192, 139] on span "Choice of Biryani" at bounding box center [201, 132] width 97 height 13
type input "Choice of Biryani"
type input "اختيار البرياني"
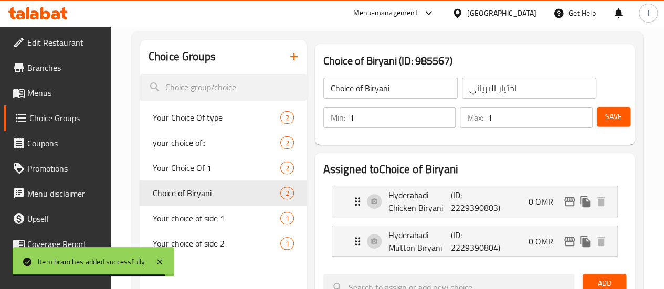
scroll to position [35, 0]
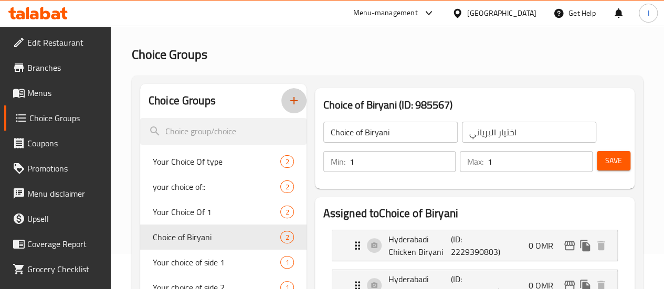
click at [281, 100] on button "button" at bounding box center [293, 100] width 25 height 25
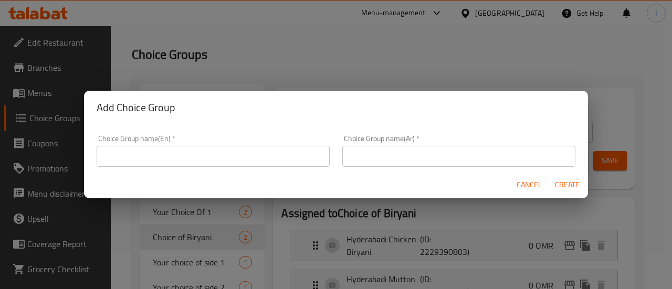
click at [211, 155] on input "text" at bounding box center [213, 156] width 233 height 21
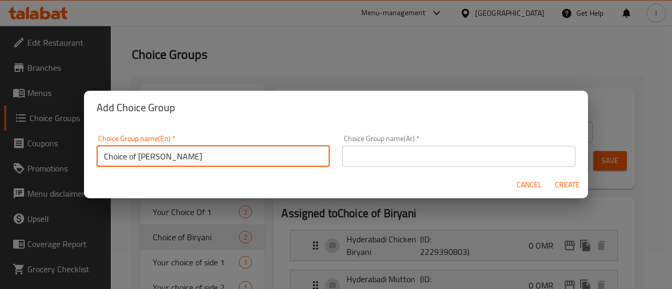
click at [203, 157] on input "Choice of [PERSON_NAME]" at bounding box center [213, 156] width 233 height 21
click at [204, 157] on input "Choice of [PERSON_NAME]" at bounding box center [213, 156] width 233 height 21
type input "Choice of [PERSON_NAME]"
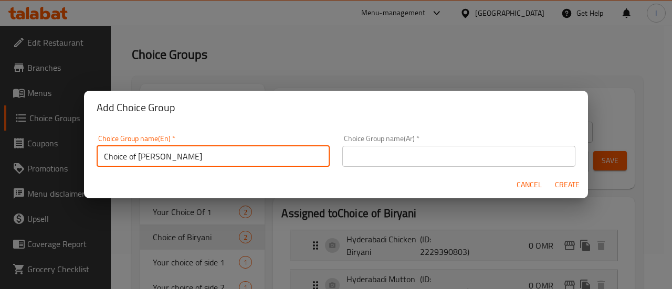
click at [455, 157] on input "text" at bounding box center [458, 156] width 233 height 21
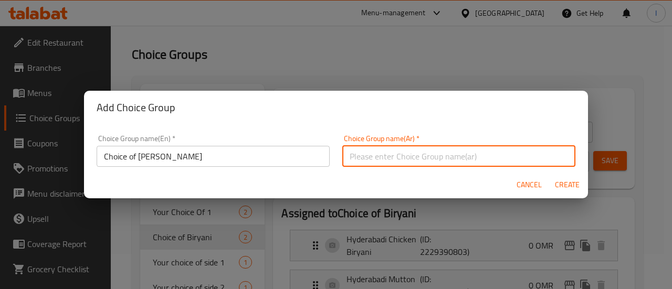
paste input "اختيار [PERSON_NAME]"
type input "اختيار [PERSON_NAME]"
click at [492, 190] on div "Cancel Create" at bounding box center [336, 185] width 504 height 28
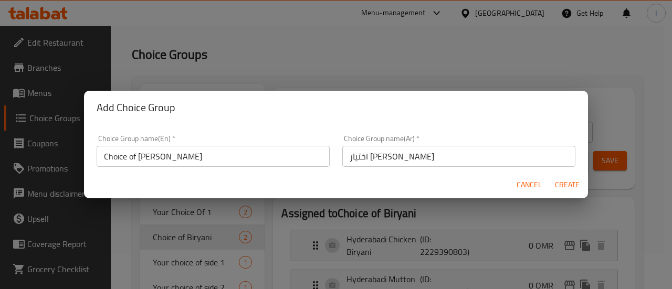
click at [560, 184] on span "Create" at bounding box center [566, 184] width 25 height 13
type input "Choice of [PERSON_NAME]"
type input "اختيار [PERSON_NAME]"
type input "0"
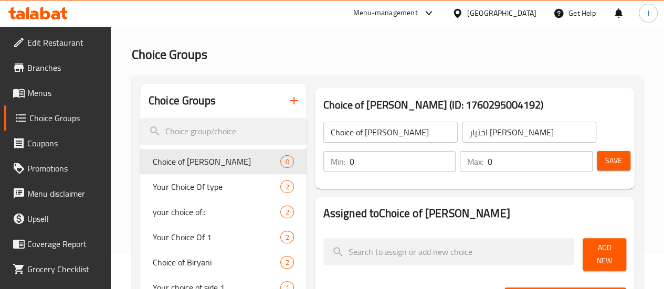
click at [349, 154] on input "0" at bounding box center [402, 161] width 107 height 21
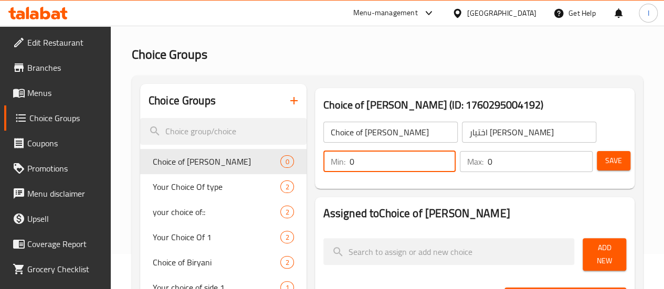
click at [349, 154] on input "0" at bounding box center [402, 161] width 107 height 21
type input "1"
click at [501, 160] on input "0" at bounding box center [539, 161] width 105 height 21
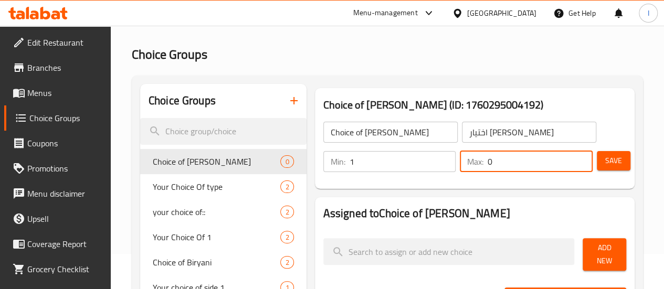
click at [501, 160] on input "0" at bounding box center [539, 161] width 105 height 21
click at [501, 159] on input "01" at bounding box center [539, 161] width 105 height 21
type input "1"
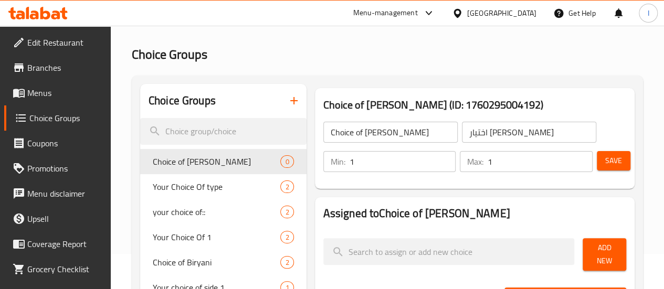
click at [523, 186] on div "Choice of [PERSON_NAME] (ID: 1760295004192) Choice of [PERSON_NAME] ​ اختيار [P…" at bounding box center [475, 138] width 320 height 101
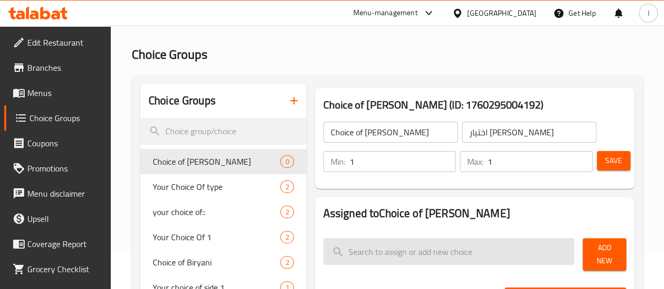
click at [439, 251] on input "search" at bounding box center [448, 251] width 251 height 27
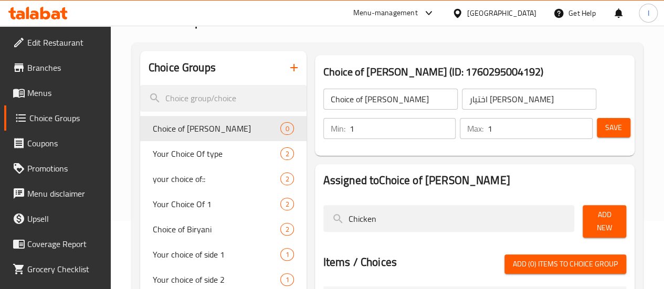
scroll to position [88, 0]
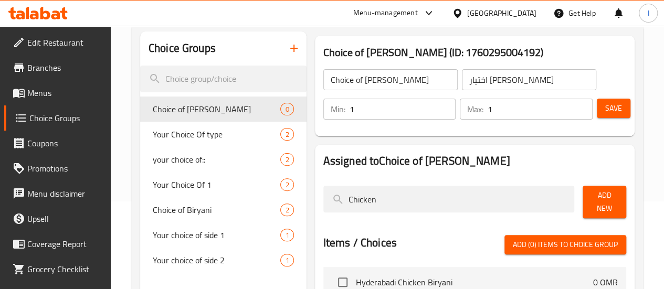
type input "Chicken"
click at [599, 189] on button "Add New" at bounding box center [604, 202] width 44 height 33
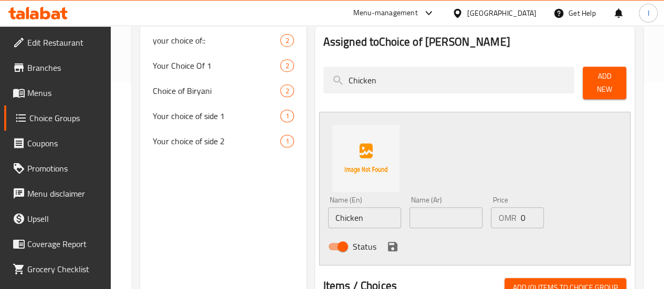
scroll to position [245, 0]
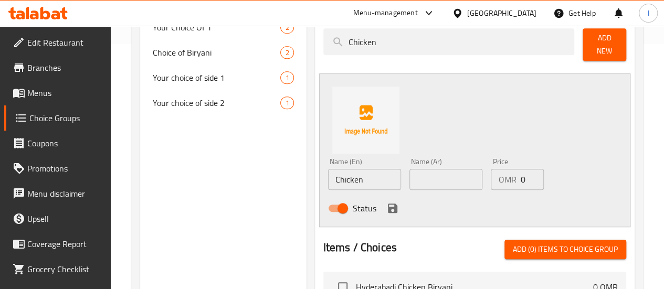
click at [339, 169] on input "Chicken" at bounding box center [364, 179] width 73 height 21
click at [339, 170] on input "Chicken" at bounding box center [364, 179] width 73 height 21
click at [419, 174] on input "text" at bounding box center [445, 179] width 73 height 21
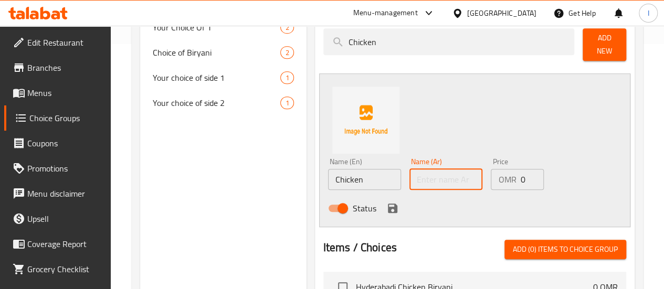
paste input "فرخة"
type input "فرخة"
click at [393, 211] on div "Status" at bounding box center [446, 208] width 244 height 28
click at [520, 173] on input "0" at bounding box center [532, 179] width 24 height 21
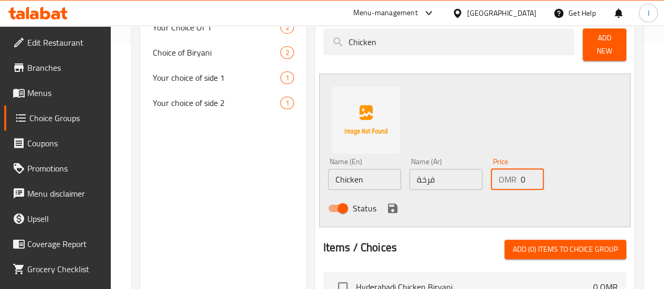
click at [520, 173] on input "0" at bounding box center [532, 179] width 24 height 21
click at [520, 174] on input "11.05" at bounding box center [532, 179] width 24 height 21
click at [520, 175] on input "111.05" at bounding box center [532, 179] width 24 height 21
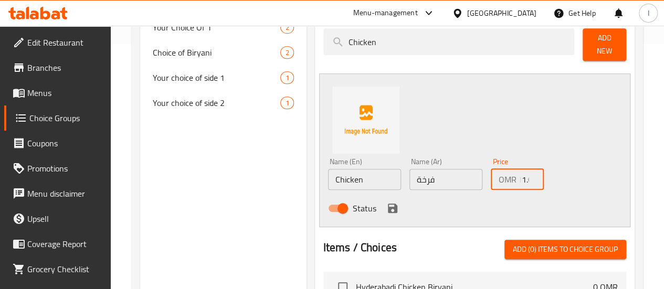
scroll to position [0, 0]
type input "11.05"
drag, startPoint x: 489, startPoint y: 208, endPoint x: 469, endPoint y: 208, distance: 19.9
click at [486, 208] on div "Status" at bounding box center [446, 208] width 244 height 28
click at [386, 204] on icon "save" at bounding box center [392, 208] width 13 height 13
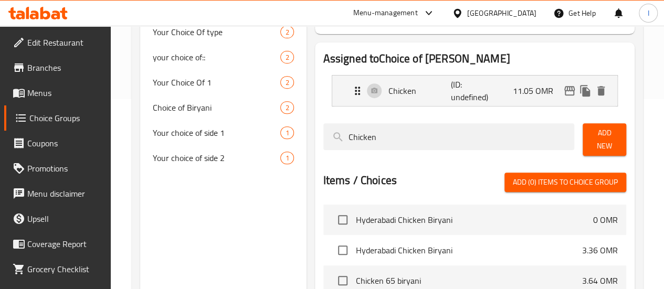
scroll to position [193, 0]
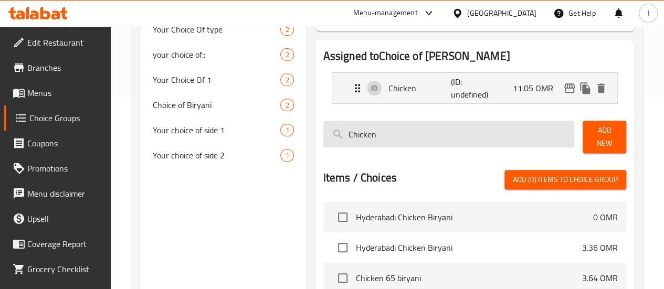
click at [385, 137] on input "Chicken" at bounding box center [448, 134] width 251 height 27
click at [323, 137] on input "mutton" at bounding box center [448, 134] width 251 height 27
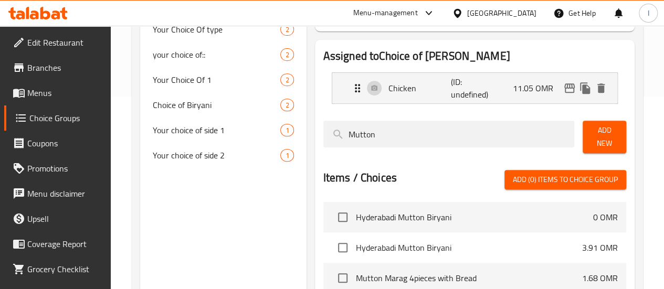
type input "Mutton"
click at [601, 139] on span "Add New" at bounding box center [604, 137] width 27 height 26
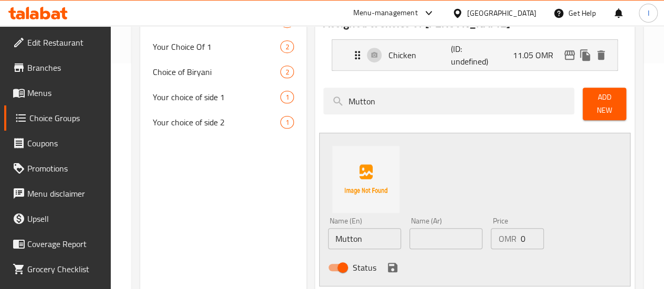
scroll to position [245, 0]
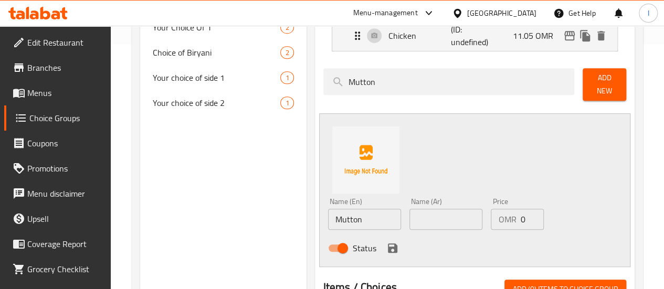
click at [520, 213] on input "0" at bounding box center [532, 219] width 24 height 21
type input "14.95"
click at [409, 215] on input "text" at bounding box center [445, 219] width 73 height 21
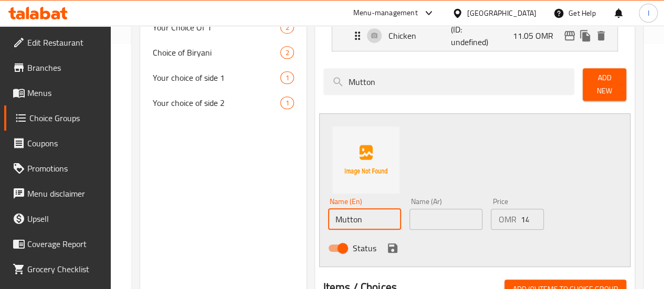
click at [340, 216] on input "Mutton" at bounding box center [364, 219] width 73 height 21
click at [341, 216] on input "Mutton" at bounding box center [364, 219] width 73 height 21
click at [342, 216] on input "Mutton" at bounding box center [364, 219] width 73 height 21
click at [427, 216] on input "text" at bounding box center [445, 219] width 73 height 21
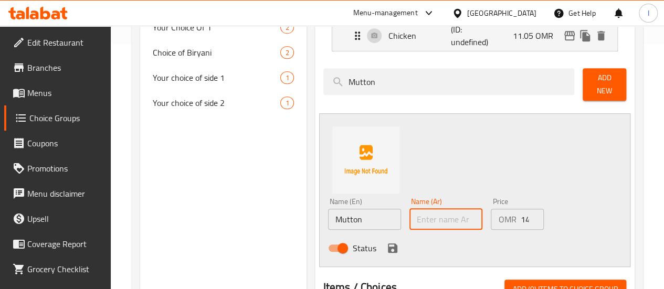
paste input "لحم الضأن"
type input "لحم الضأن"
click at [477, 235] on div "Status" at bounding box center [446, 248] width 244 height 28
click at [388, 246] on icon "save" at bounding box center [392, 247] width 9 height 9
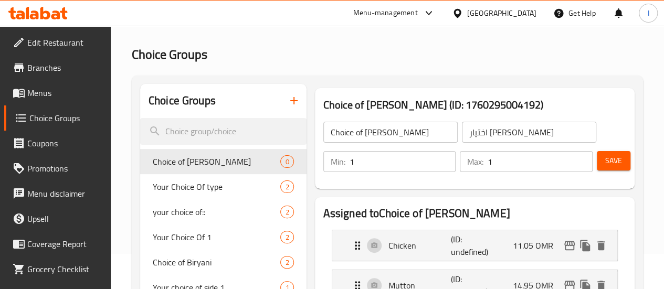
scroll to position [52, 0]
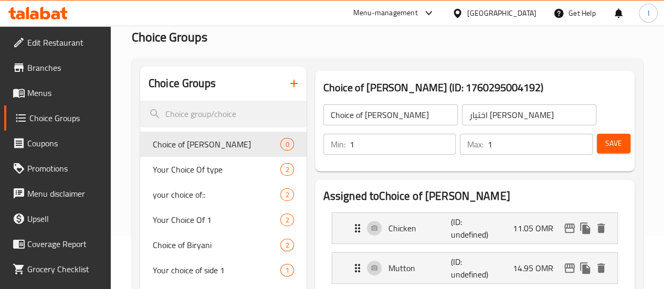
click at [619, 144] on button "Save" at bounding box center [614, 143] width 34 height 19
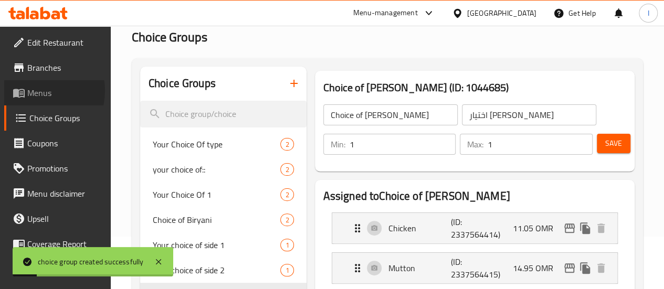
click at [35, 91] on span "Menus" at bounding box center [64, 93] width 75 height 13
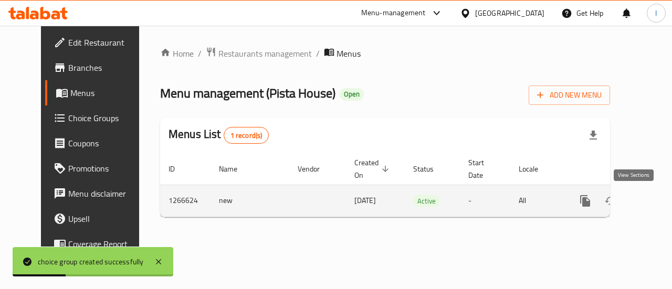
click at [648, 207] on link "enhanced table" at bounding box center [660, 200] width 25 height 25
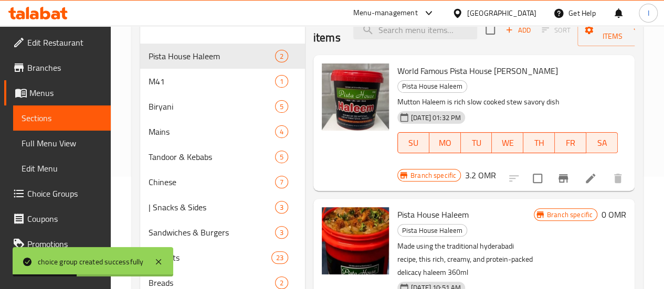
scroll to position [157, 0]
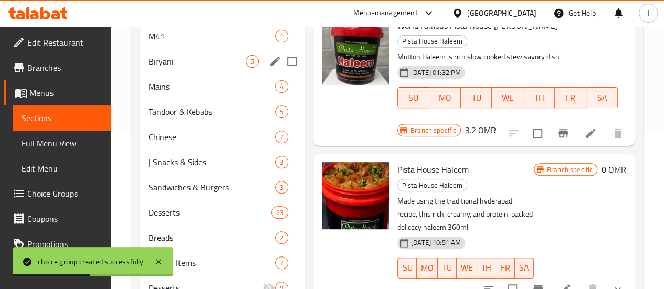
click at [192, 74] on div "Biryani 5" at bounding box center [222, 61] width 165 height 25
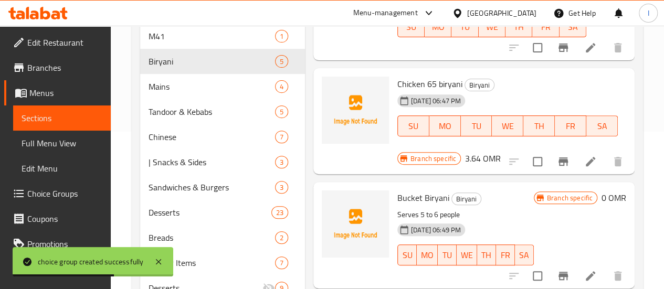
scroll to position [105, 0]
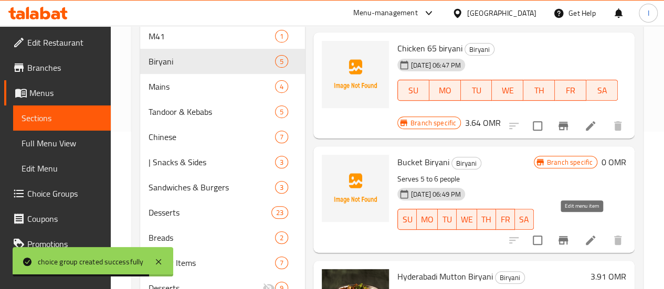
click at [584, 234] on icon at bounding box center [590, 240] width 13 height 13
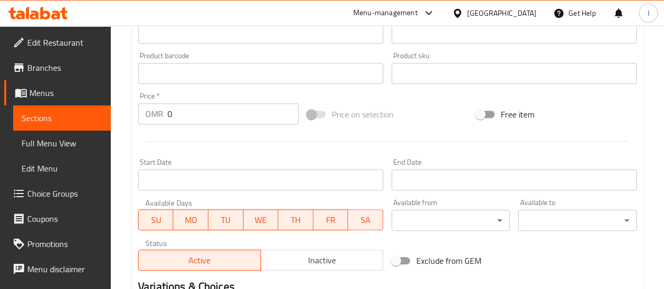
scroll to position [420, 0]
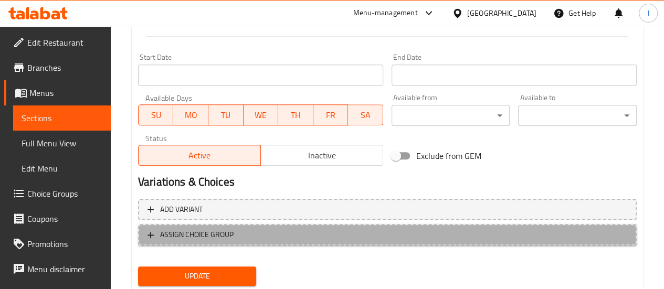
click at [210, 232] on span "ASSIGN CHOICE GROUP" at bounding box center [196, 234] width 73 height 13
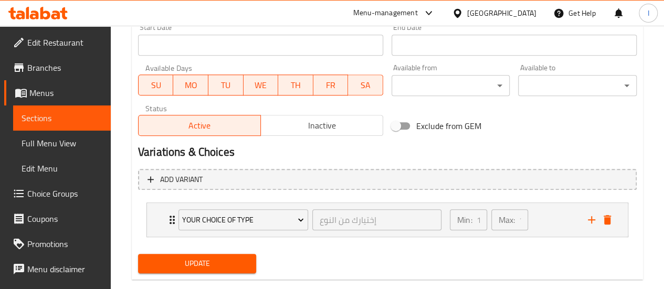
scroll to position [469, 0]
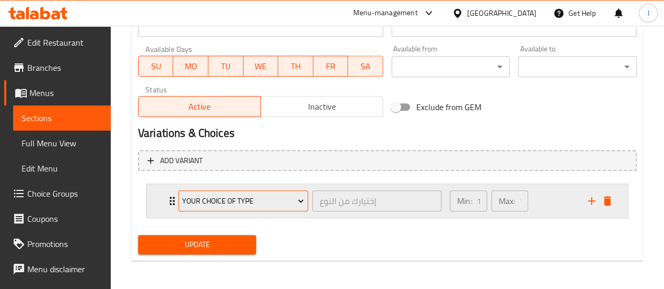
click at [281, 205] on span "Your Choice Of type" at bounding box center [243, 201] width 122 height 13
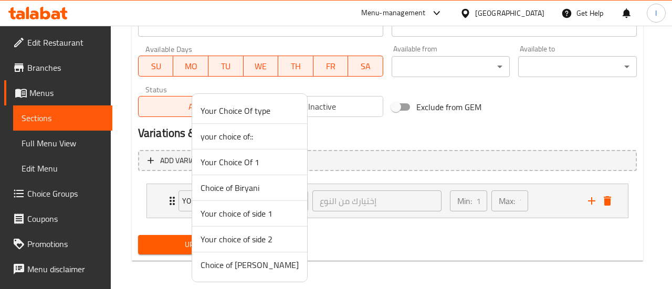
click at [243, 262] on span "Choice of [PERSON_NAME]" at bounding box center [249, 265] width 98 height 13
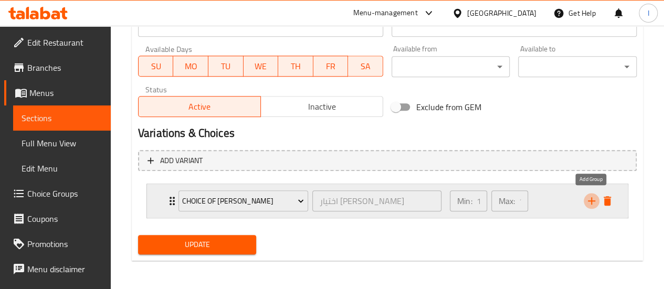
click at [588, 203] on icon "add" at bounding box center [591, 201] width 13 height 13
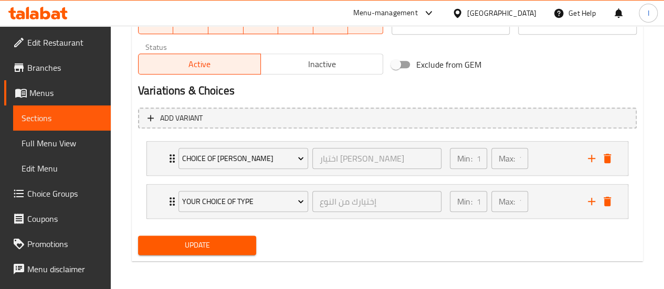
scroll to position [511, 0]
click at [607, 203] on icon "delete" at bounding box center [606, 201] width 7 height 9
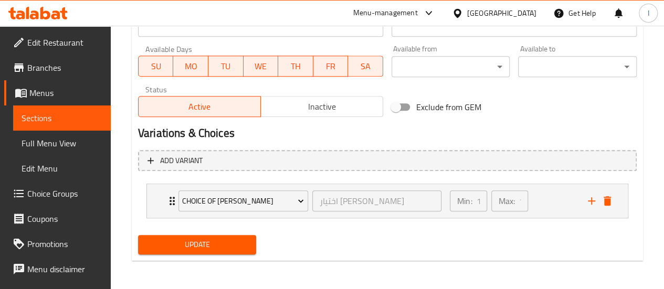
click at [213, 240] on span "Update" at bounding box center [197, 244] width 102 height 13
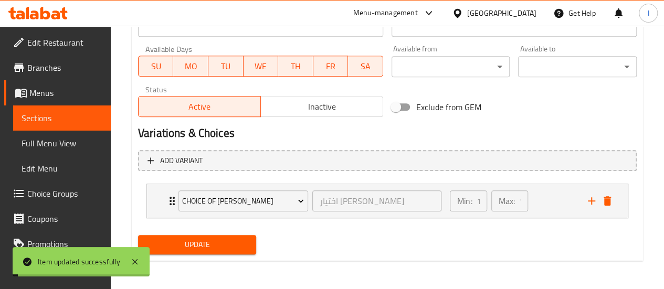
click at [40, 119] on span "Sections" at bounding box center [62, 118] width 81 height 13
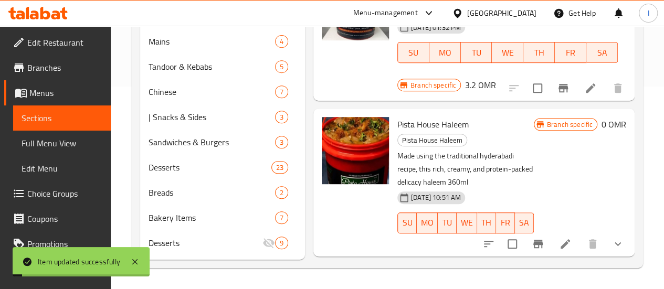
scroll to position [193, 0]
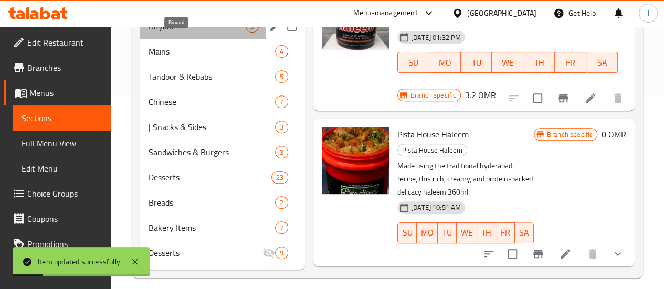
click at [199, 33] on span "Biryani" at bounding box center [196, 26] width 97 height 13
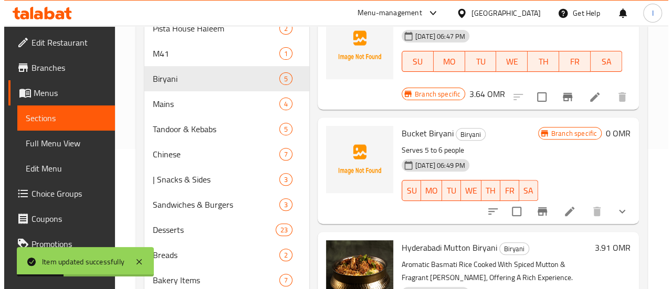
scroll to position [157, 0]
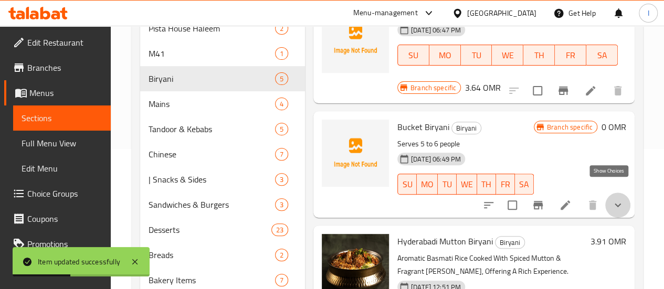
click at [614, 199] on icon "show more" at bounding box center [617, 205] width 13 height 13
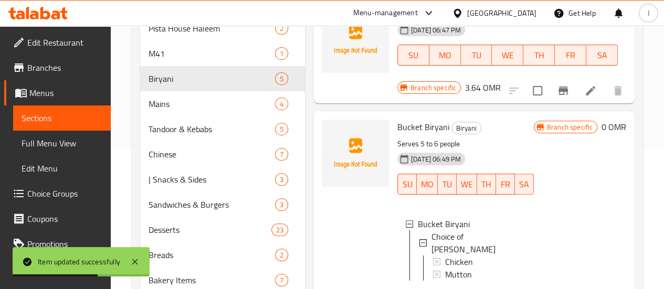
click at [589, 186] on div "Branch specific 0 OMR" at bounding box center [580, 211] width 92 height 182
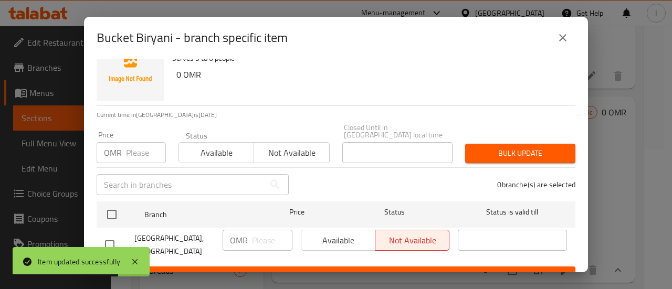
scroll to position [39, 0]
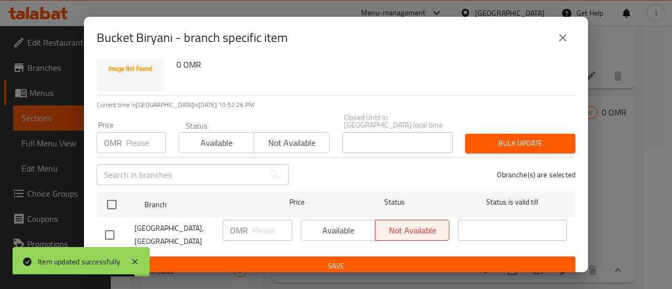
click at [331, 220] on div "Available Not available" at bounding box center [375, 230] width 148 height 21
drag, startPoint x: 334, startPoint y: 226, endPoint x: 328, endPoint y: 227, distance: 5.3
click at [332, 226] on div "Available Not available" at bounding box center [375, 230] width 148 height 21
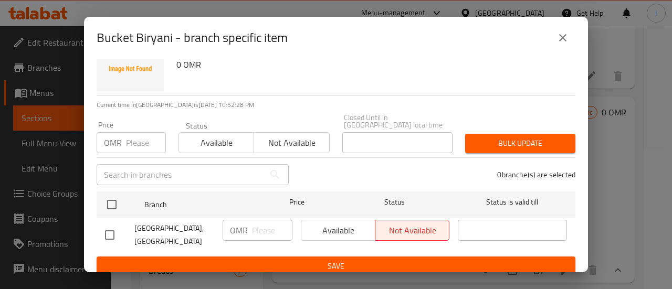
click at [226, 135] on span "Available" at bounding box center [216, 142] width 67 height 15
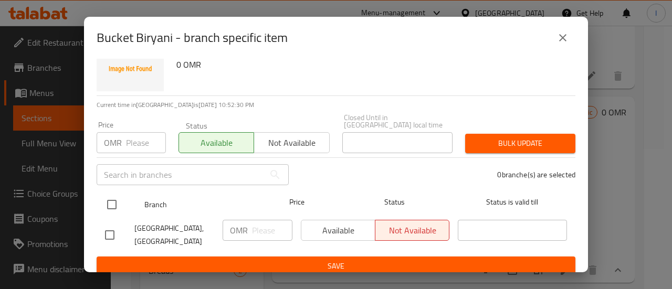
click at [114, 194] on input "checkbox" at bounding box center [112, 205] width 22 height 22
checkbox input "true"
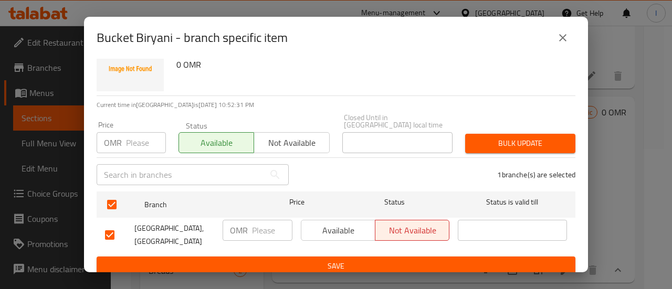
click at [209, 260] on span "Save" at bounding box center [336, 266] width 462 height 13
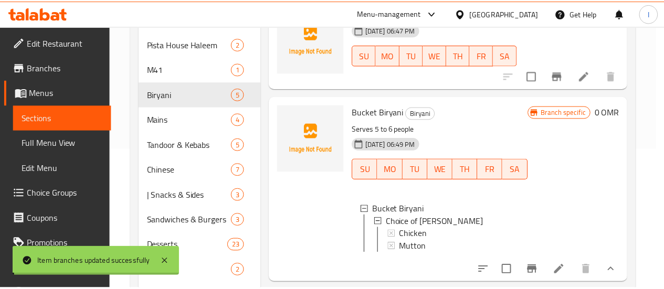
scroll to position [142, 0]
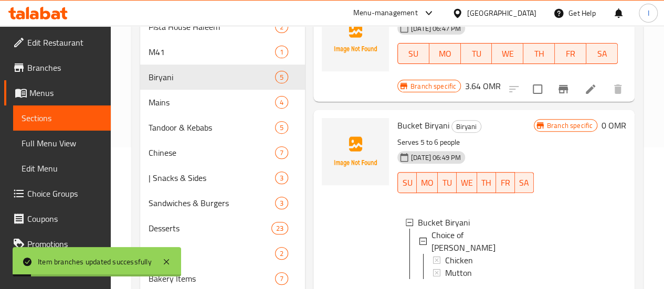
click at [583, 191] on div "Branch specific 0 OMR" at bounding box center [580, 209] width 92 height 182
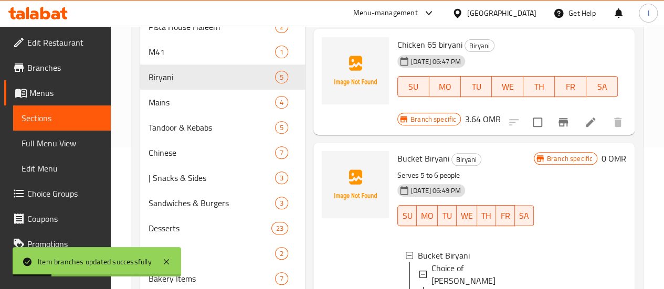
scroll to position [105, 0]
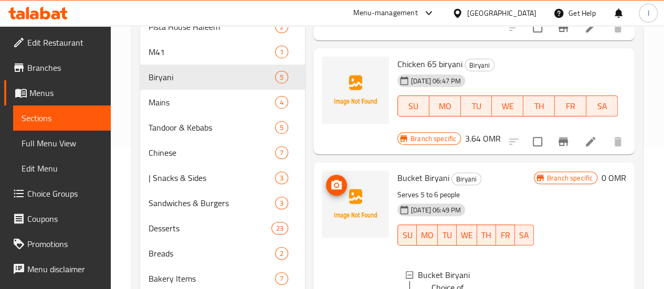
click at [322, 173] on img at bounding box center [355, 204] width 67 height 67
click at [335, 184] on circle "upload picture" at bounding box center [336, 185] width 3 height 3
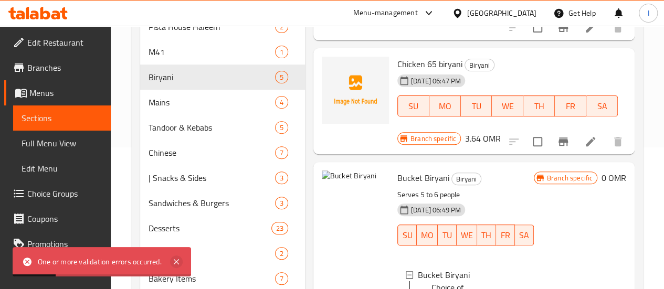
click at [173, 263] on icon at bounding box center [176, 262] width 13 height 13
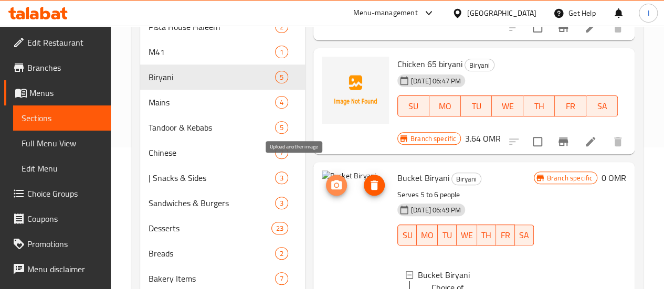
click at [326, 179] on button "upload picture" at bounding box center [336, 185] width 21 height 21
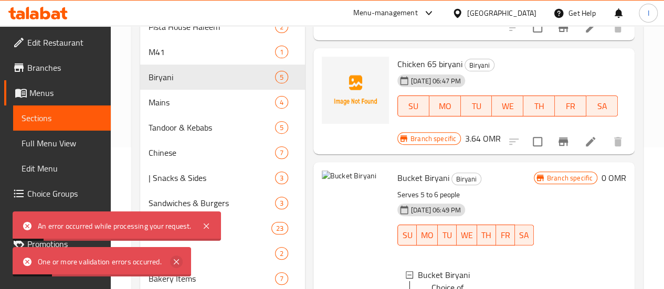
click at [179, 265] on icon at bounding box center [176, 262] width 13 height 13
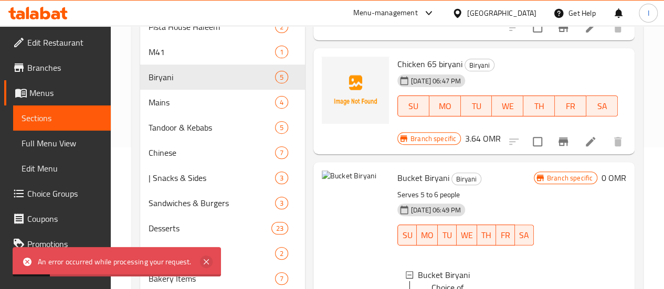
click at [205, 258] on icon at bounding box center [206, 262] width 13 height 13
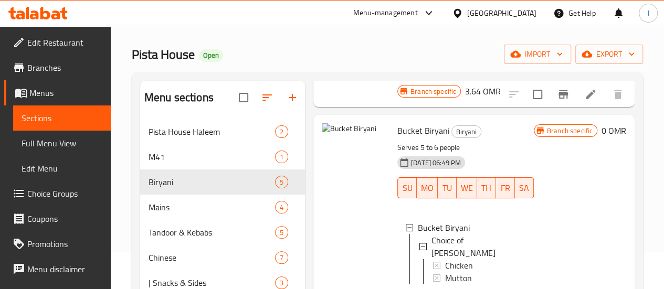
scroll to position [262, 0]
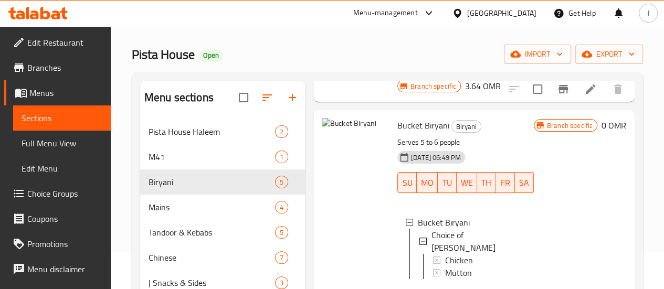
click at [571, 200] on div "Branch specific 0 OMR" at bounding box center [580, 209] width 92 height 182
click at [166, 163] on span "M41" at bounding box center [196, 157] width 97 height 13
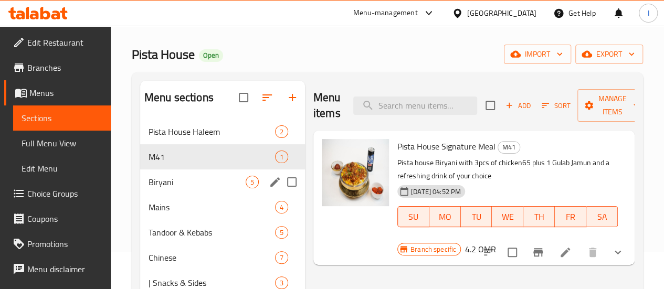
click at [210, 195] on div "Biryani 5" at bounding box center [222, 181] width 165 height 25
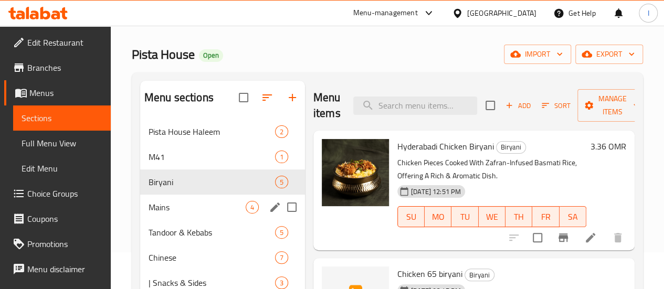
click at [191, 214] on span "Mains" at bounding box center [196, 207] width 97 height 13
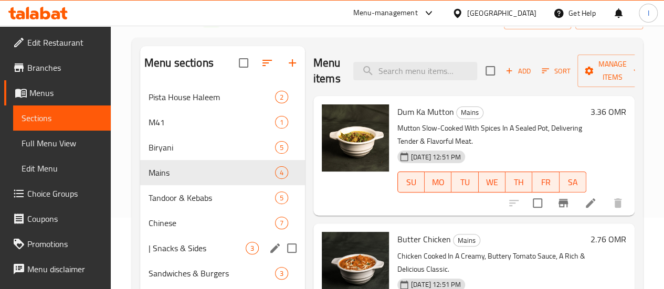
scroll to position [194, 0]
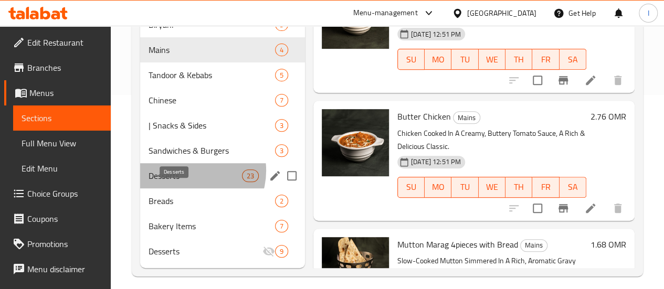
click at [189, 182] on span "Desserts" at bounding box center [194, 175] width 93 height 13
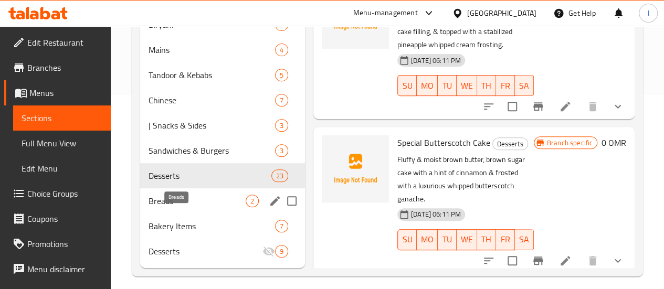
click at [198, 207] on span "Breads" at bounding box center [196, 201] width 97 height 13
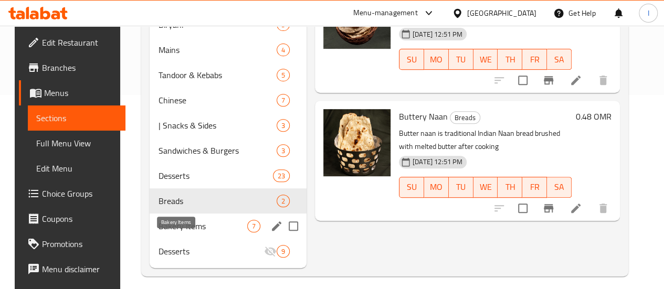
click at [195, 232] on span "Bakery Items" at bounding box center [202, 226] width 89 height 13
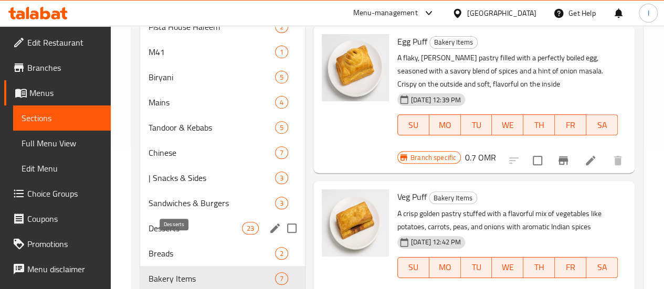
scroll to position [89, 0]
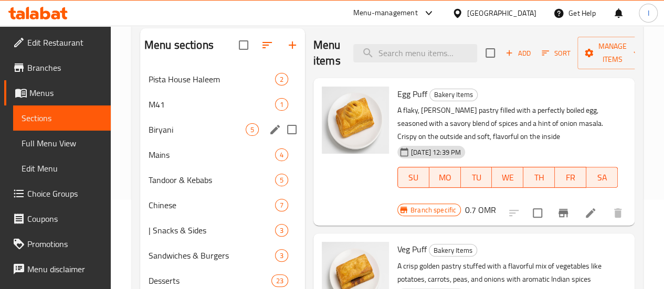
click at [178, 142] on div "Biryani 5" at bounding box center [222, 129] width 165 height 25
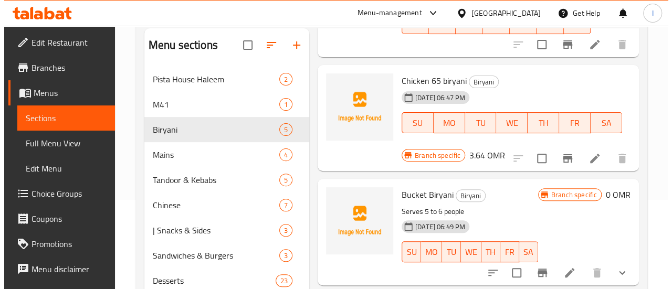
scroll to position [210, 0]
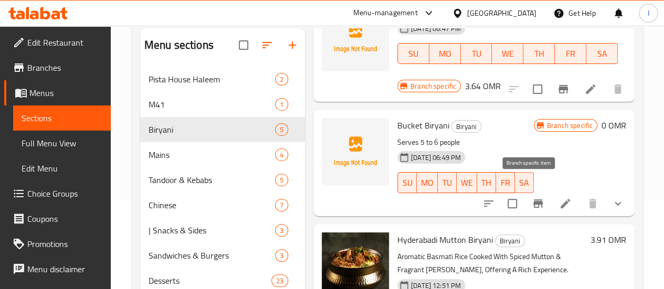
click at [533, 199] on icon "Branch-specific-item" at bounding box center [537, 203] width 9 height 8
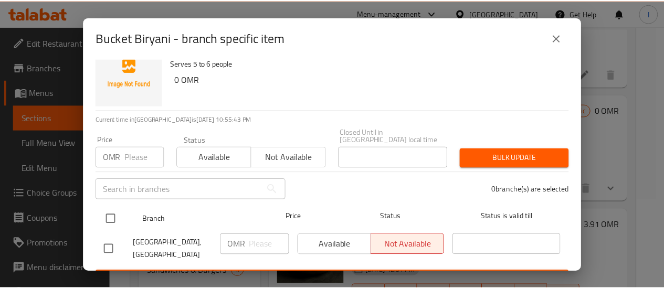
scroll to position [39, 0]
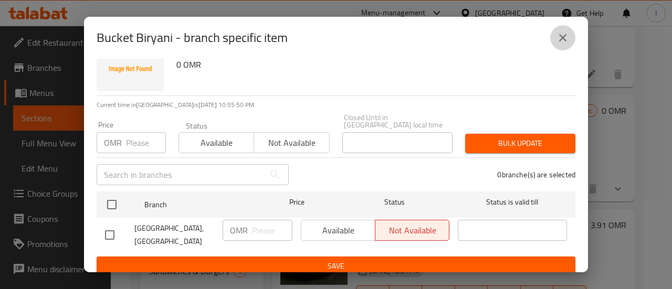
click at [558, 38] on icon "close" at bounding box center [562, 37] width 13 height 13
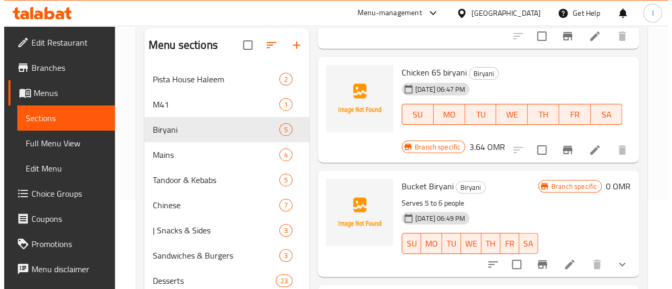
scroll to position [210, 0]
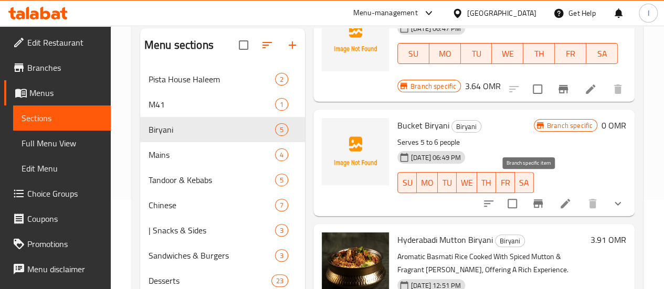
click at [531, 197] on icon "Branch-specific-item" at bounding box center [537, 203] width 13 height 13
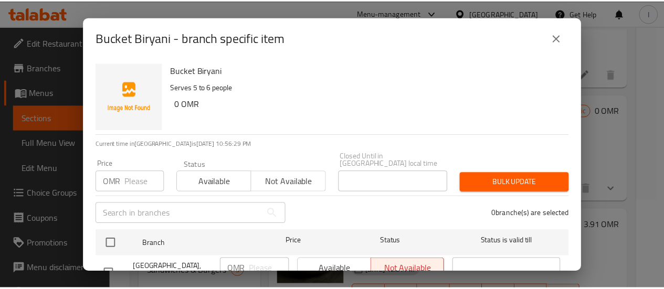
scroll to position [39, 0]
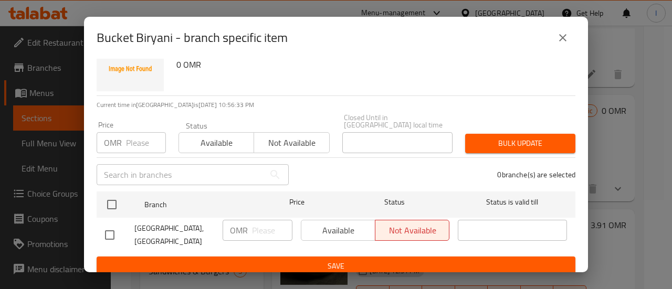
click at [43, 121] on div "Bucket Biryani - branch specific item Bucket Biryani Serves 5 to 6 people 0 OMR…" at bounding box center [336, 144] width 672 height 289
click at [556, 39] on button "close" at bounding box center [562, 37] width 25 height 25
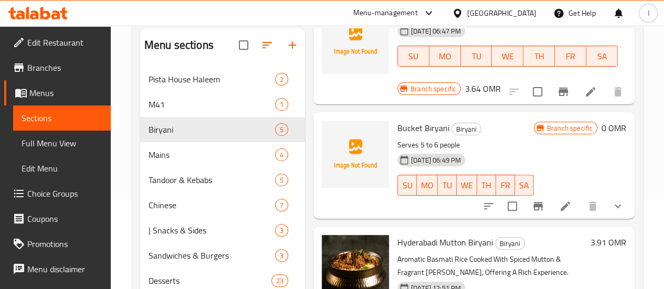
scroll to position [210, 0]
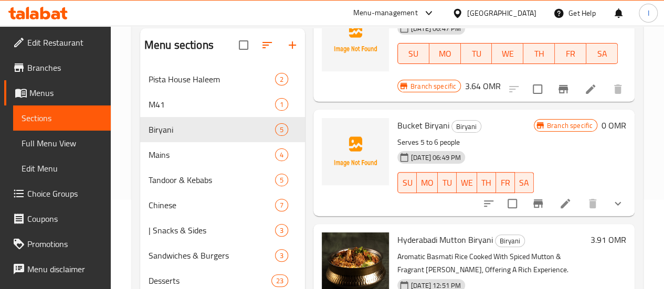
click at [552, 152] on div "Branch specific 0 OMR" at bounding box center [580, 163] width 92 height 90
click at [42, 122] on span "Sections" at bounding box center [62, 118] width 81 height 13
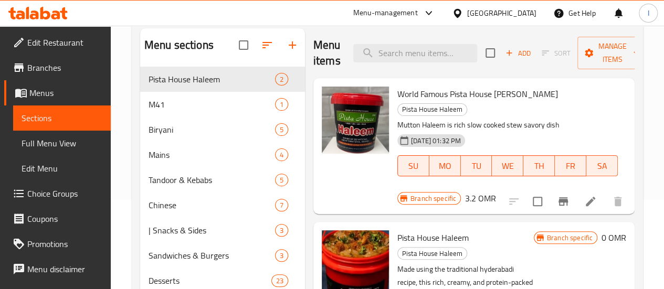
scroll to position [142, 0]
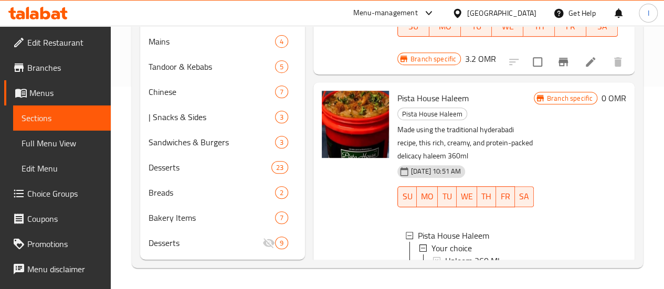
scroll to position [218, 0]
